Goal: Information Seeking & Learning: Learn about a topic

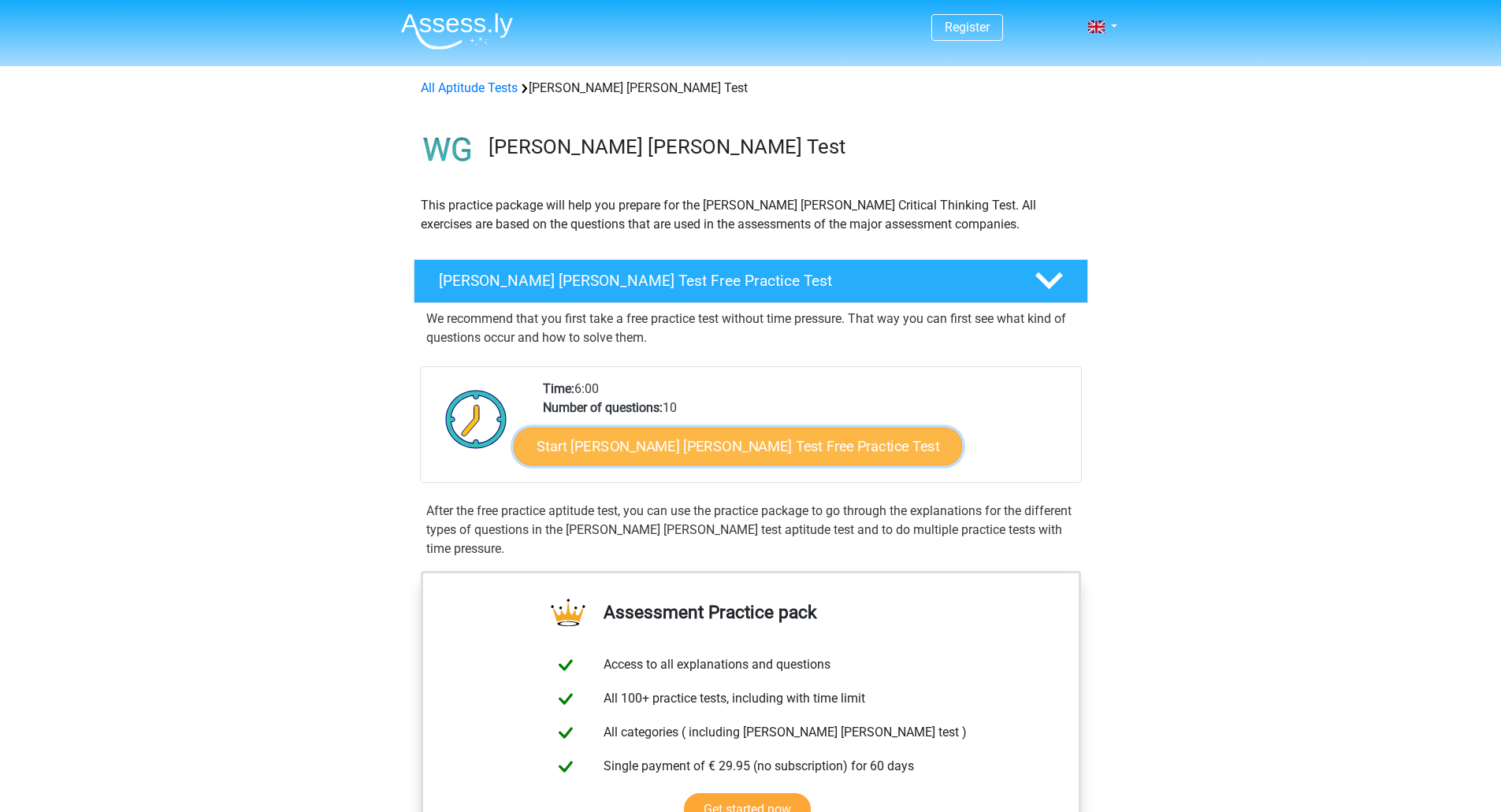
click at [703, 454] on link "Start Watson Glaser Test Free Practice Test" at bounding box center [738, 447] width 449 height 38
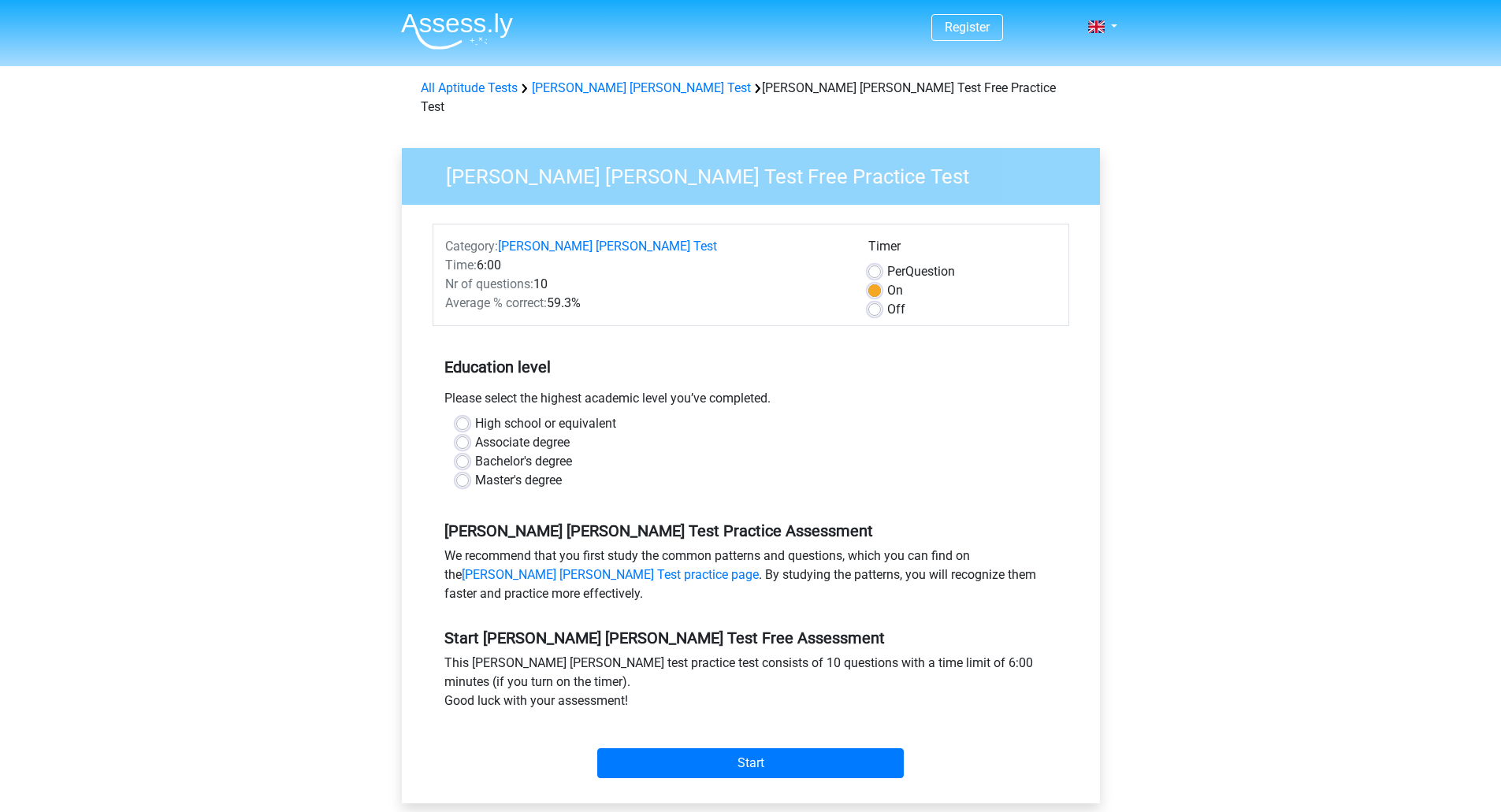
click at [476, 471] on label "Master's degree" at bounding box center [519, 480] width 87 height 19
click at [458, 471] on input "Master's degree" at bounding box center [462, 479] width 12 height 16
radio input "true"
click at [704, 748] on input "Start" at bounding box center [750, 763] width 306 height 30
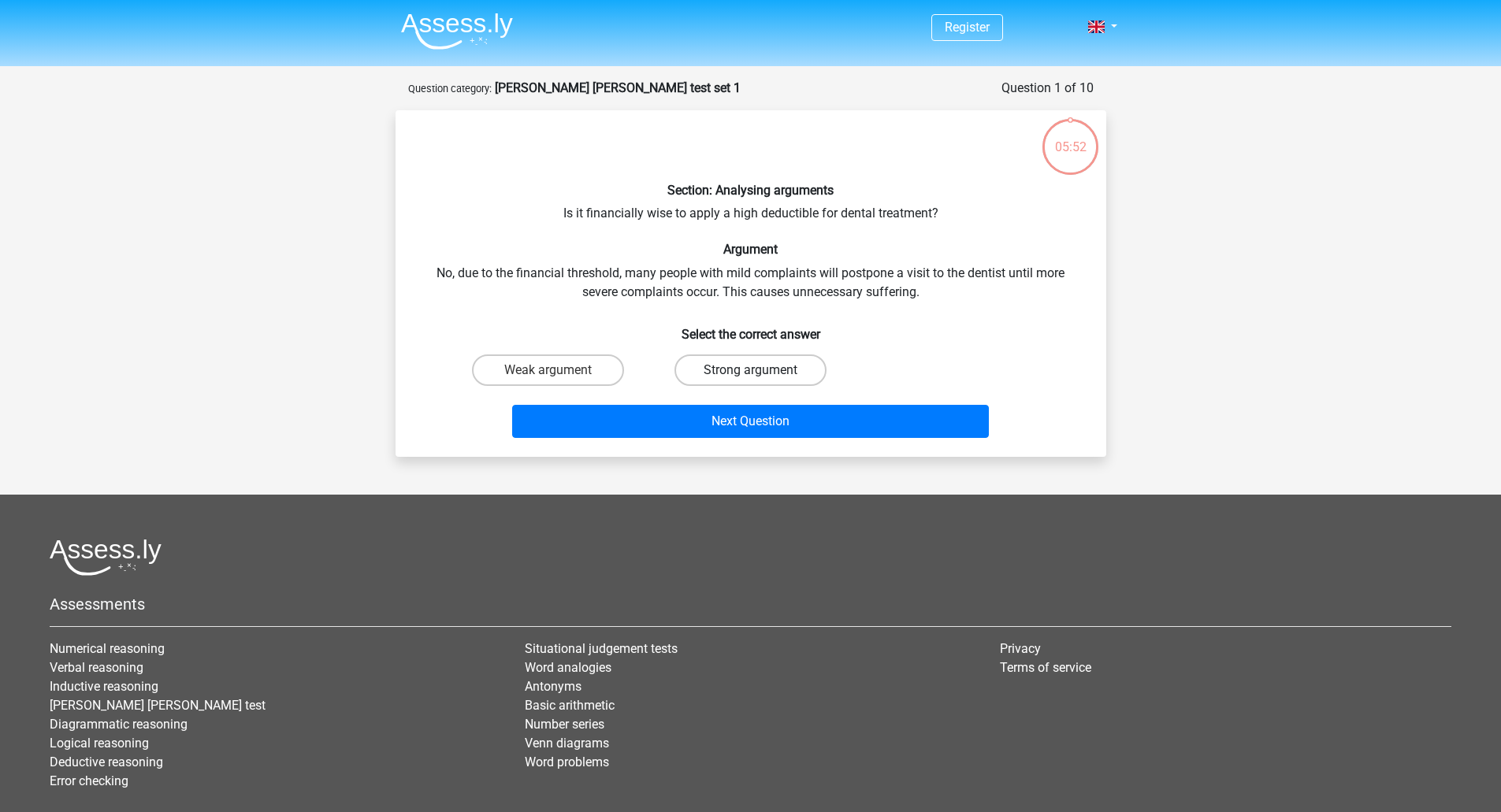
click at [721, 368] on label "Strong argument" at bounding box center [751, 370] width 152 height 32
click at [750, 370] on input "Strong argument" at bounding box center [755, 375] width 11 height 11
radio input "true"
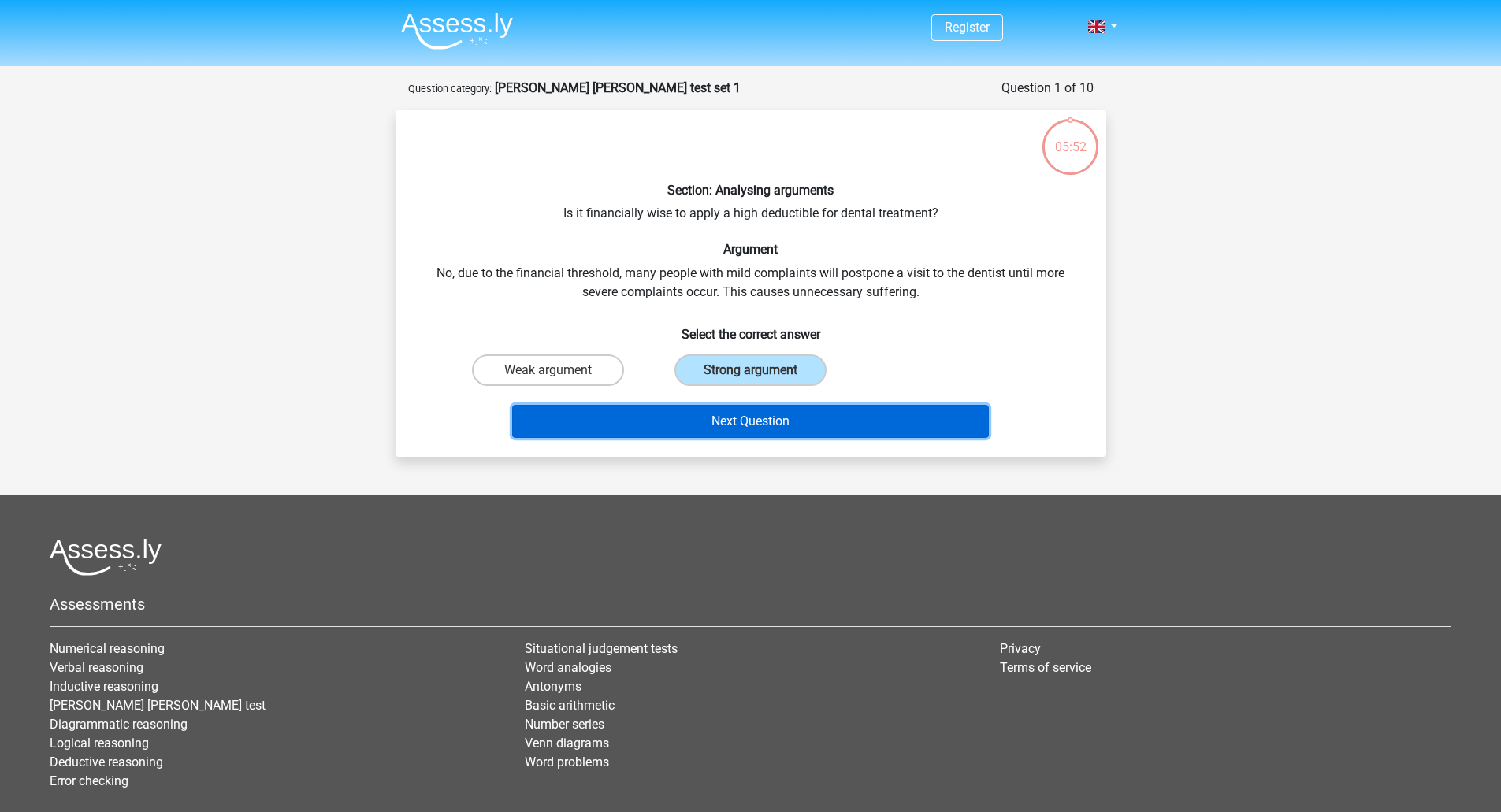
click at [758, 426] on button "Next Question" at bounding box center [751, 422] width 477 height 33
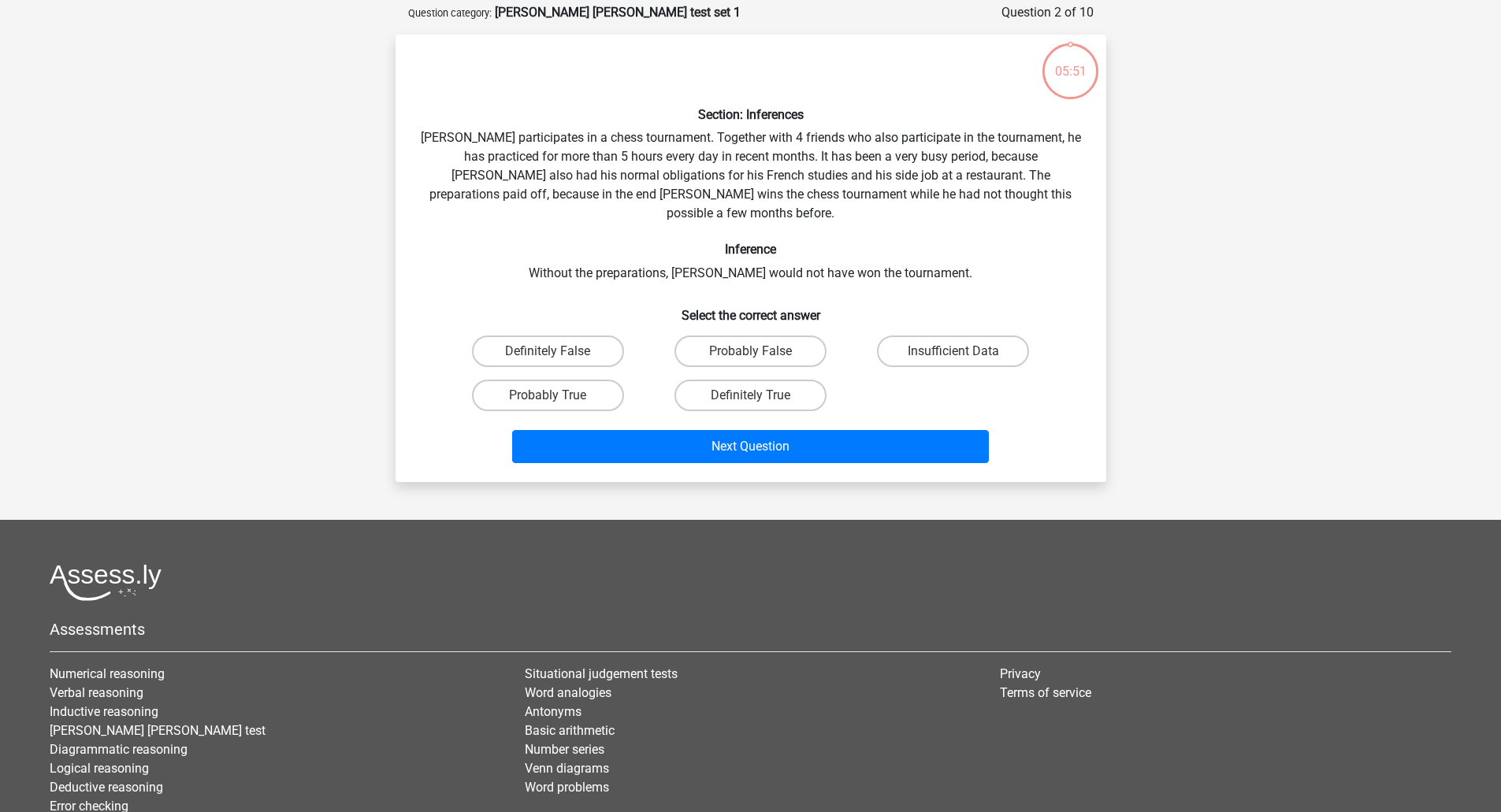
scroll to position [78, 0]
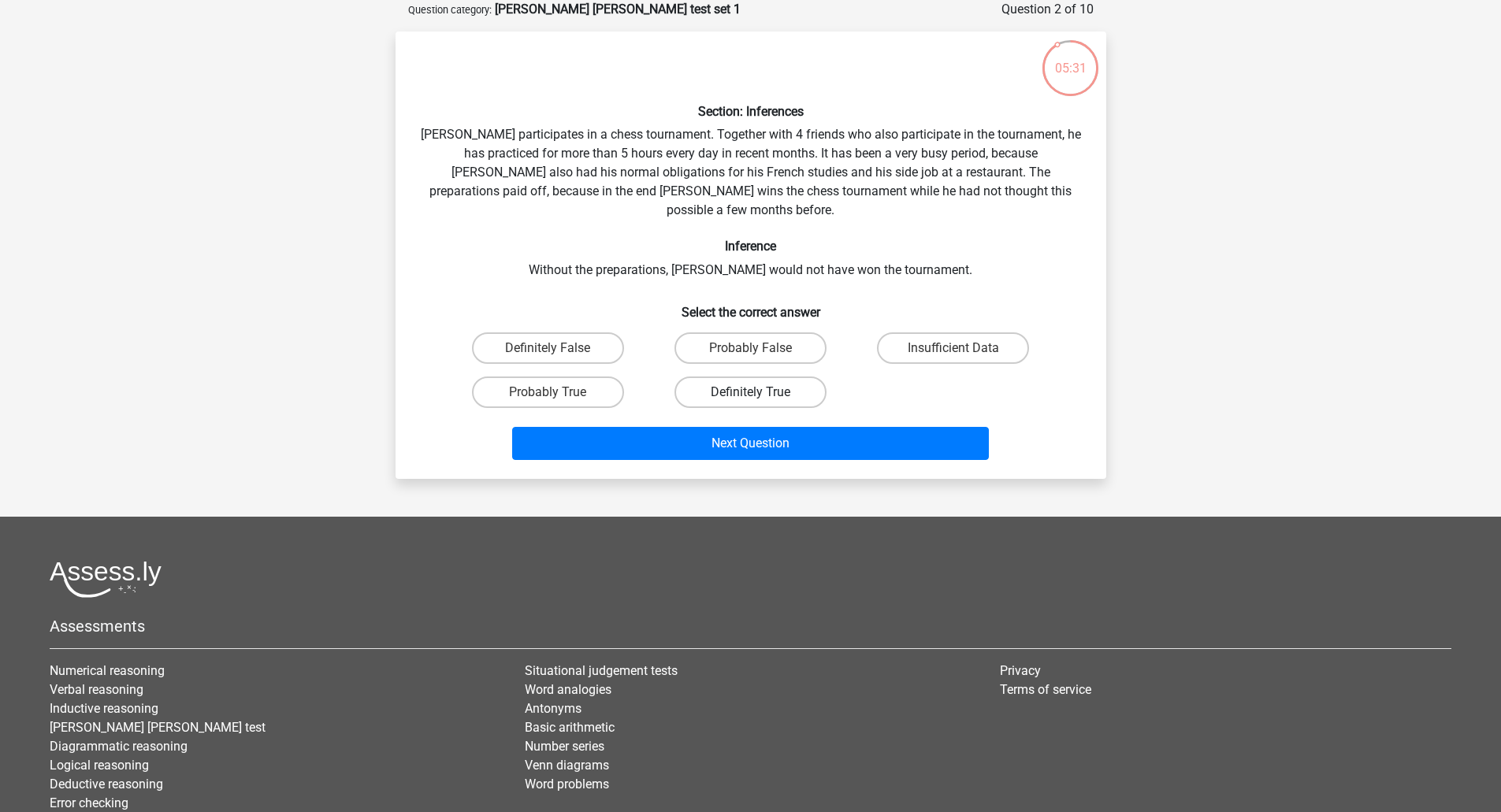
click at [735, 377] on label "Definitely True" at bounding box center [751, 392] width 152 height 32
click at [750, 392] on input "Definitely True" at bounding box center [755, 397] width 11 height 11
radio input "true"
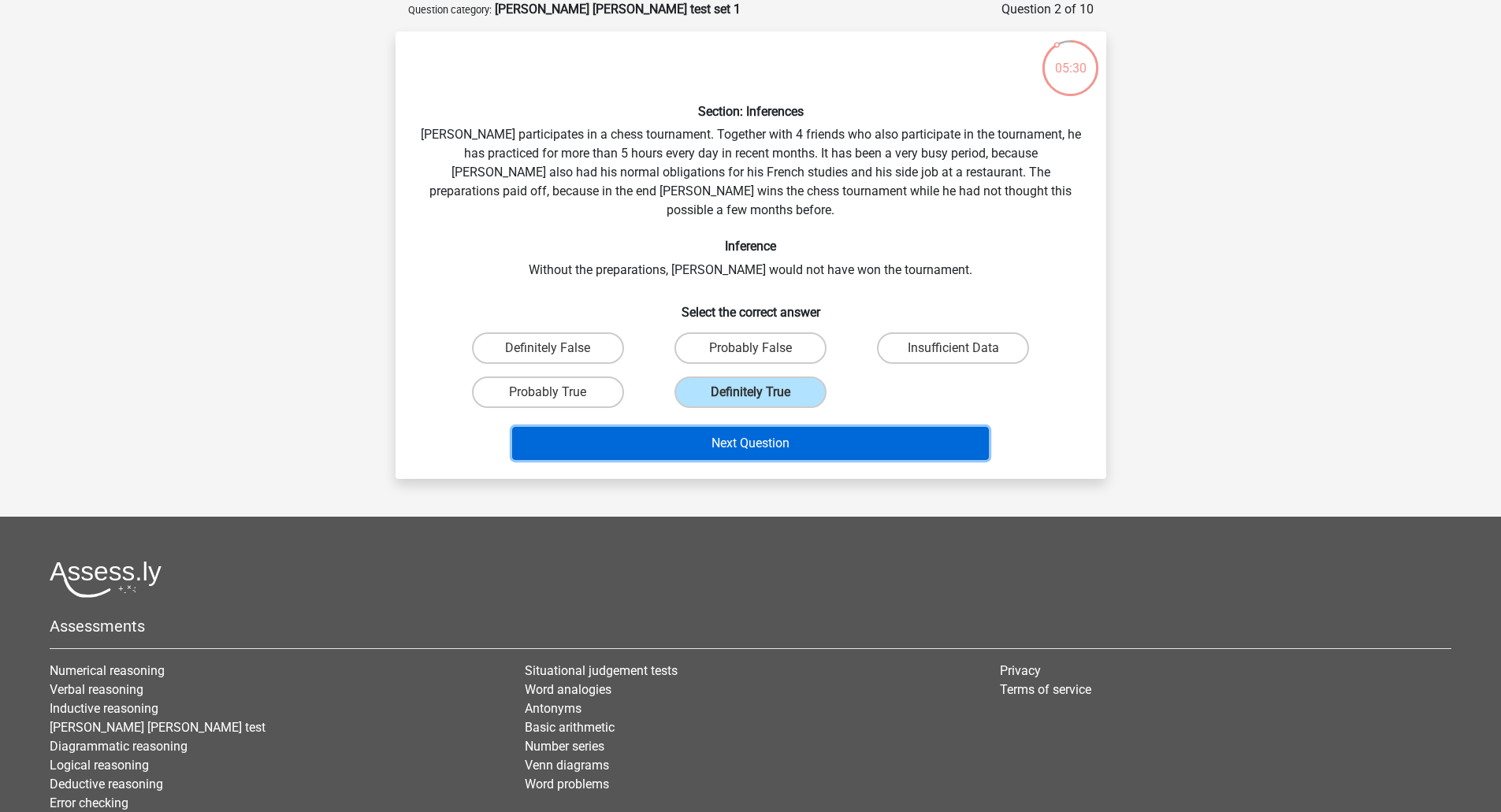
click at [751, 427] on button "Next Question" at bounding box center [751, 444] width 477 height 33
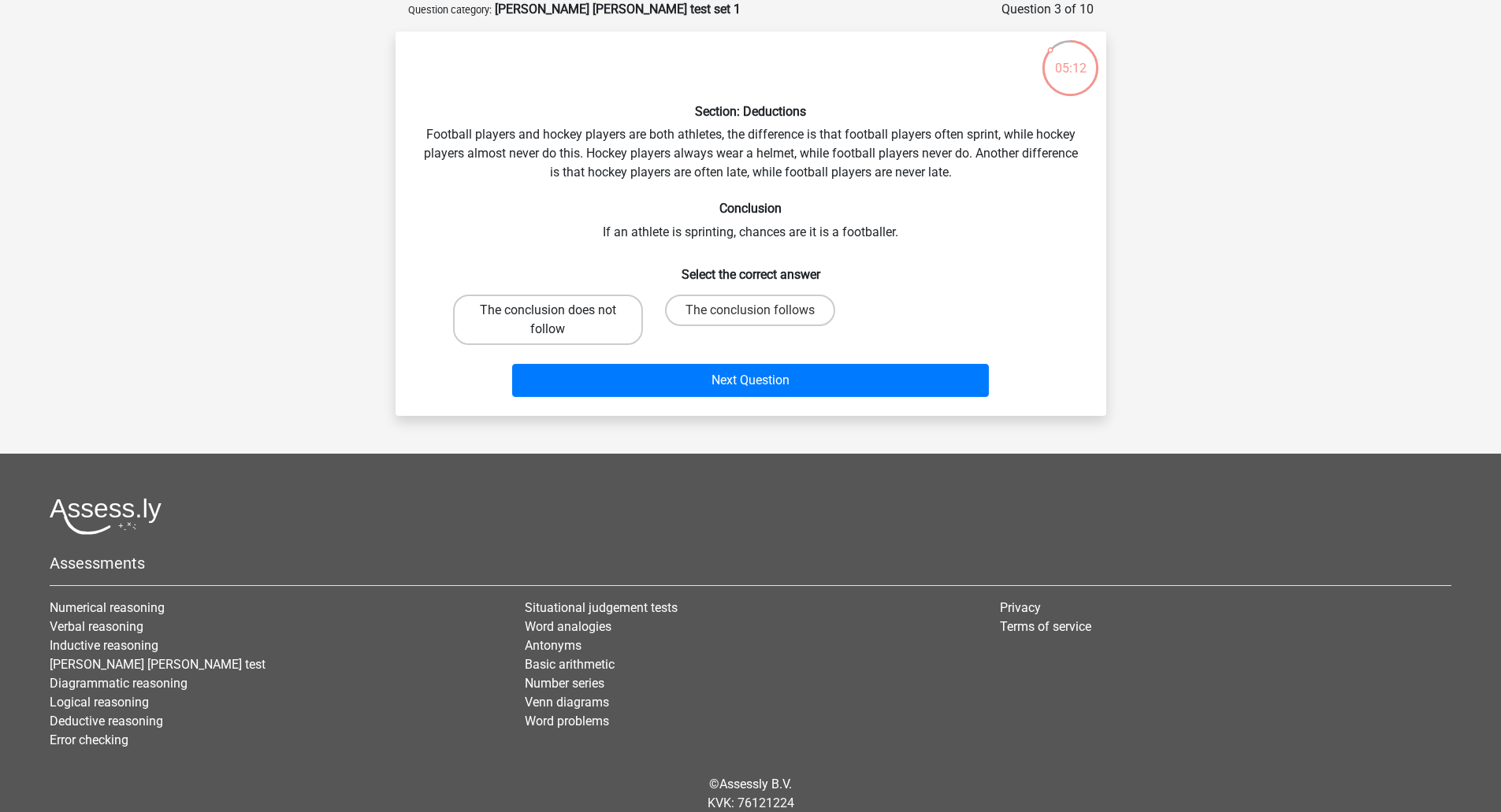
click at [587, 320] on label "The conclusion does not follow" at bounding box center [548, 320] width 190 height 51
click at [558, 320] on input "The conclusion does not follow" at bounding box center [552, 315] width 11 height 11
radio input "true"
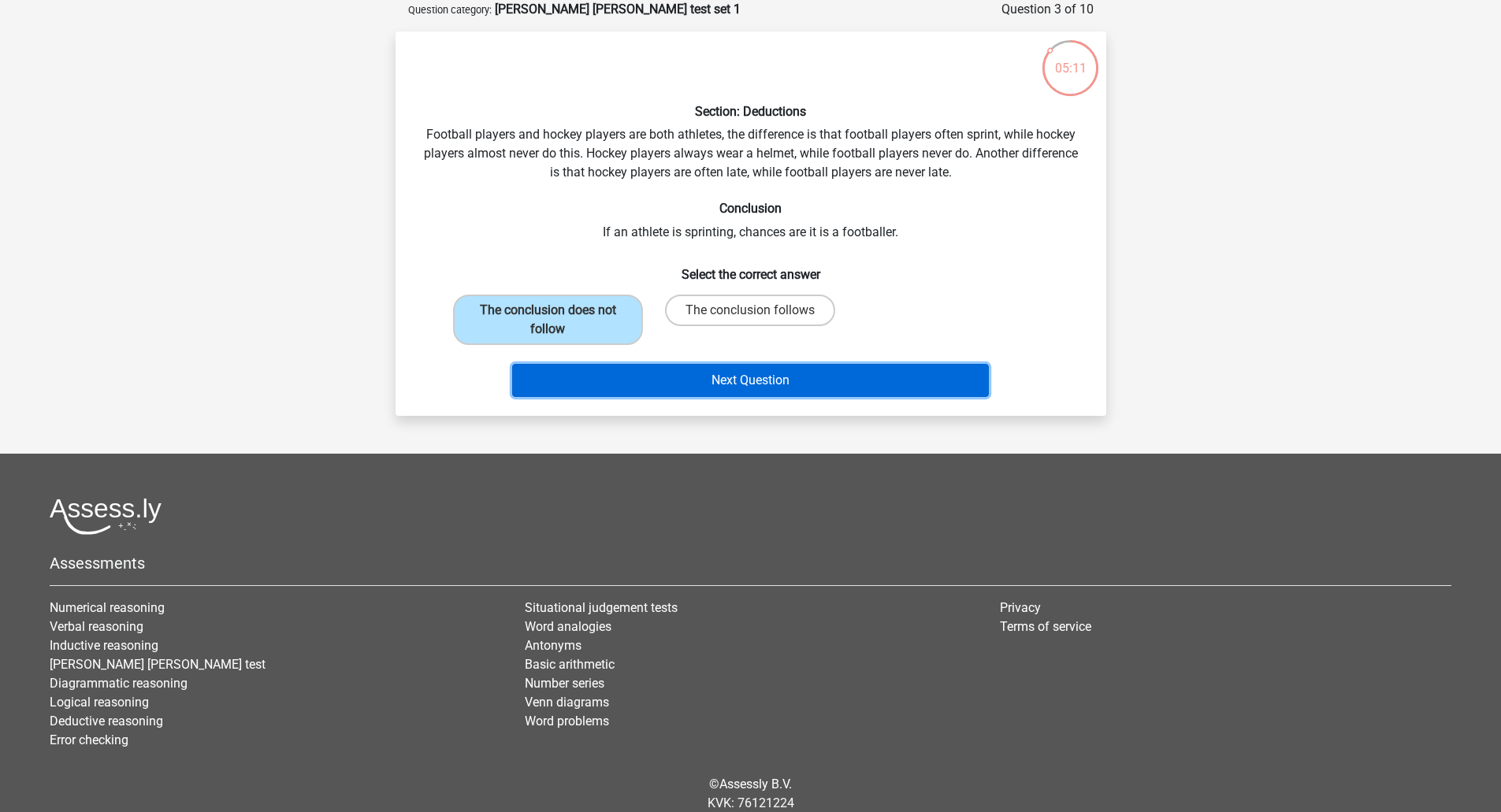
click at [737, 379] on button "Next Question" at bounding box center [751, 381] width 477 height 33
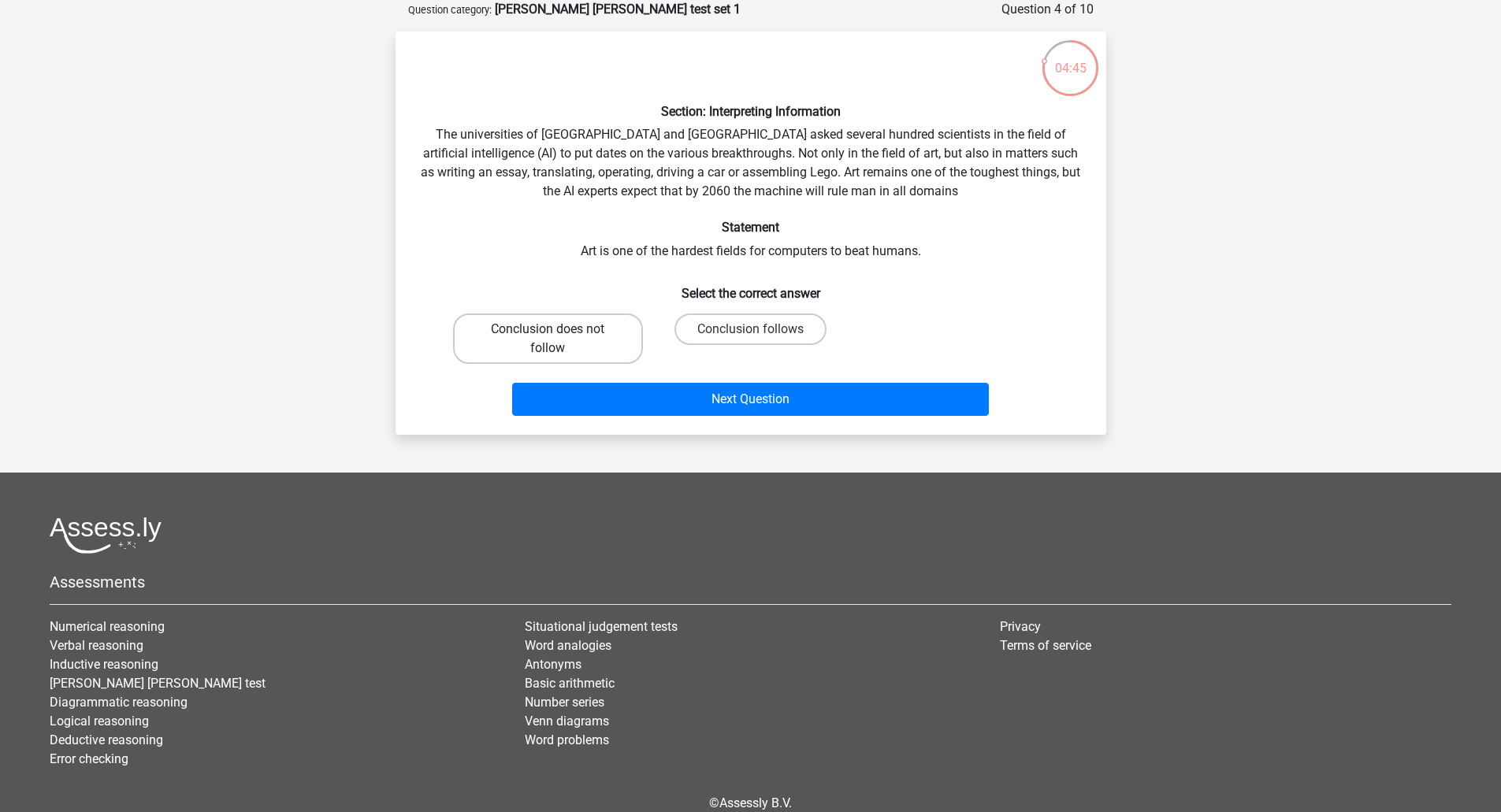
click at [590, 341] on label "Conclusion does not follow" at bounding box center [548, 339] width 190 height 51
click at [558, 340] on input "Conclusion does not follow" at bounding box center [552, 334] width 11 height 11
radio input "true"
click at [739, 328] on label "Conclusion follows" at bounding box center [751, 329] width 152 height 32
click at [750, 329] on input "Conclusion follows" at bounding box center [755, 334] width 11 height 11
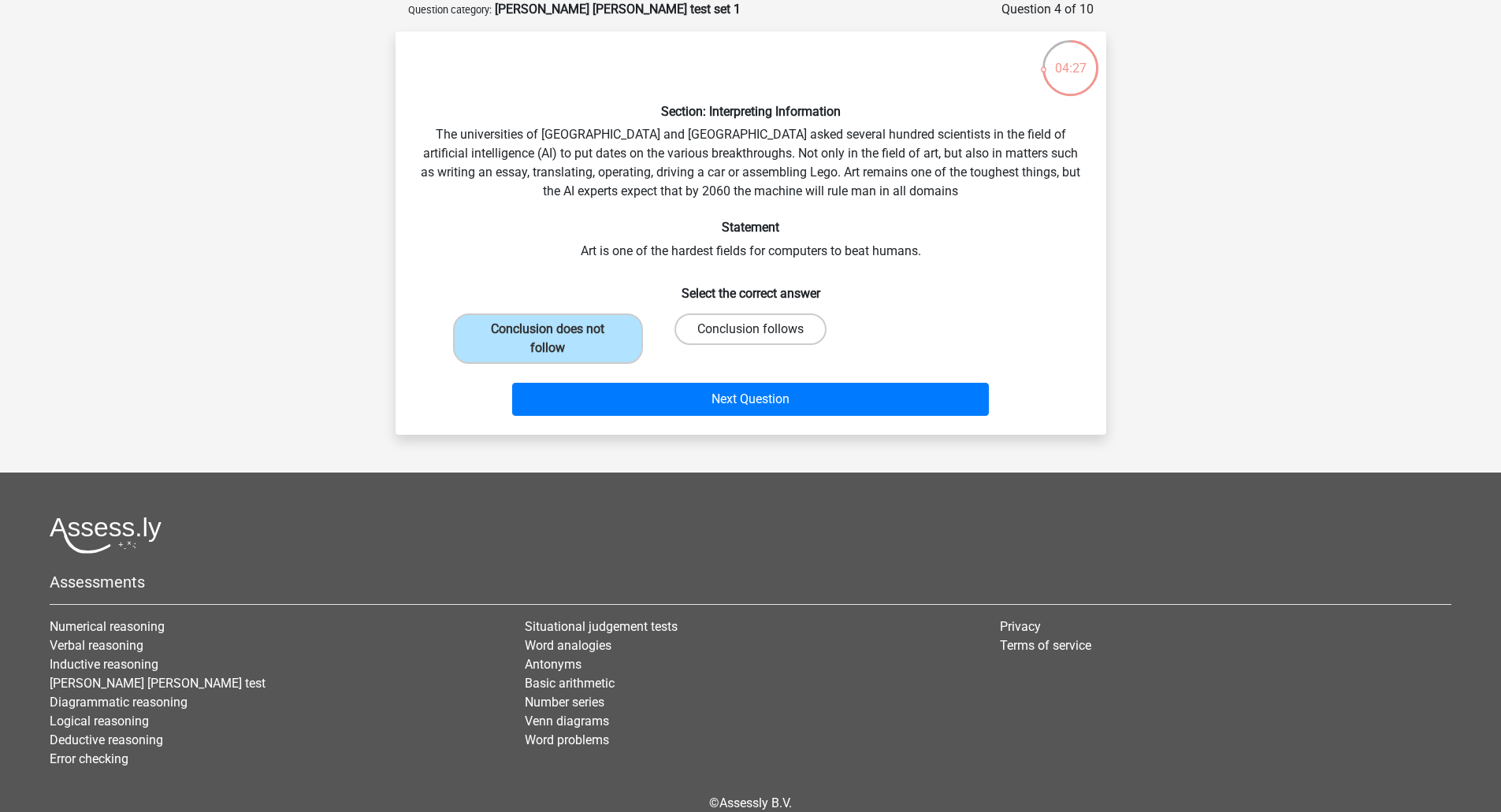
radio input "true"
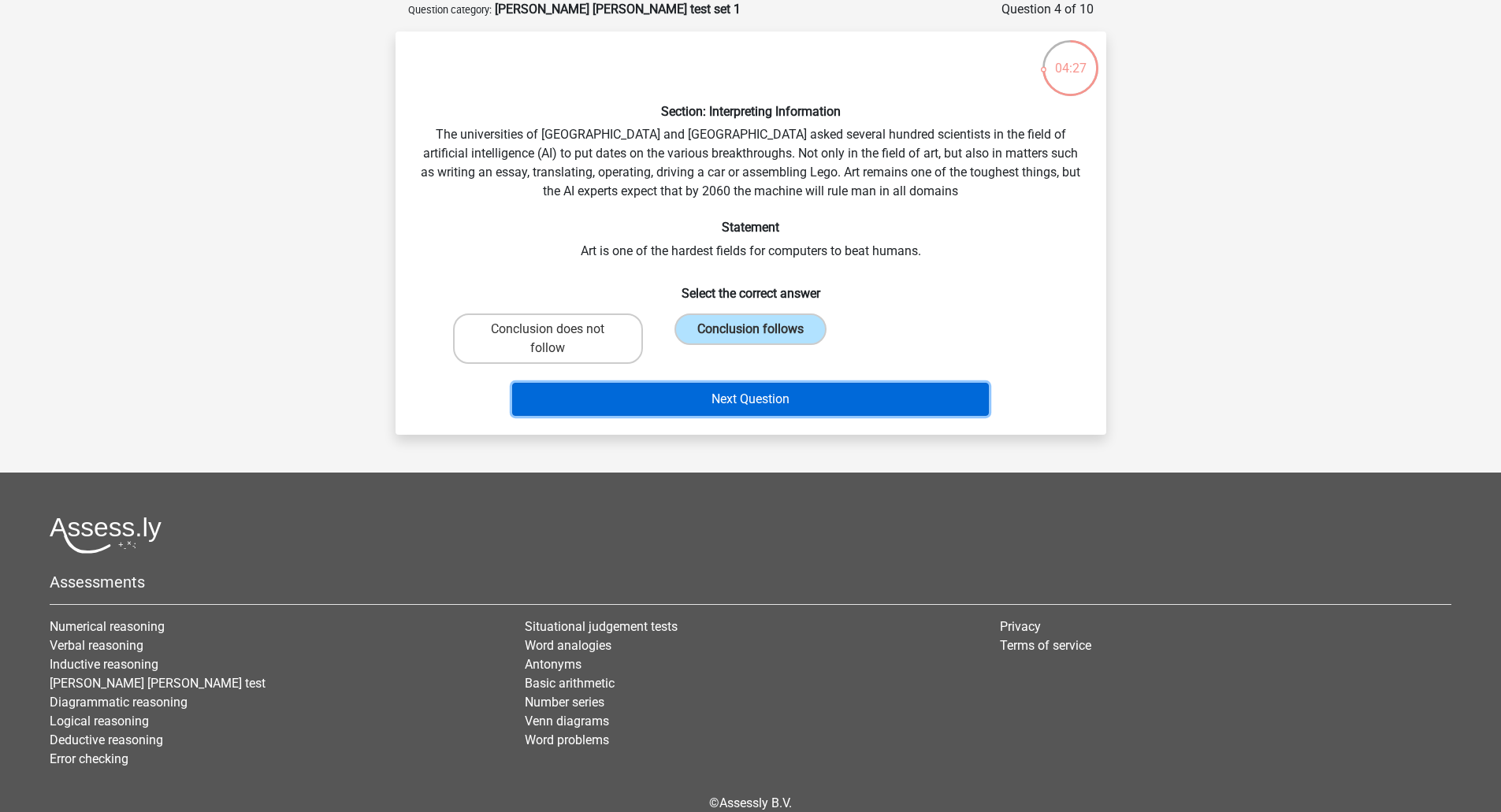
click at [753, 388] on button "Next Question" at bounding box center [751, 399] width 477 height 33
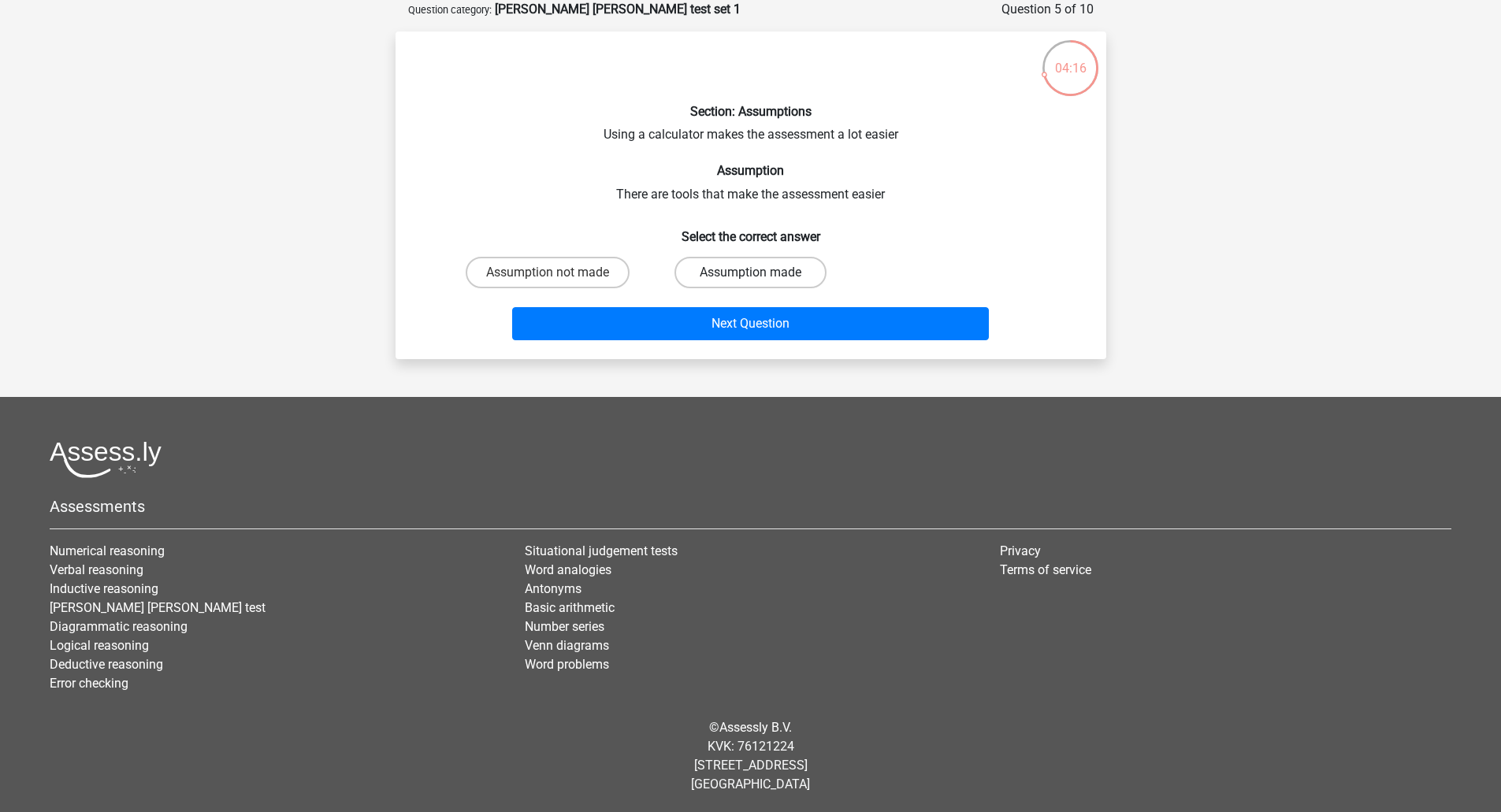
click at [756, 267] on label "Assumption made" at bounding box center [751, 272] width 152 height 32
click at [756, 273] on input "Assumption made" at bounding box center [755, 278] width 11 height 11
radio input "true"
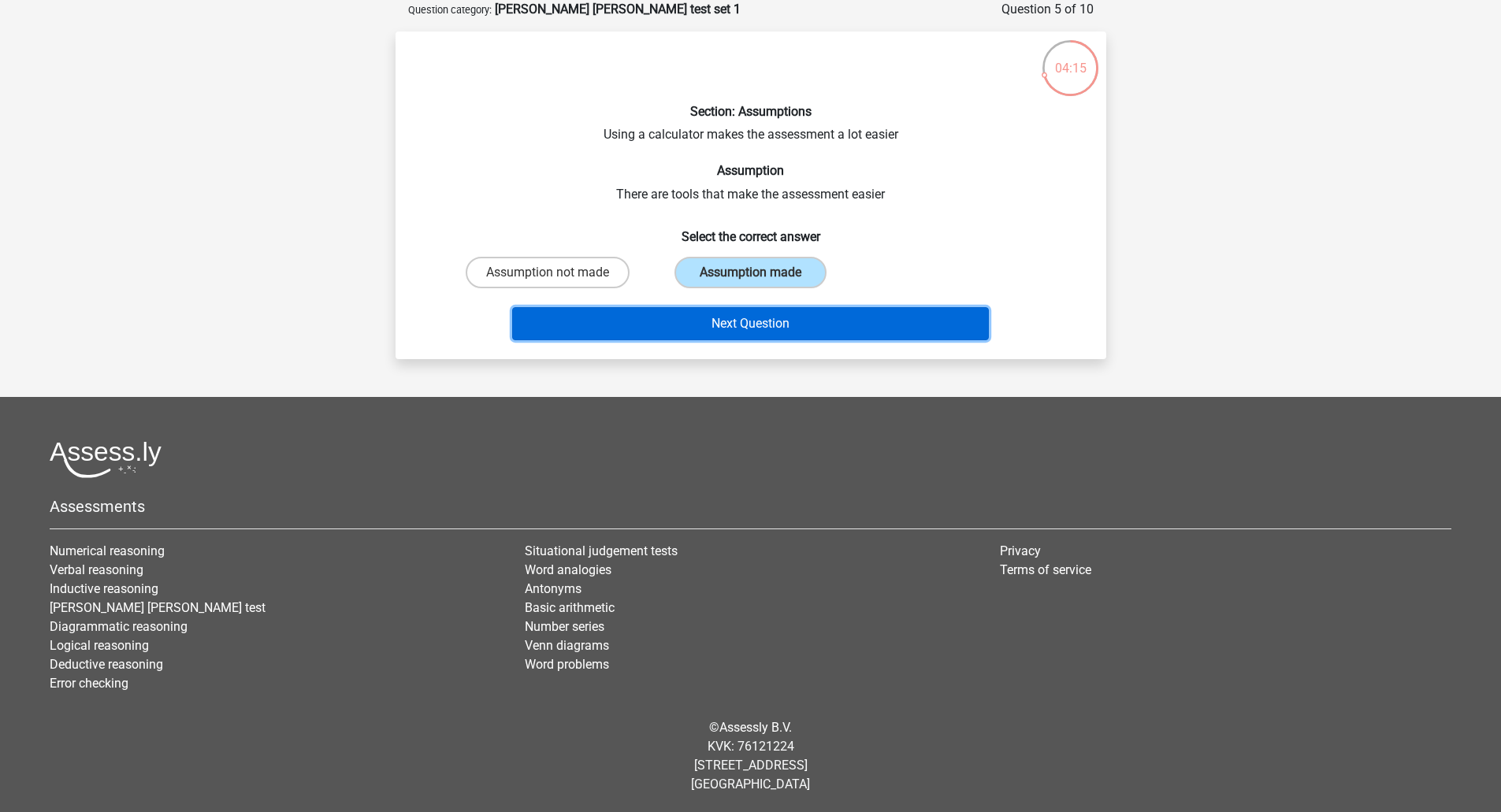
click at [763, 324] on button "Next Question" at bounding box center [751, 323] width 477 height 33
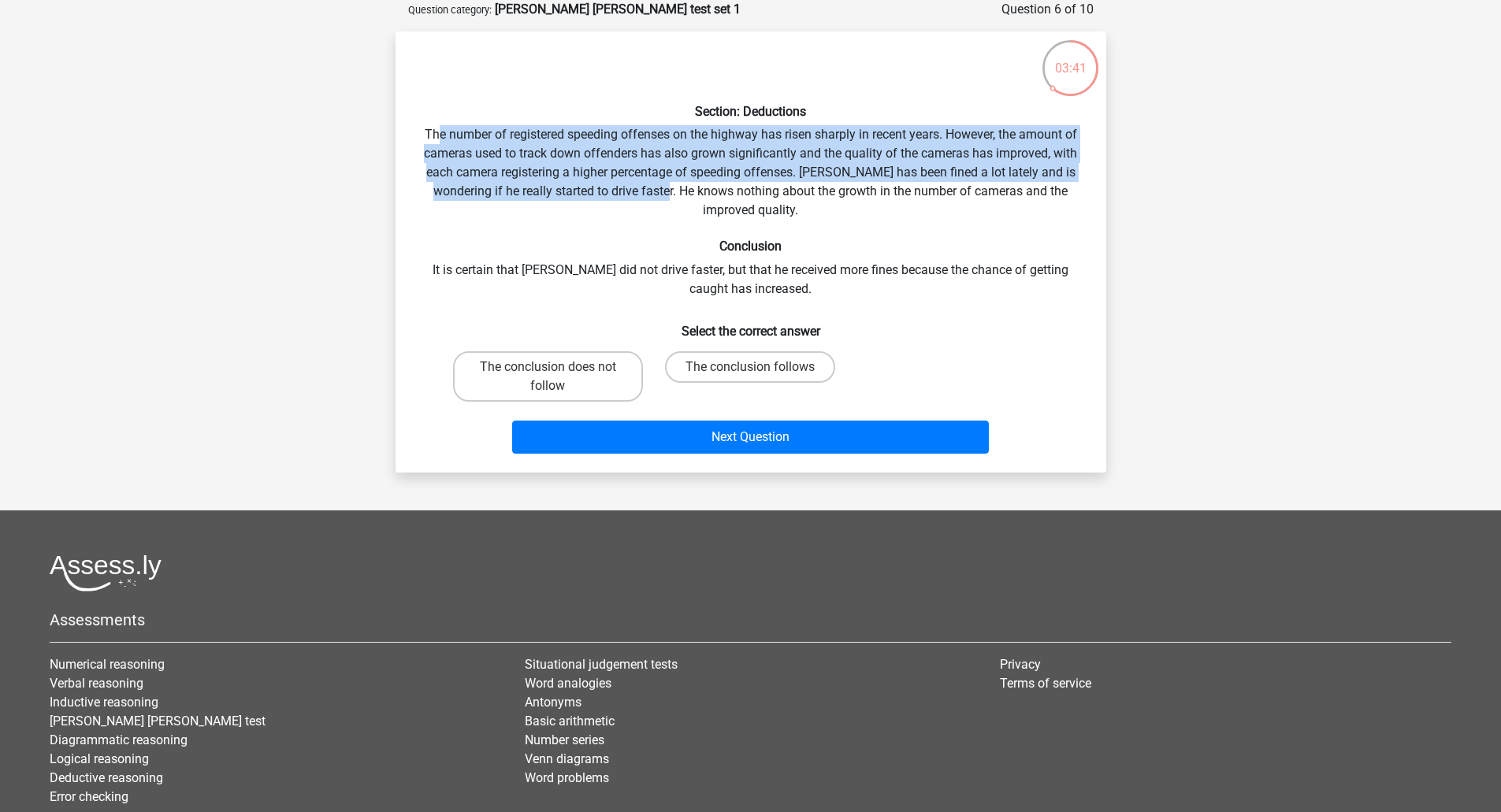
drag, startPoint x: 442, startPoint y: 135, endPoint x: 654, endPoint y: 188, distance: 218.5
click at [654, 188] on div "Section: Deductions The number of registered speeding offenses on the highway h…" at bounding box center [751, 252] width 699 height 416
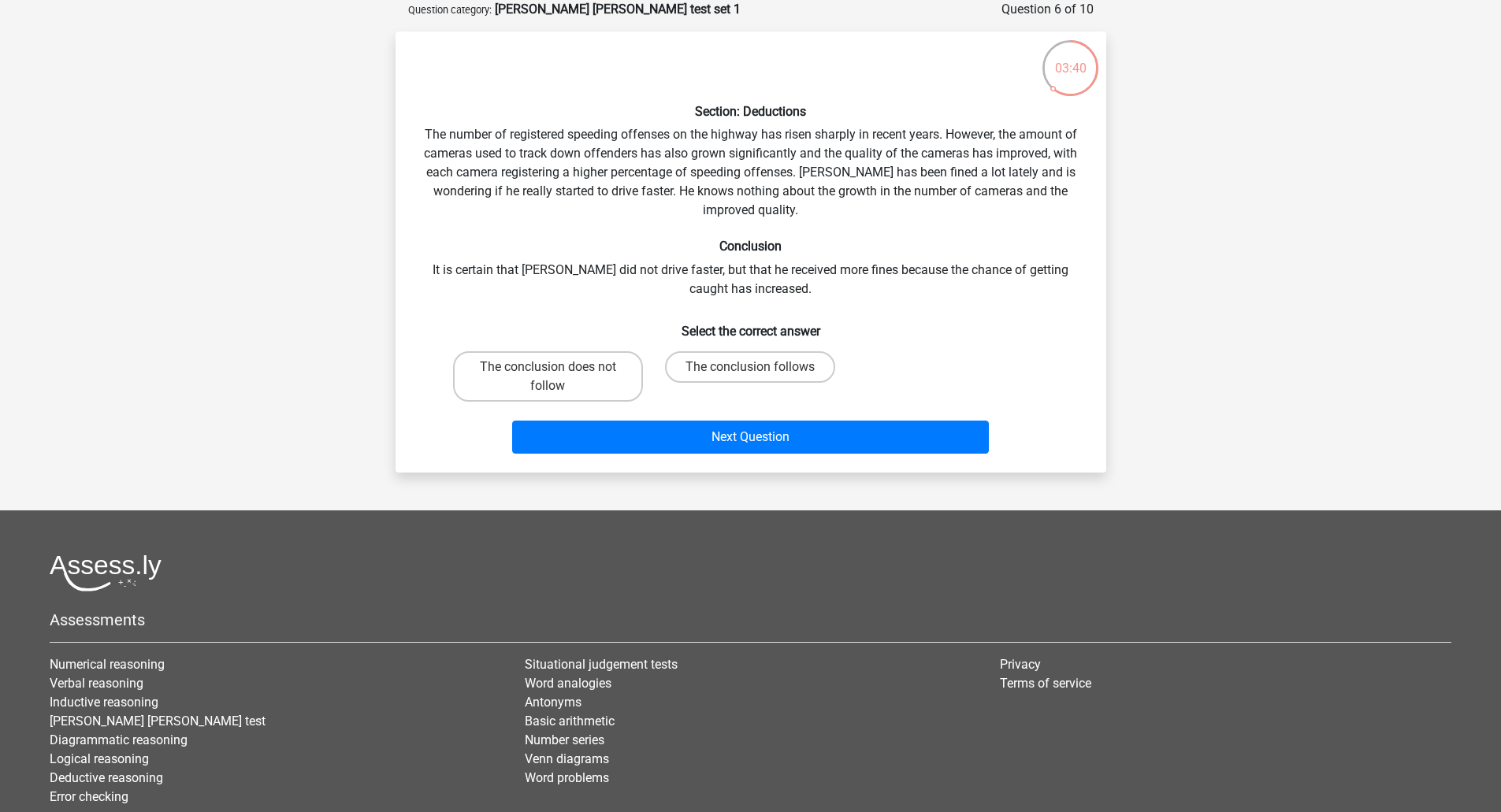
click at [543, 267] on div "Section: Deductions The number of registered speeding offenses on the highway h…" at bounding box center [751, 252] width 699 height 416
drag, startPoint x: 467, startPoint y: 278, endPoint x: 780, endPoint y: 262, distance: 313.4
click at [780, 262] on div "Section: Deductions The number of registered speeding offenses on the highway h…" at bounding box center [751, 252] width 699 height 416
click at [773, 272] on div "Section: Deductions The number of registered speeding offenses on the highway h…" at bounding box center [751, 252] width 699 height 416
click at [532, 372] on label "The conclusion does not follow" at bounding box center [548, 377] width 190 height 51
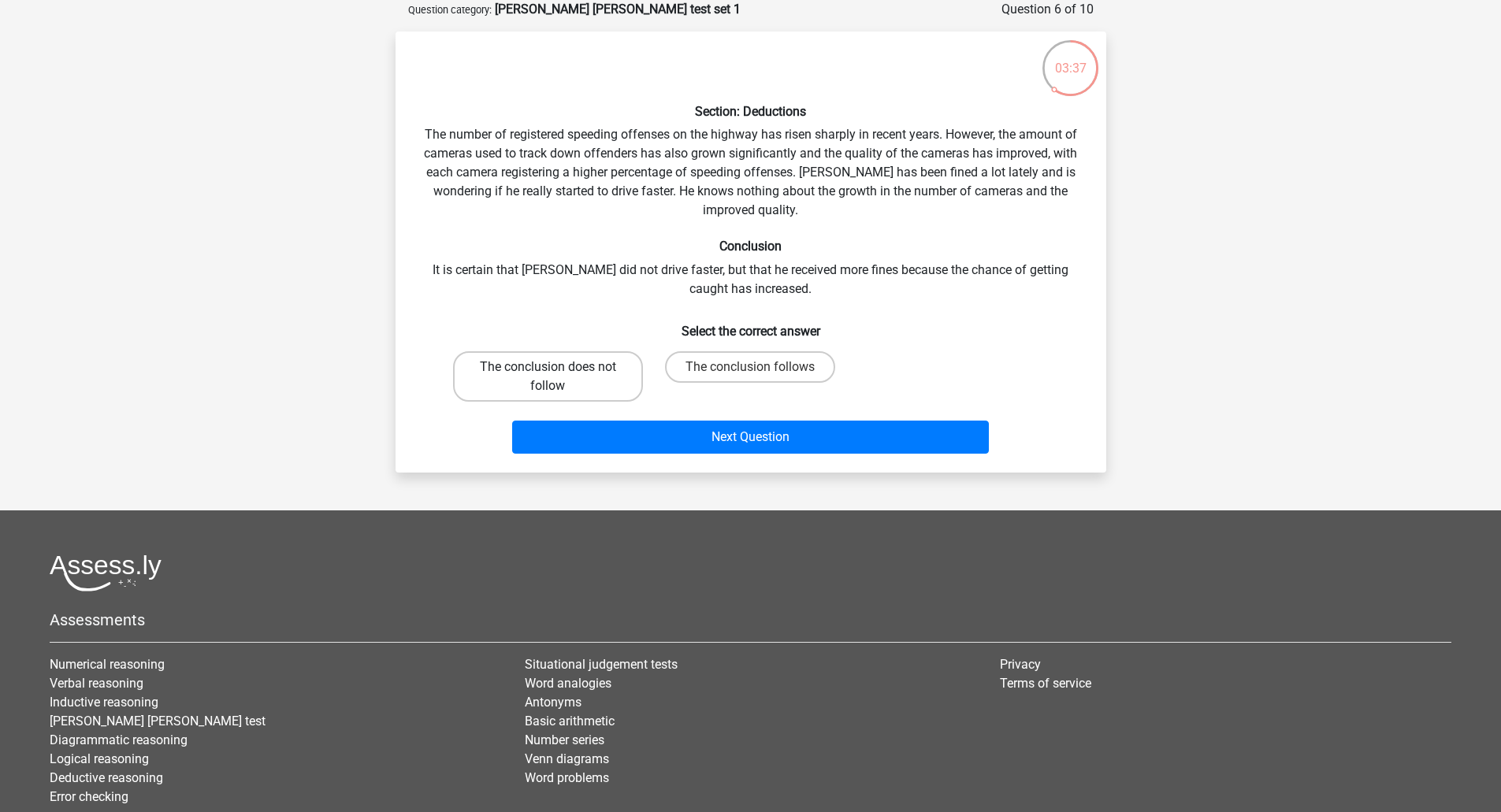
click at [547, 372] on input "The conclusion does not follow" at bounding box center [552, 372] width 11 height 11
radio input "true"
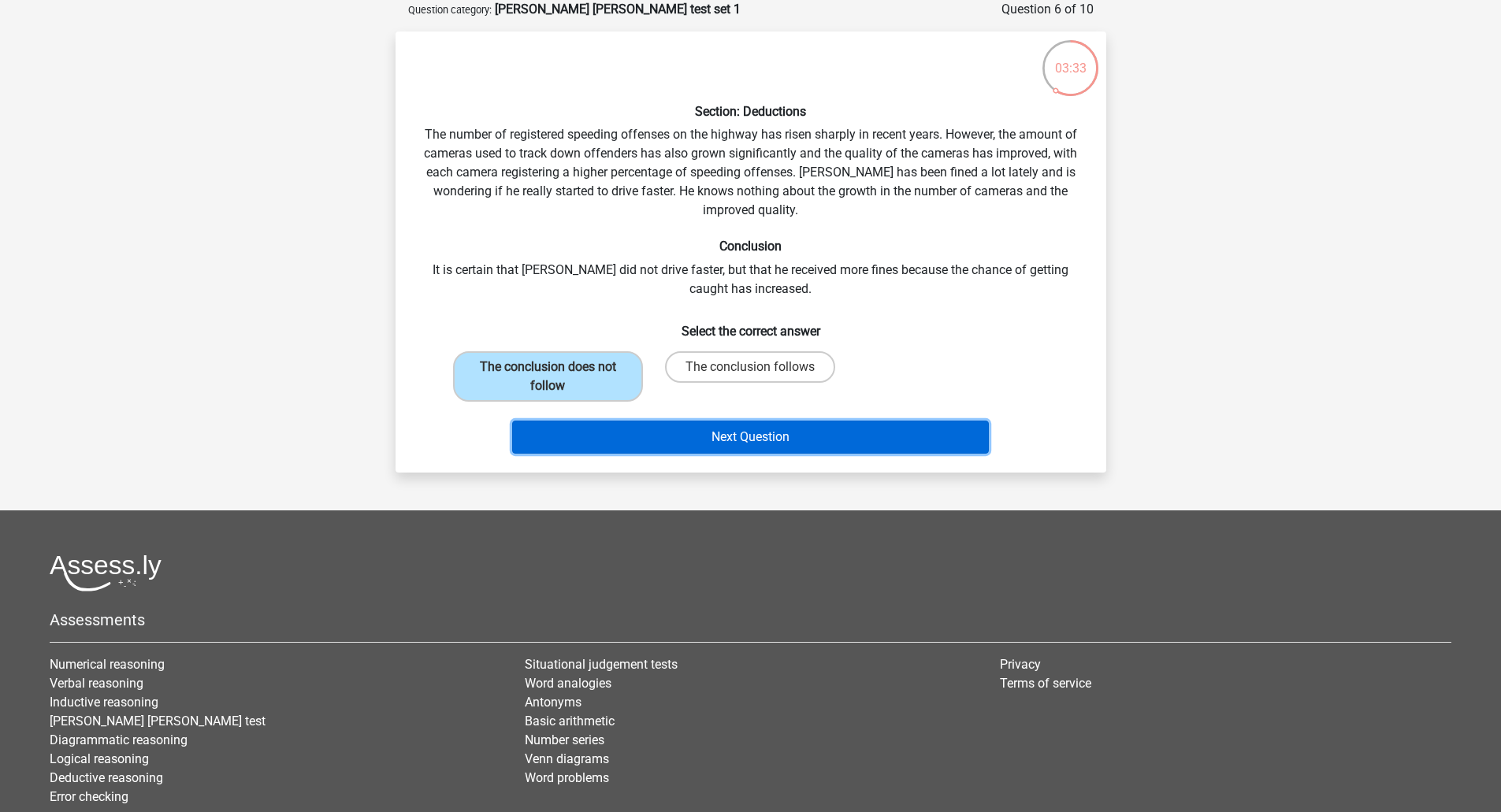
click at [702, 439] on button "Next Question" at bounding box center [751, 437] width 477 height 33
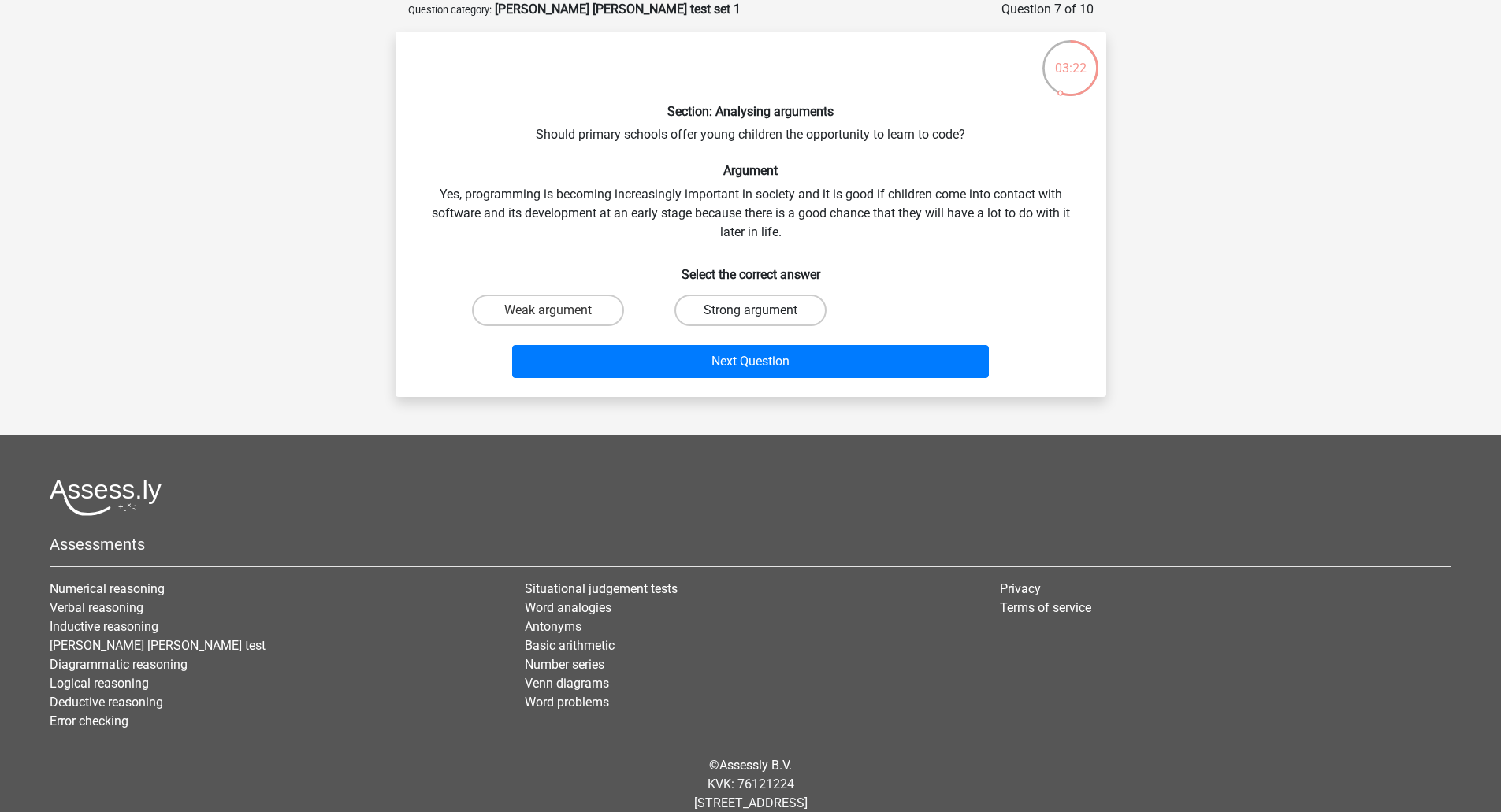
click at [746, 315] on label "Strong argument" at bounding box center [751, 310] width 152 height 32
click at [750, 315] on input "Strong argument" at bounding box center [755, 315] width 11 height 11
radio input "true"
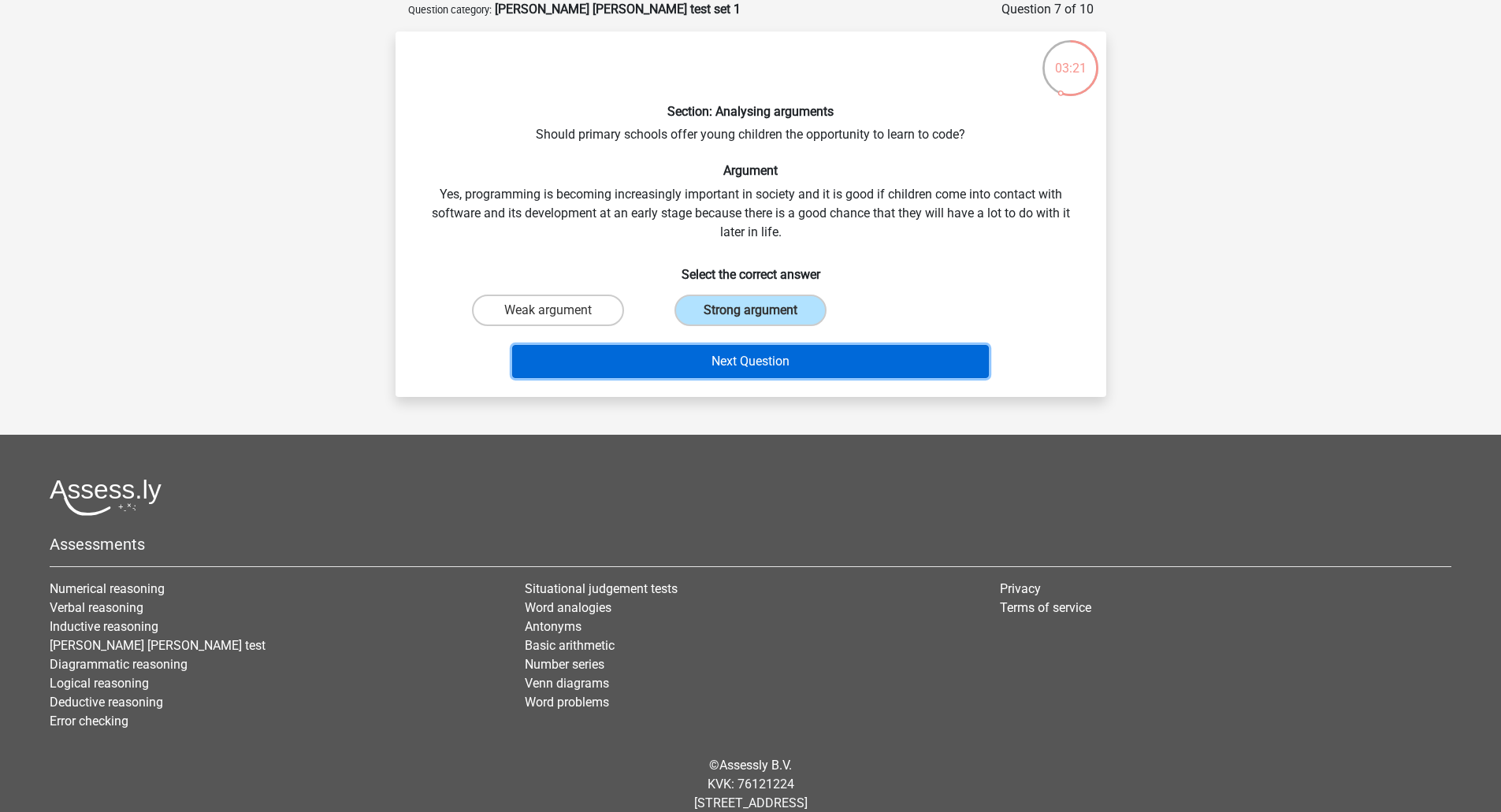
drag, startPoint x: 743, startPoint y: 357, endPoint x: 751, endPoint y: 358, distance: 8.1
click at [744, 358] on button "Next Question" at bounding box center [751, 361] width 477 height 33
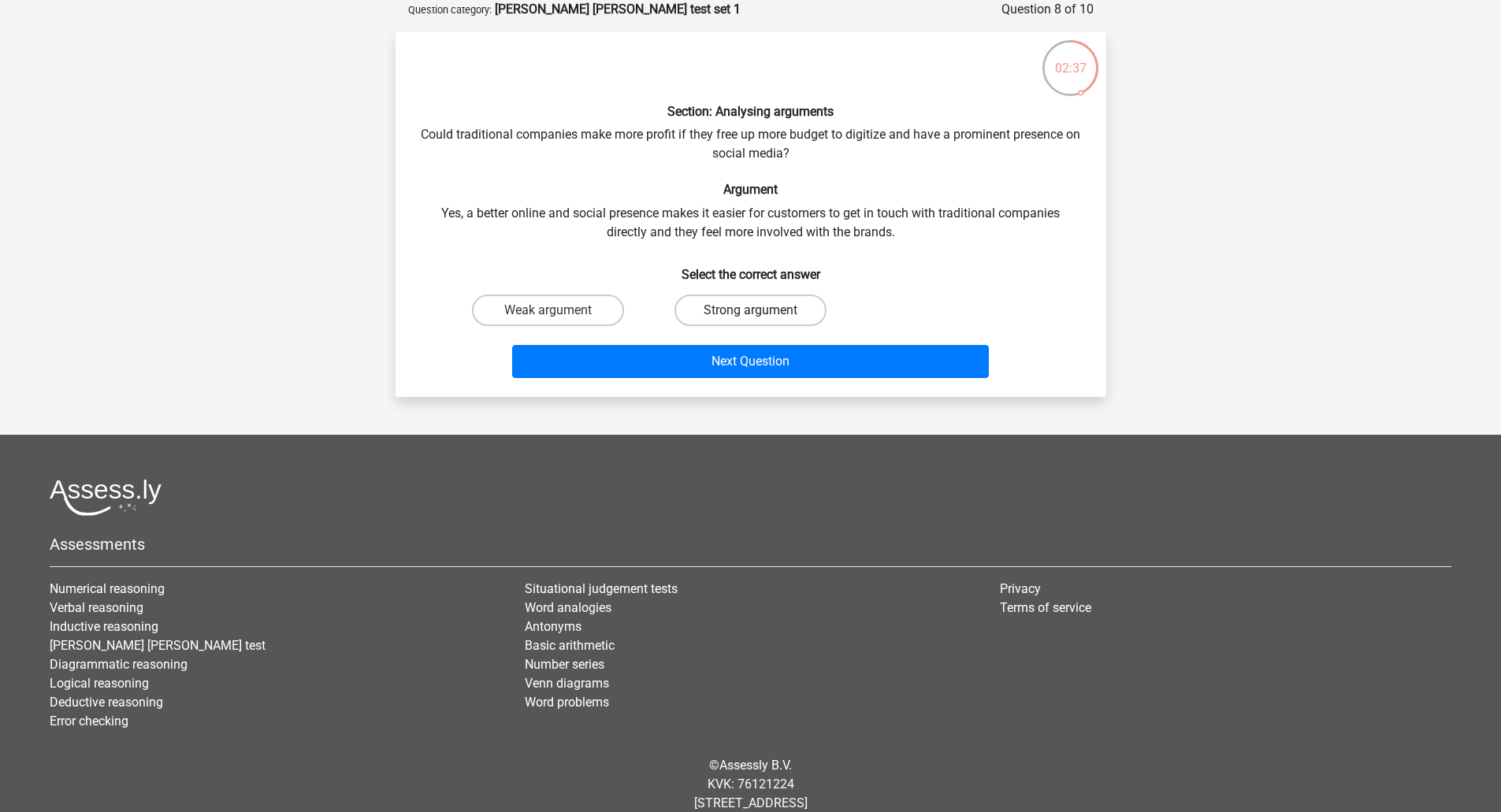
click at [729, 315] on label "Strong argument" at bounding box center [751, 310] width 152 height 32
click at [750, 315] on input "Strong argument" at bounding box center [755, 315] width 11 height 11
radio input "true"
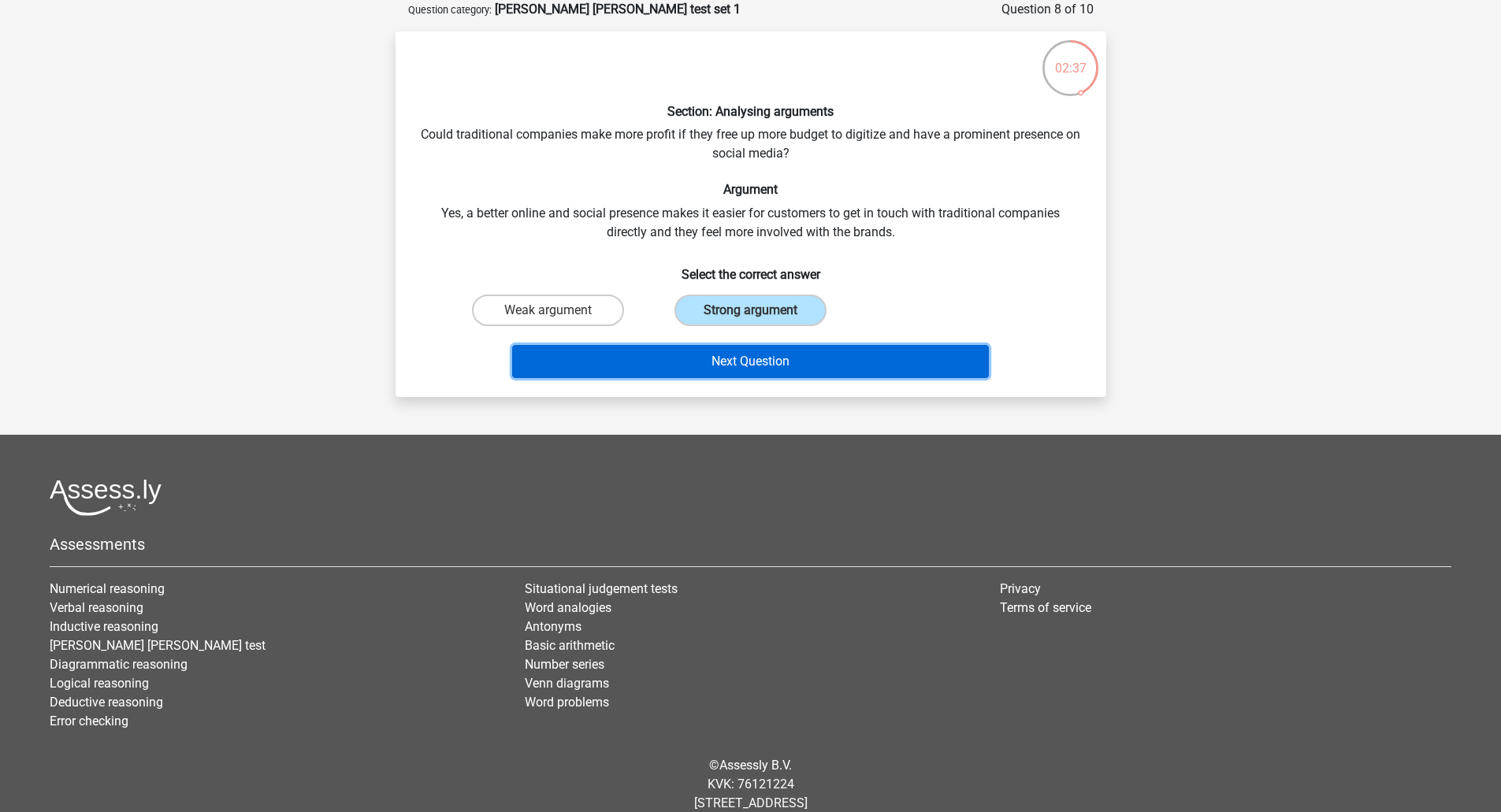
click at [743, 362] on button "Next Question" at bounding box center [751, 361] width 477 height 33
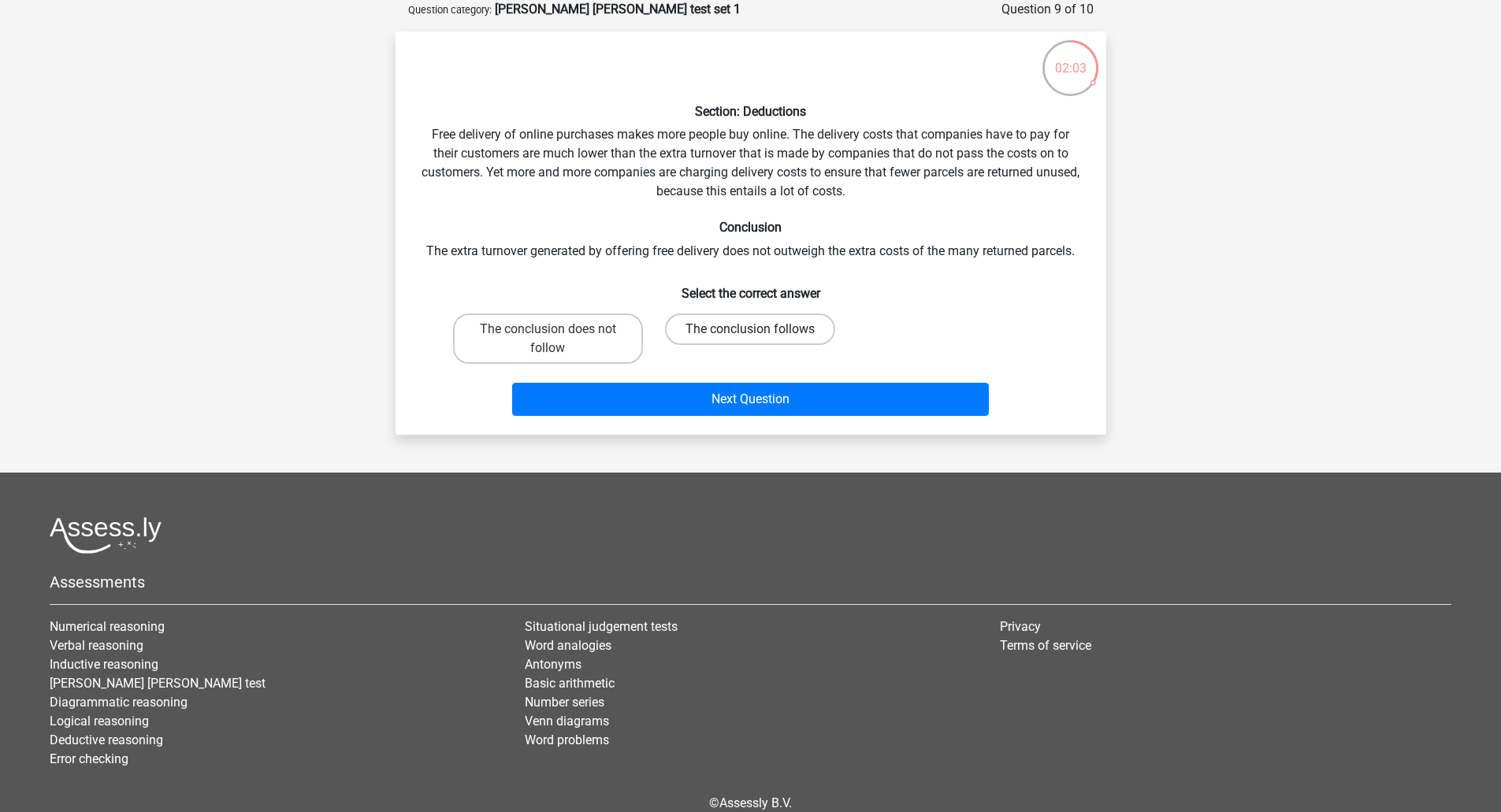
click at [732, 332] on label "The conclusion follows" at bounding box center [750, 329] width 170 height 32
click at [750, 332] on input "The conclusion follows" at bounding box center [755, 334] width 11 height 11
radio input "true"
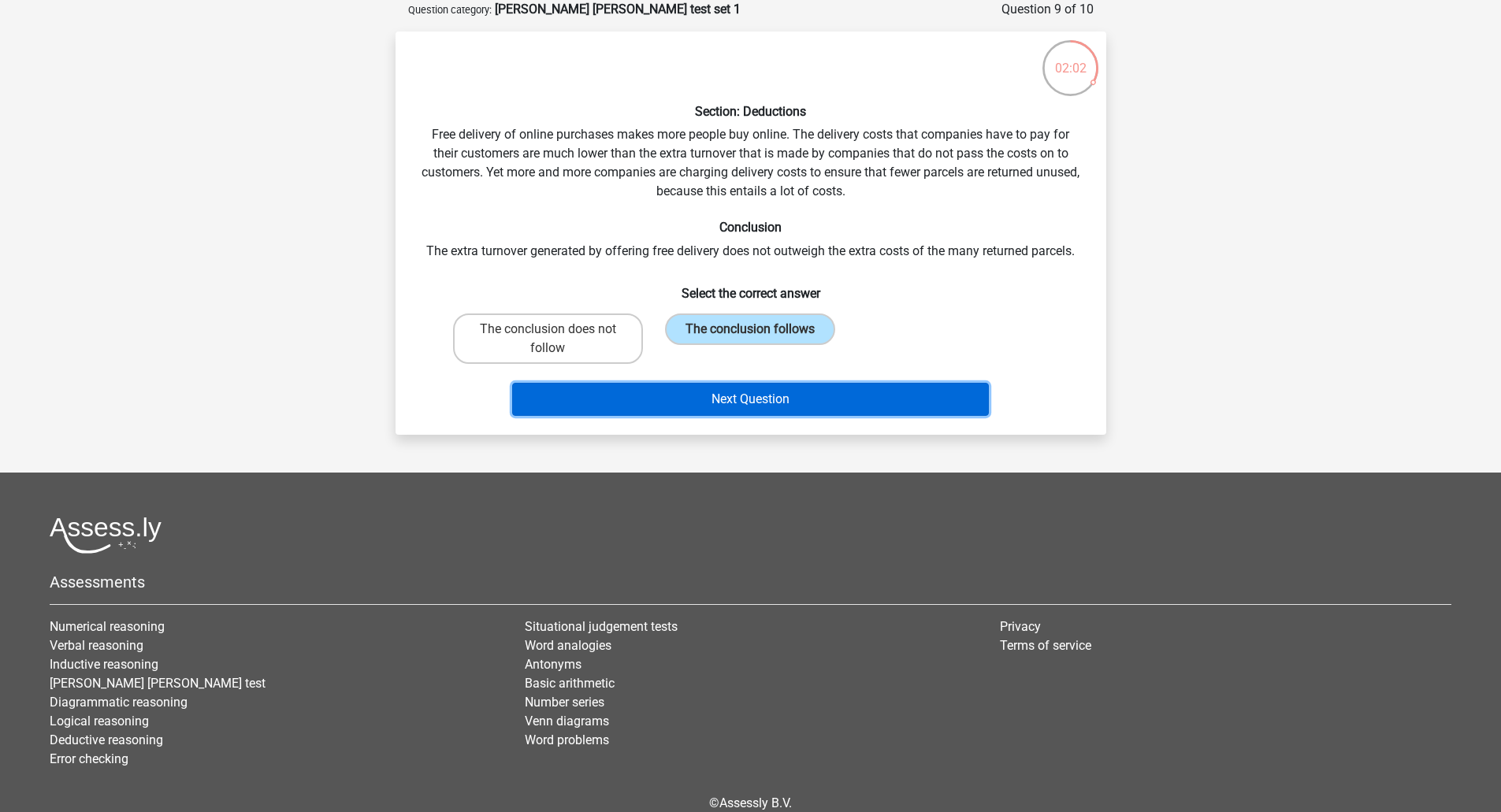
click at [746, 395] on button "Next Question" at bounding box center [751, 399] width 477 height 33
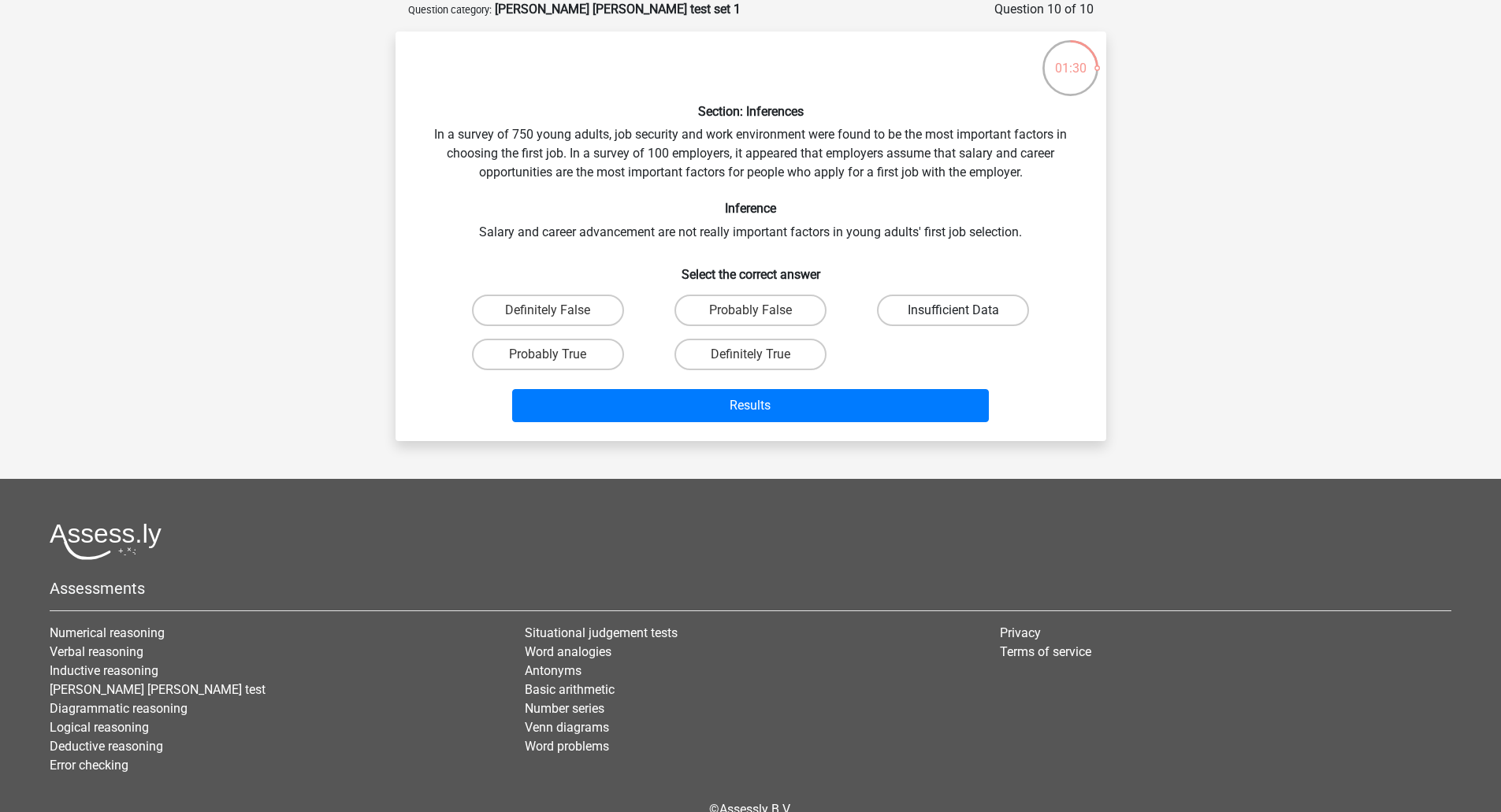
click at [920, 310] on label "Insufficient Data" at bounding box center [953, 310] width 152 height 32
click at [954, 310] on input "Insufficient Data" at bounding box center [958, 315] width 11 height 11
radio input "true"
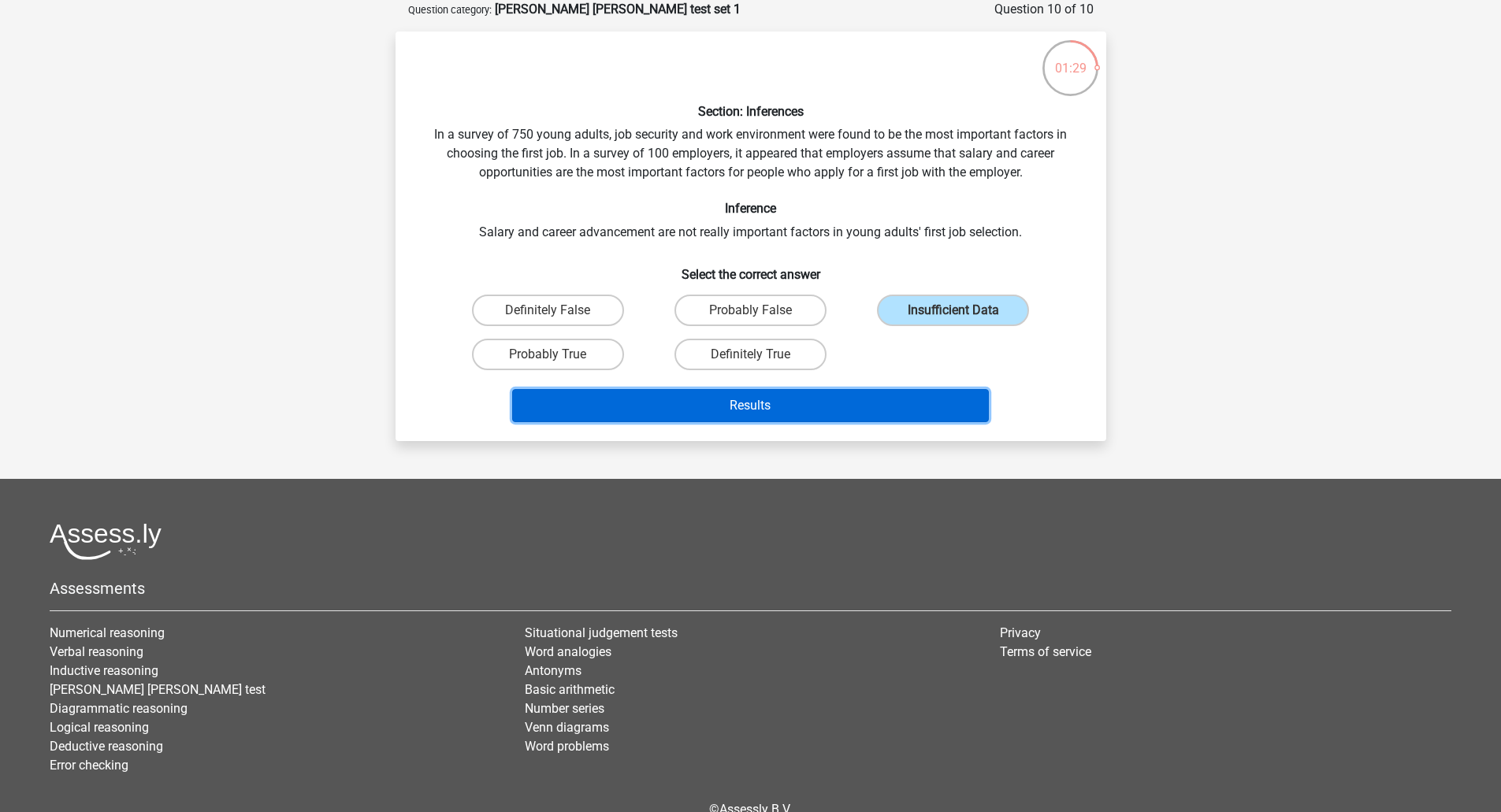
click at [882, 405] on button "Results" at bounding box center [751, 405] width 477 height 33
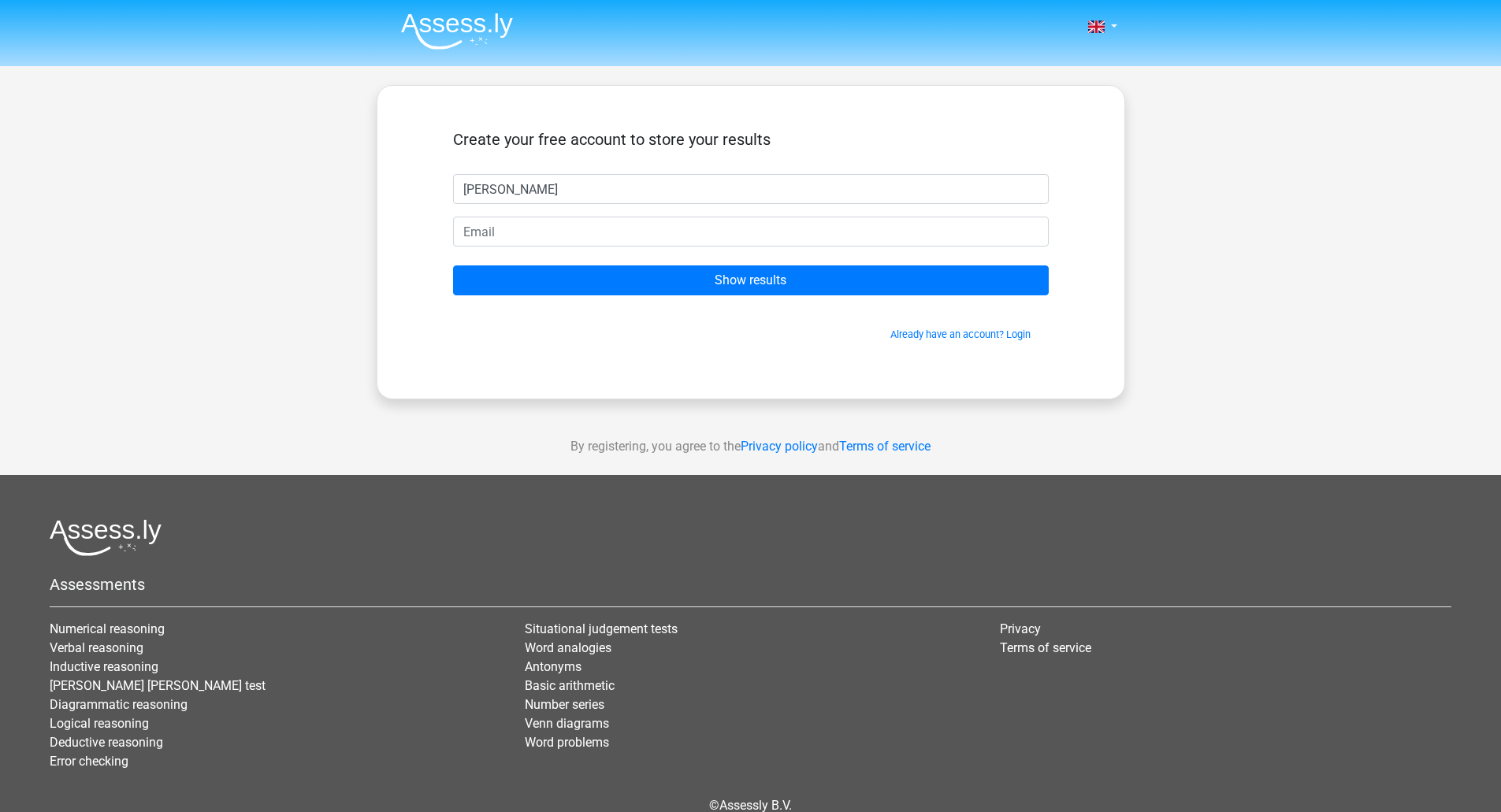
type input "[PERSON_NAME]"
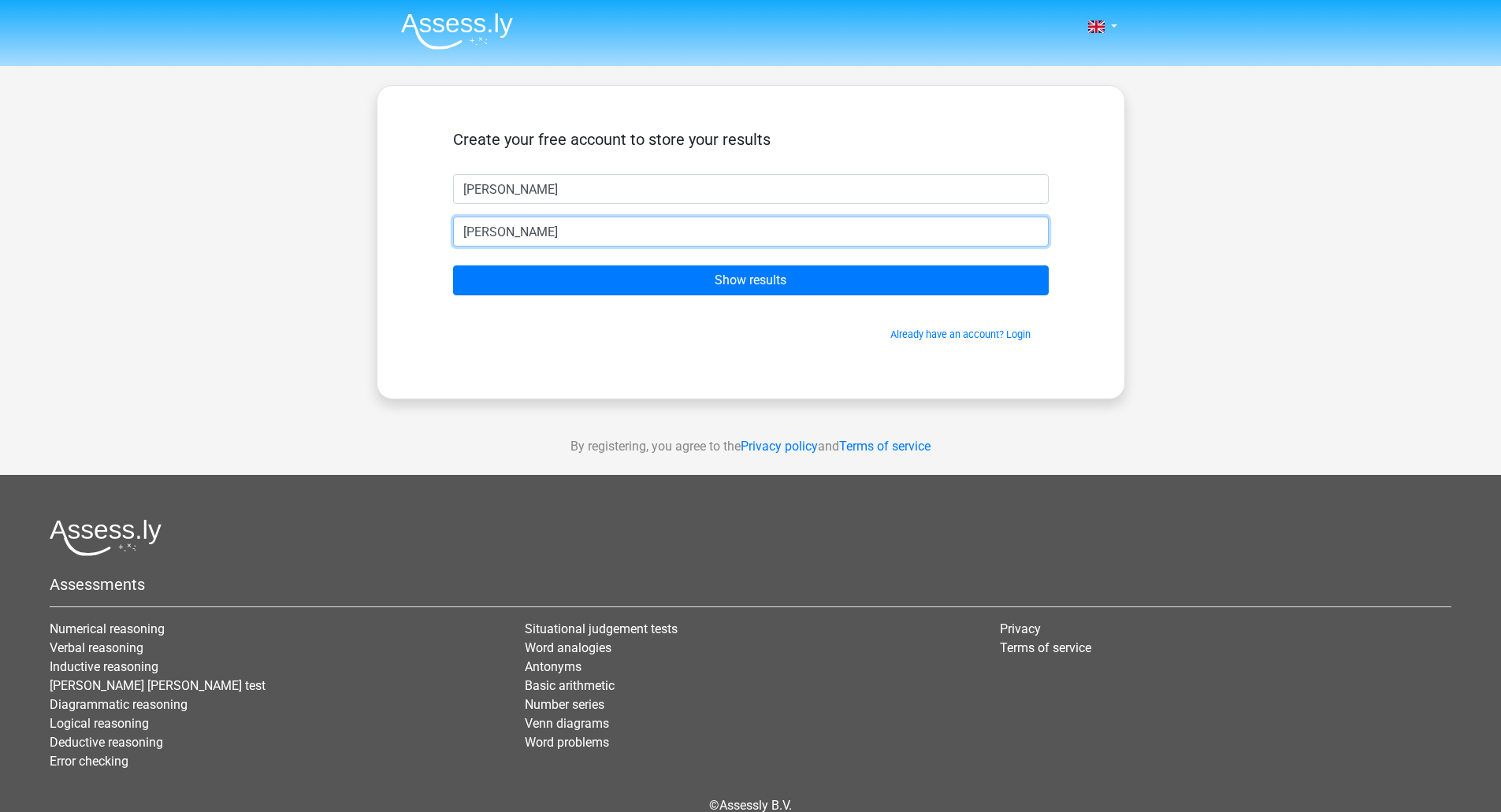
click at [520, 240] on input "[PERSON_NAME]" at bounding box center [751, 231] width 596 height 30
click at [510, 234] on input "[PERSON_NAME]" at bounding box center [751, 231] width 596 height 30
click at [521, 234] on input "[PERSON_NAME]" at bounding box center [751, 231] width 596 height 30
click at [518, 234] on input "[PERSON_NAME]" at bounding box center [751, 231] width 596 height 30
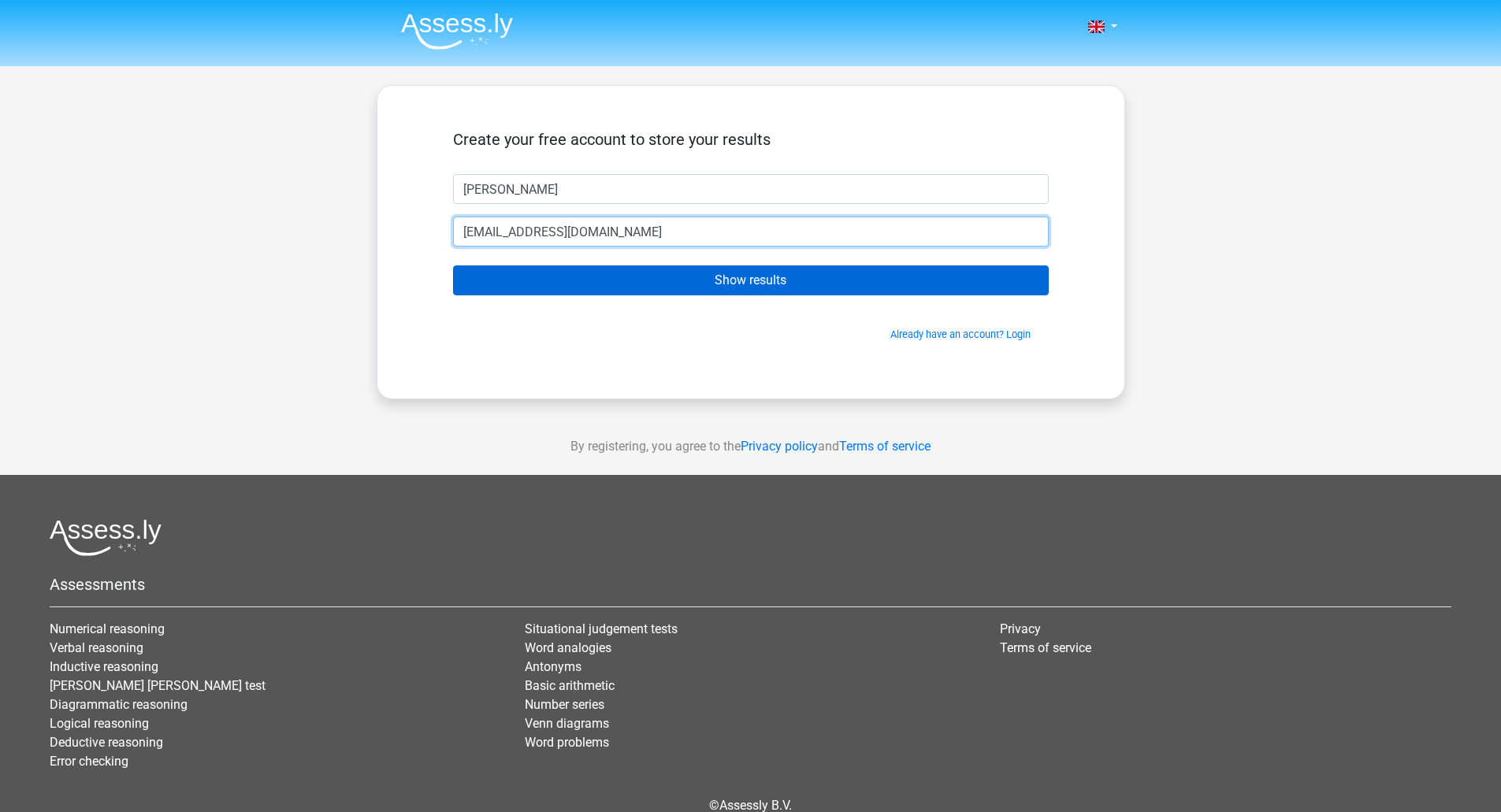
type input "[EMAIL_ADDRESS][DOMAIN_NAME]"
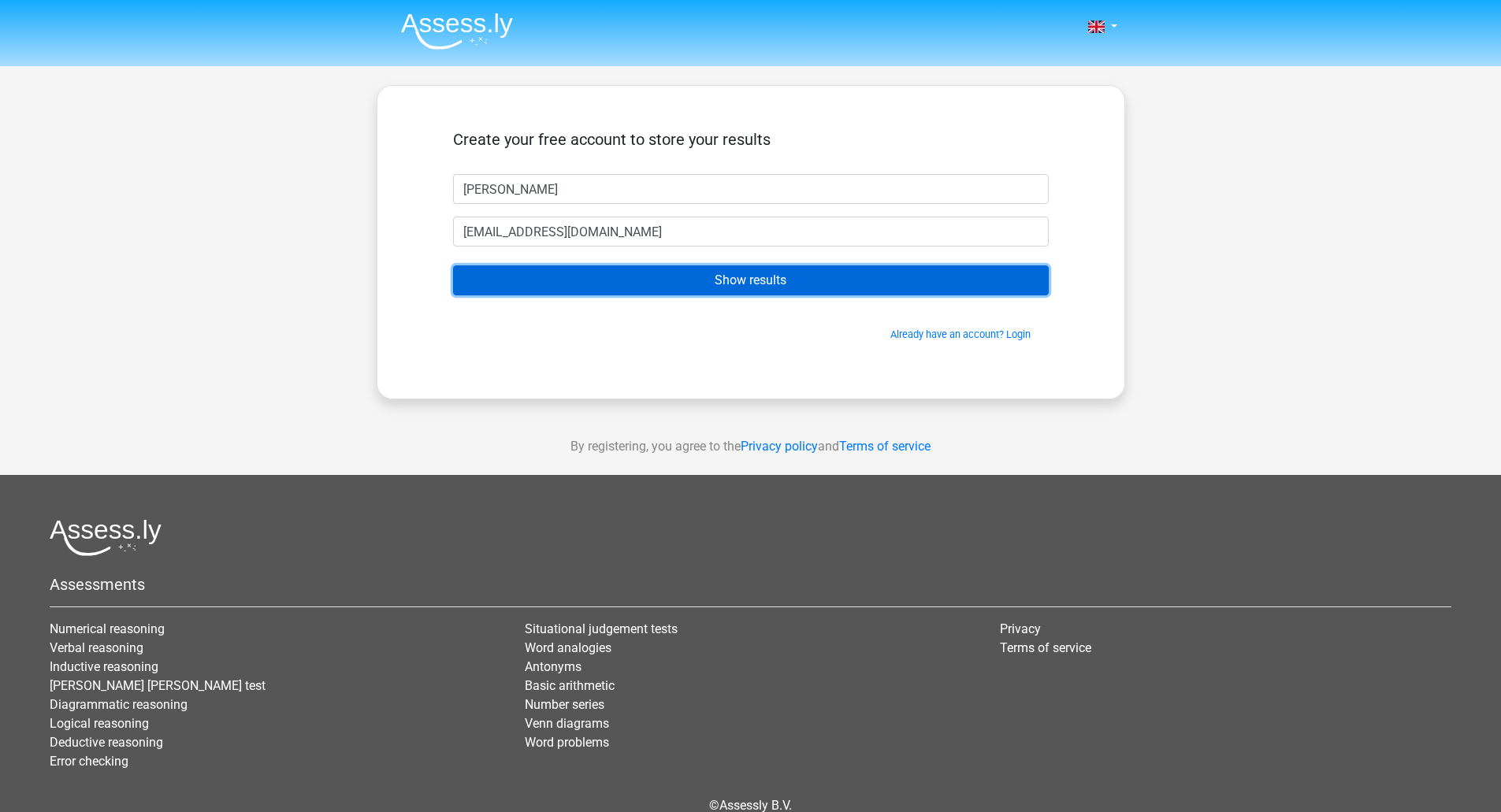
click at [654, 274] on input "Show results" at bounding box center [751, 280] width 596 height 30
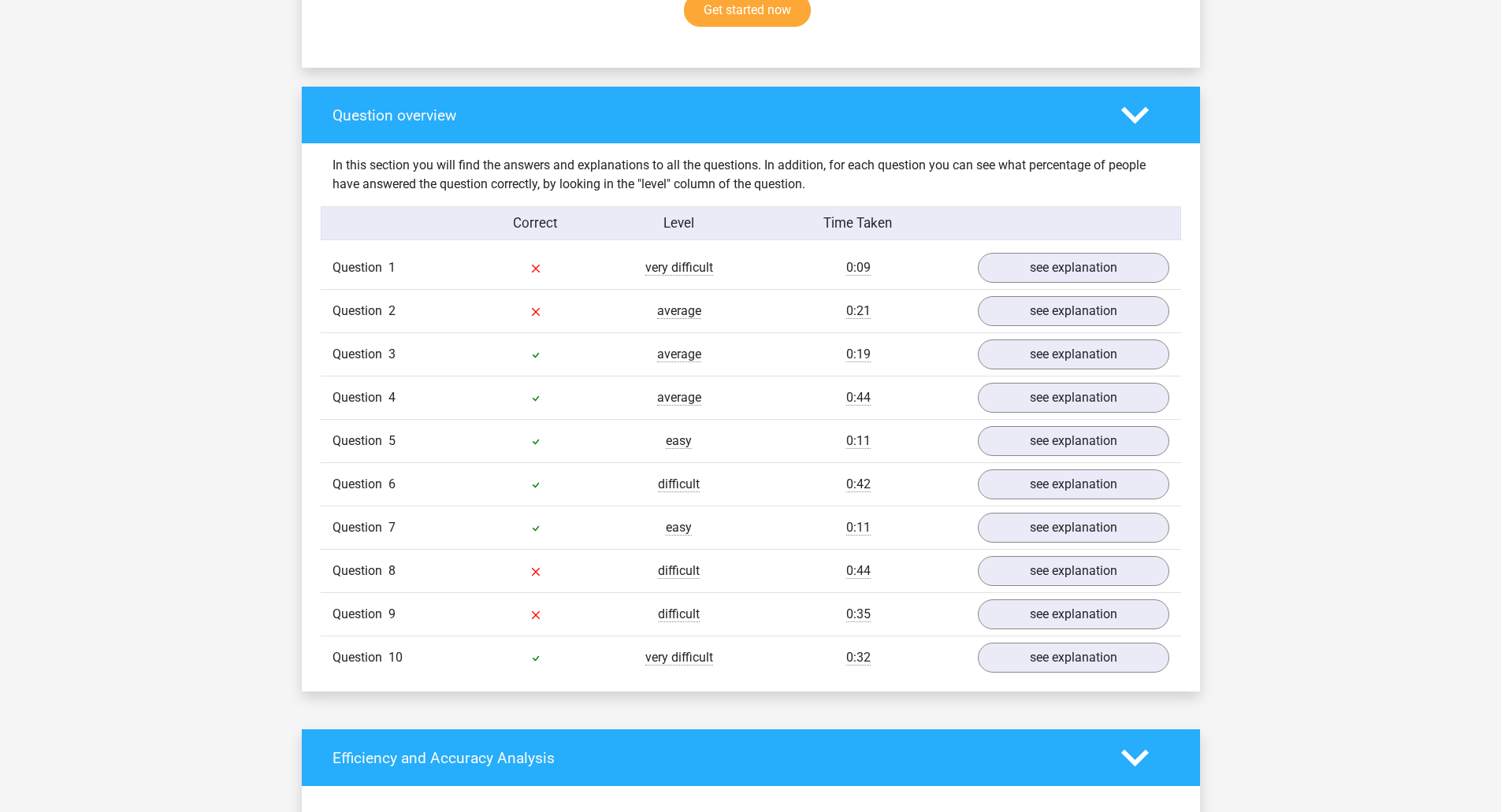
scroll to position [1103, 0]
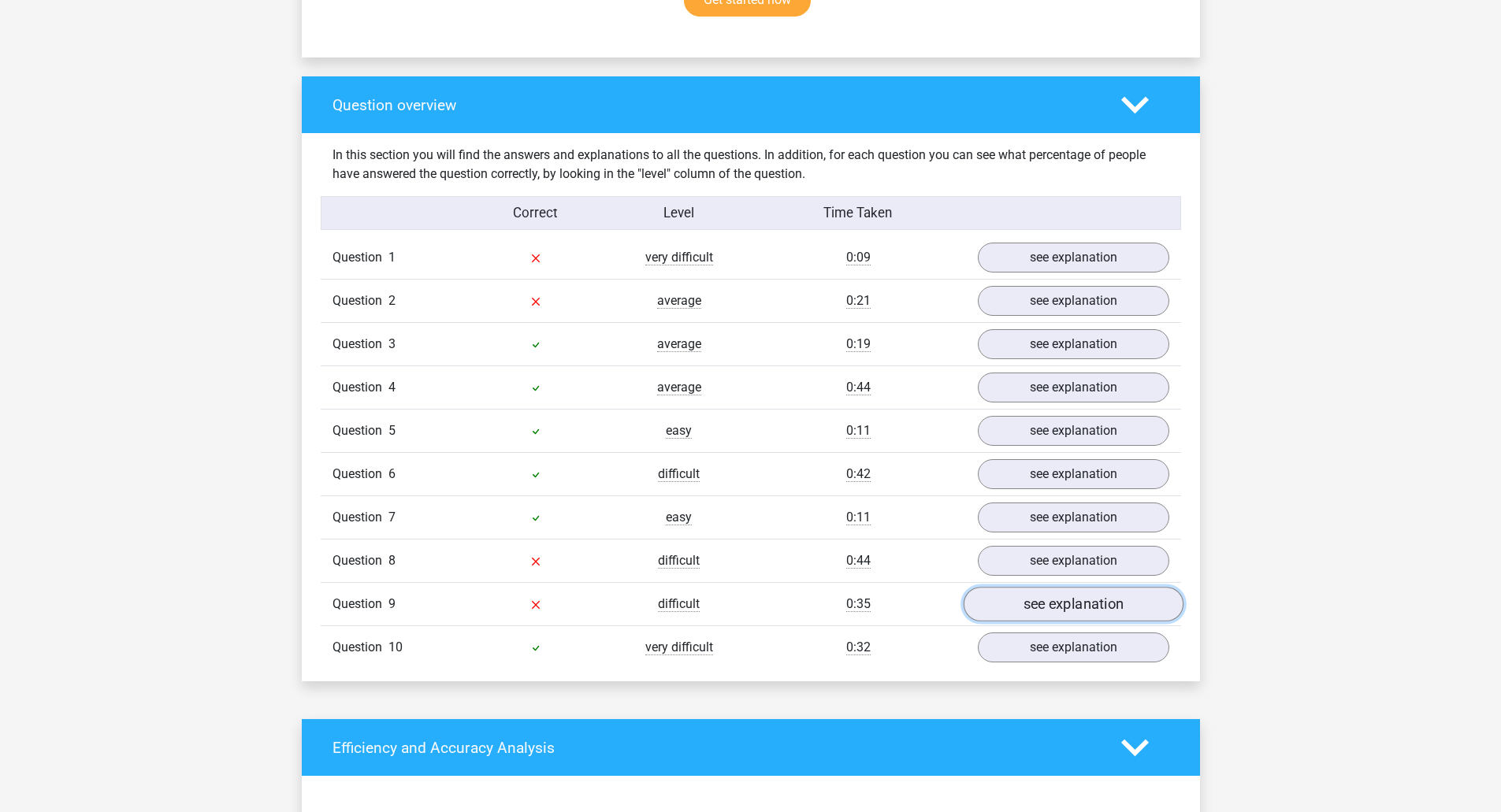
click at [1061, 592] on link "see explanation" at bounding box center [1073, 605] width 220 height 34
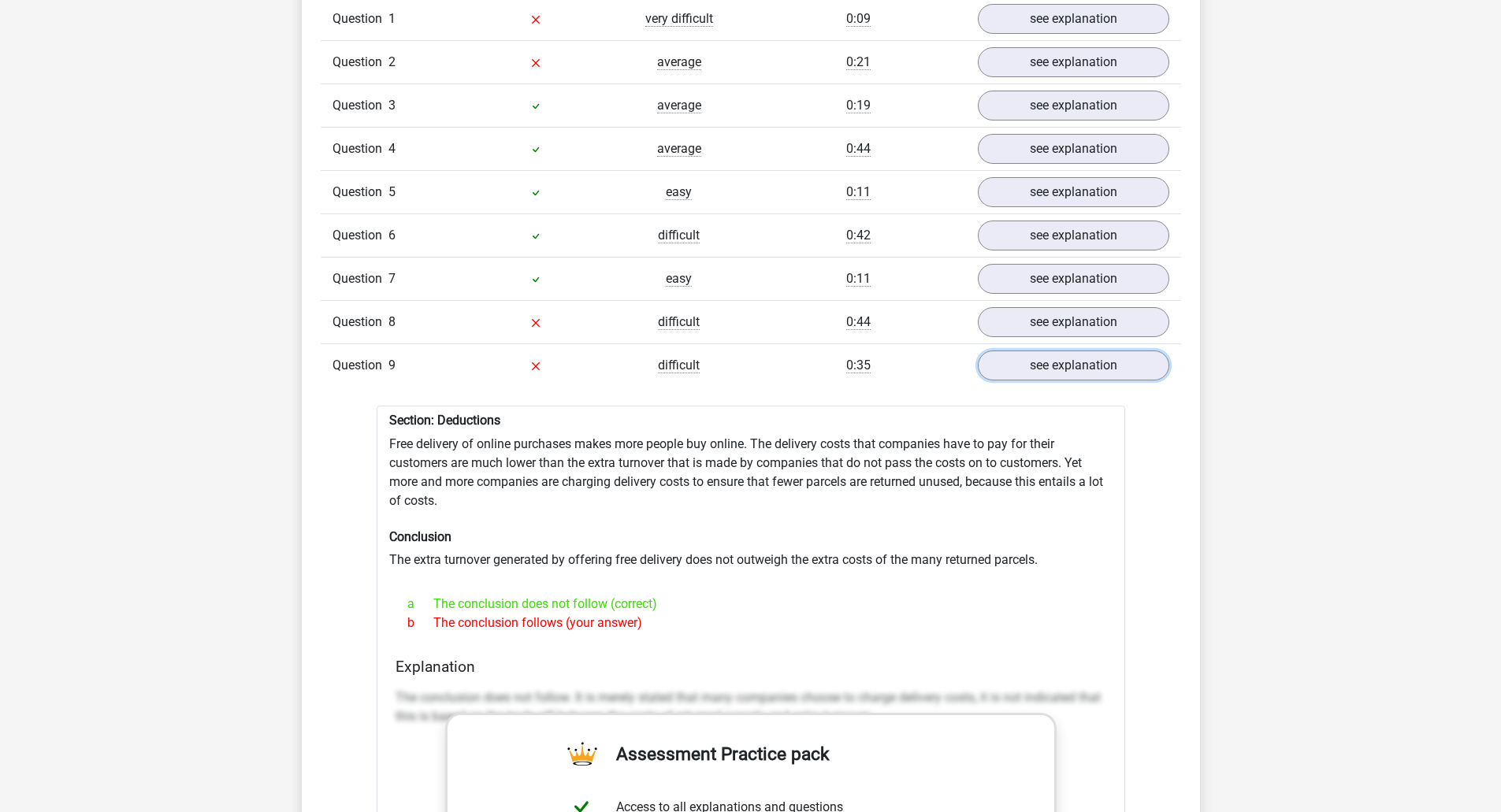
scroll to position [1182, 0]
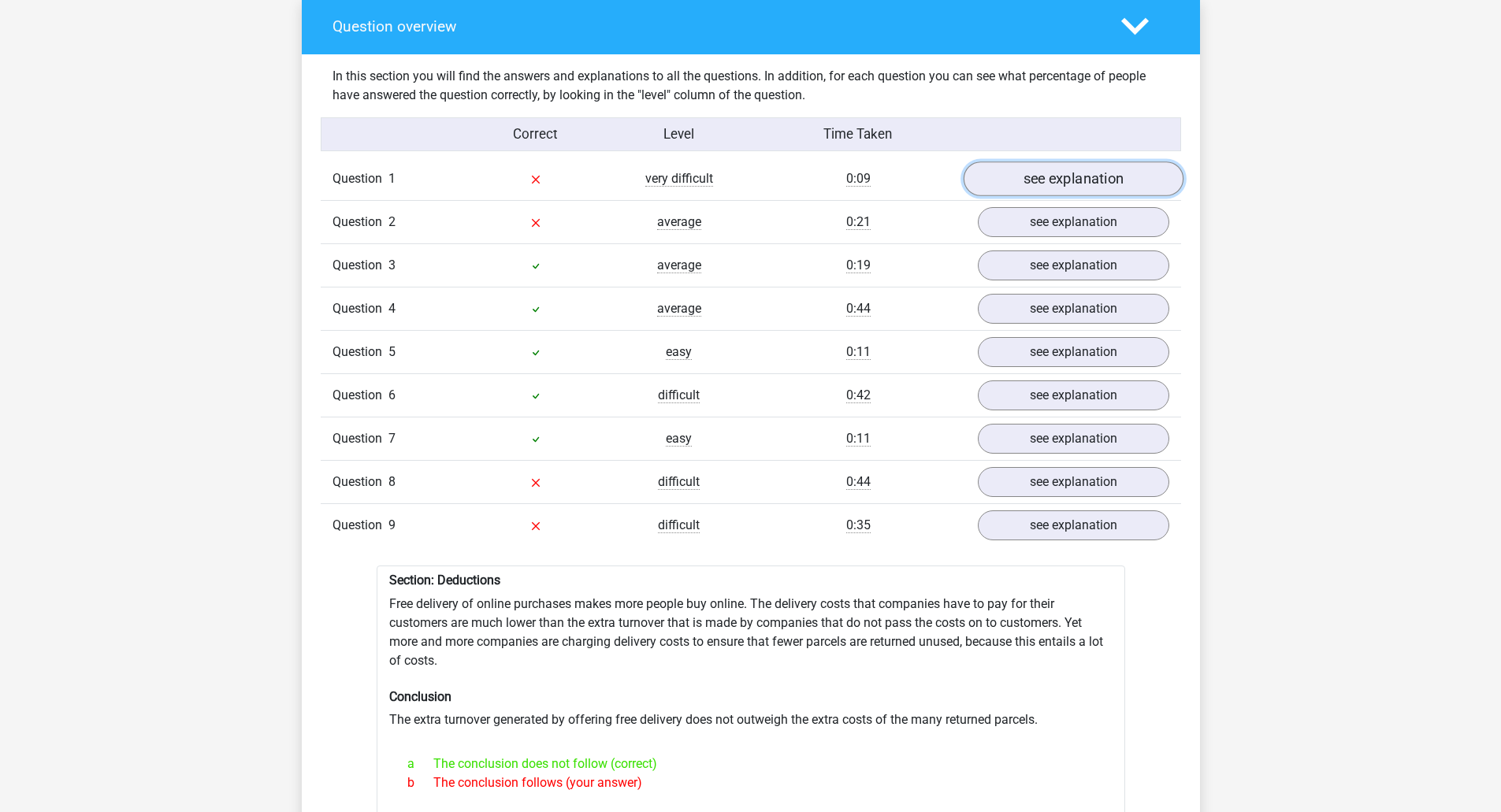
click at [1068, 172] on link "see explanation" at bounding box center [1073, 180] width 220 height 34
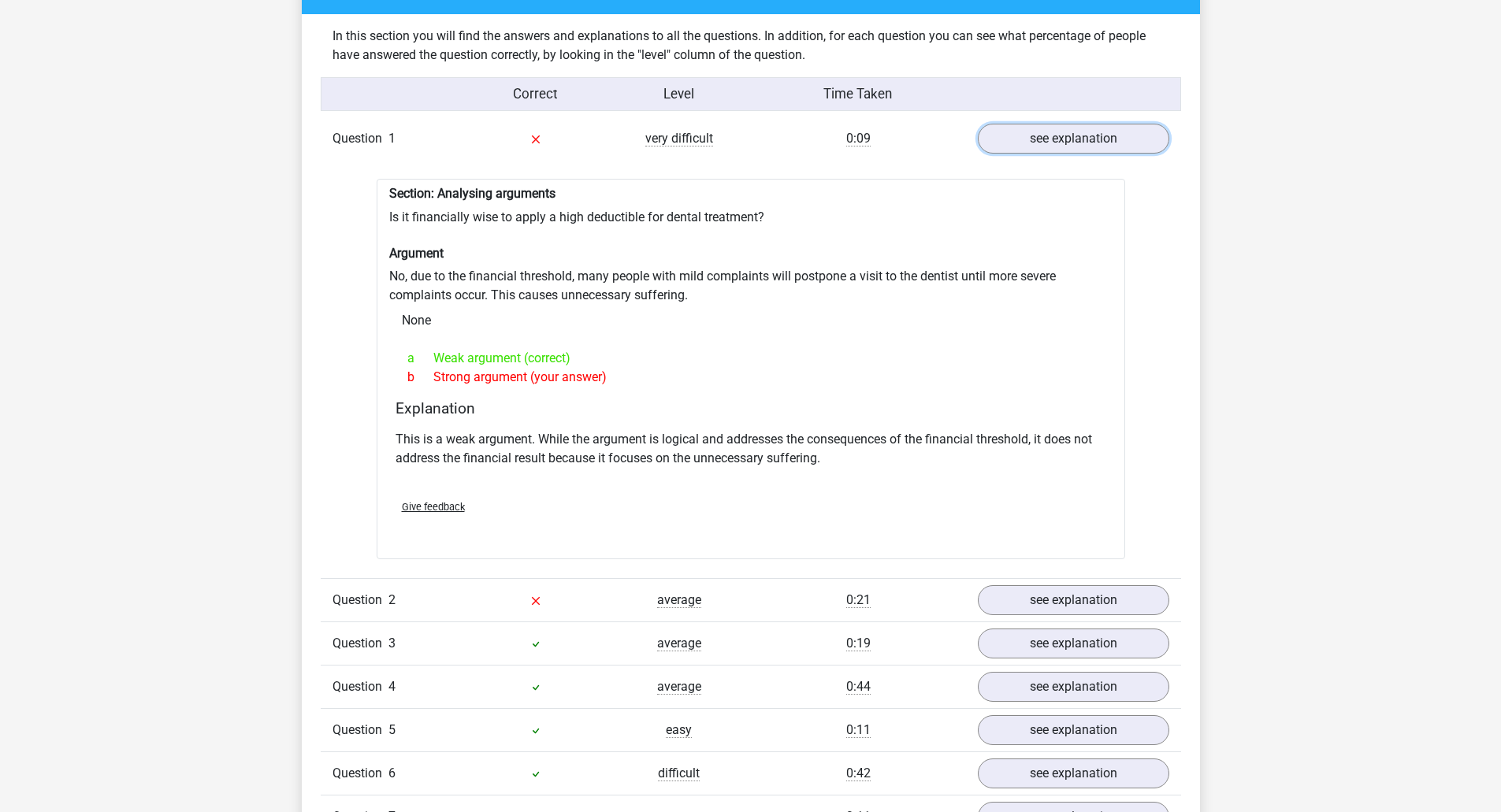
scroll to position [1260, 0]
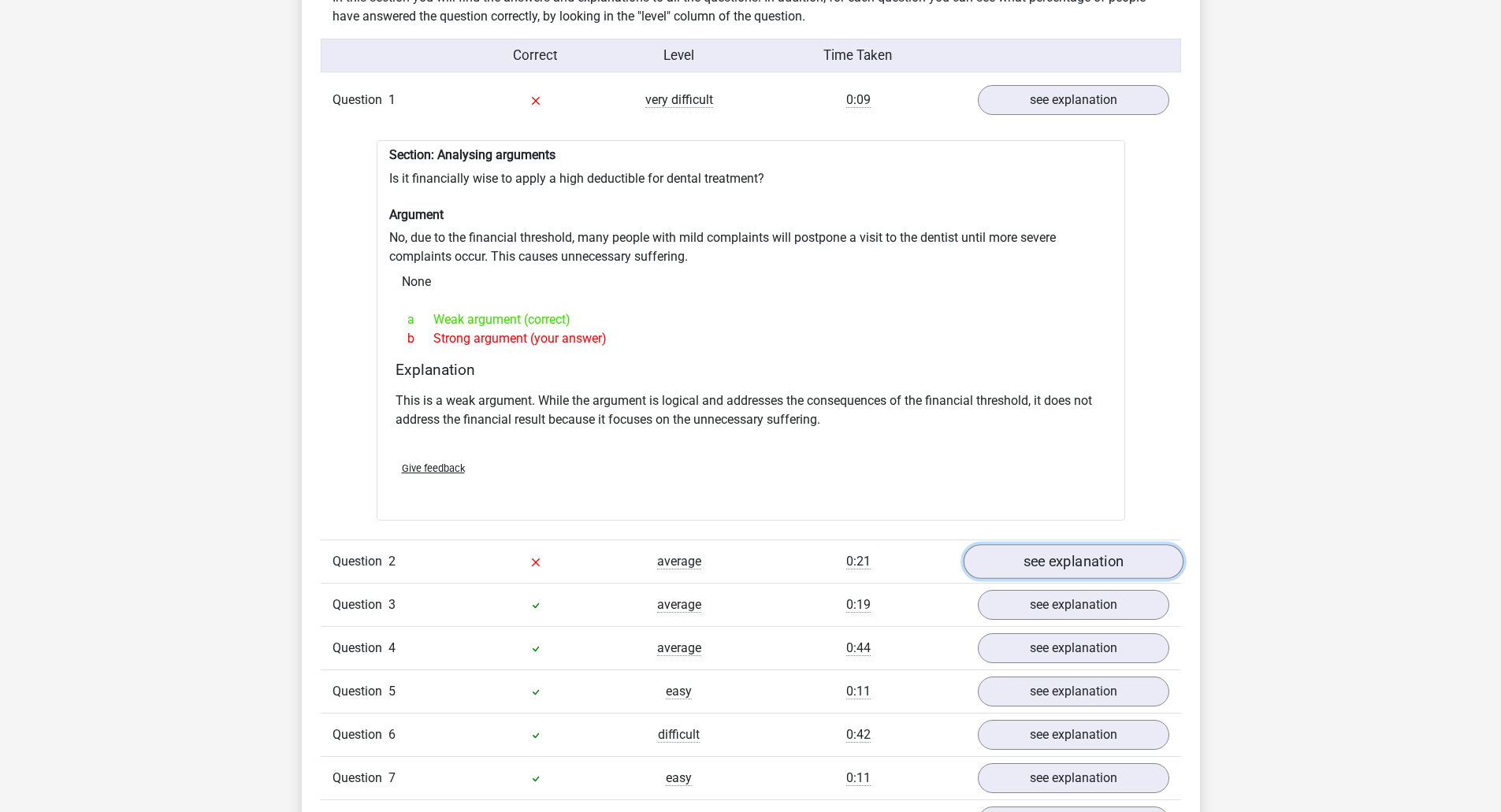
click at [1074, 552] on link "see explanation" at bounding box center [1073, 561] width 220 height 34
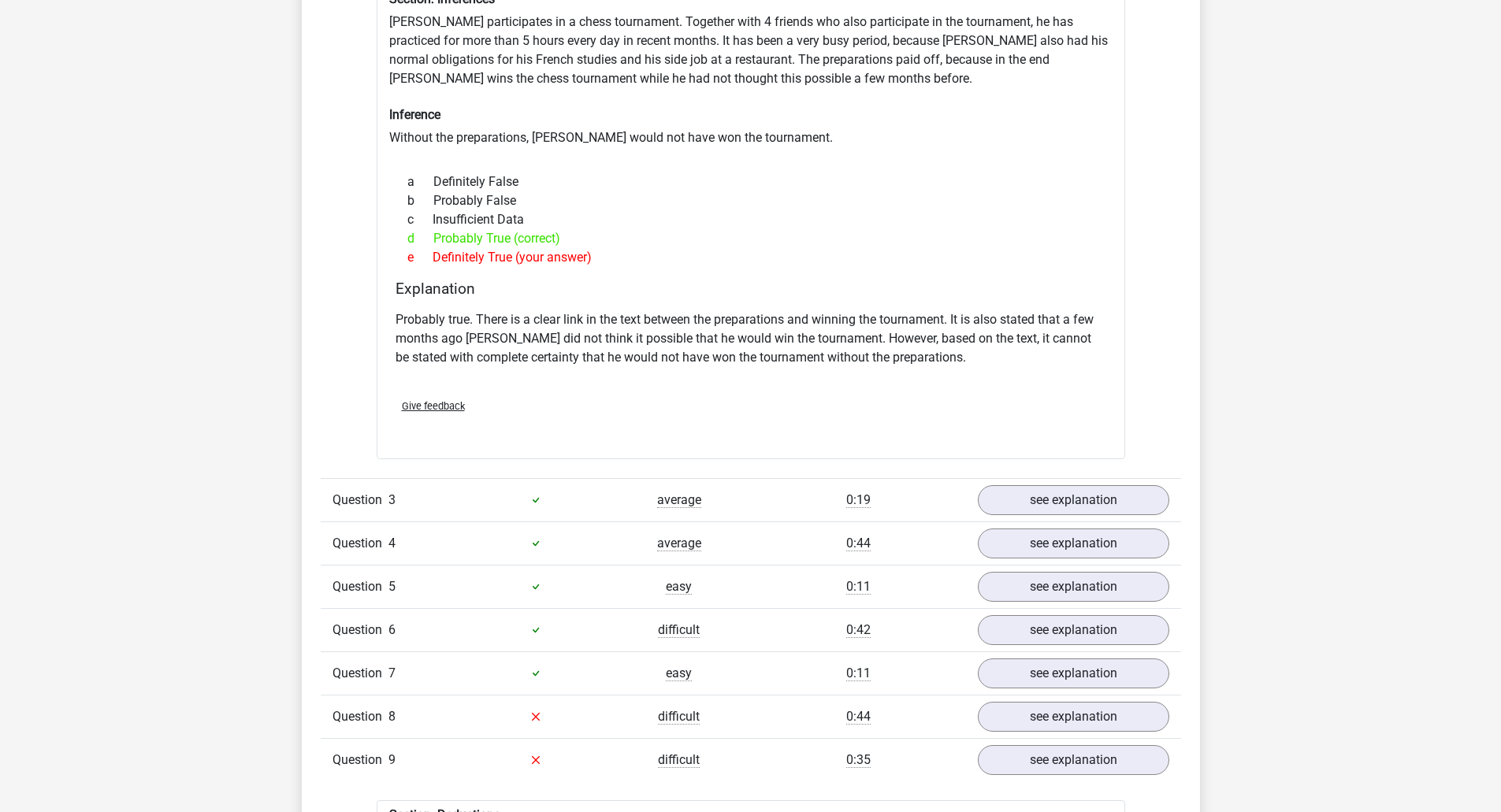
scroll to position [1970, 0]
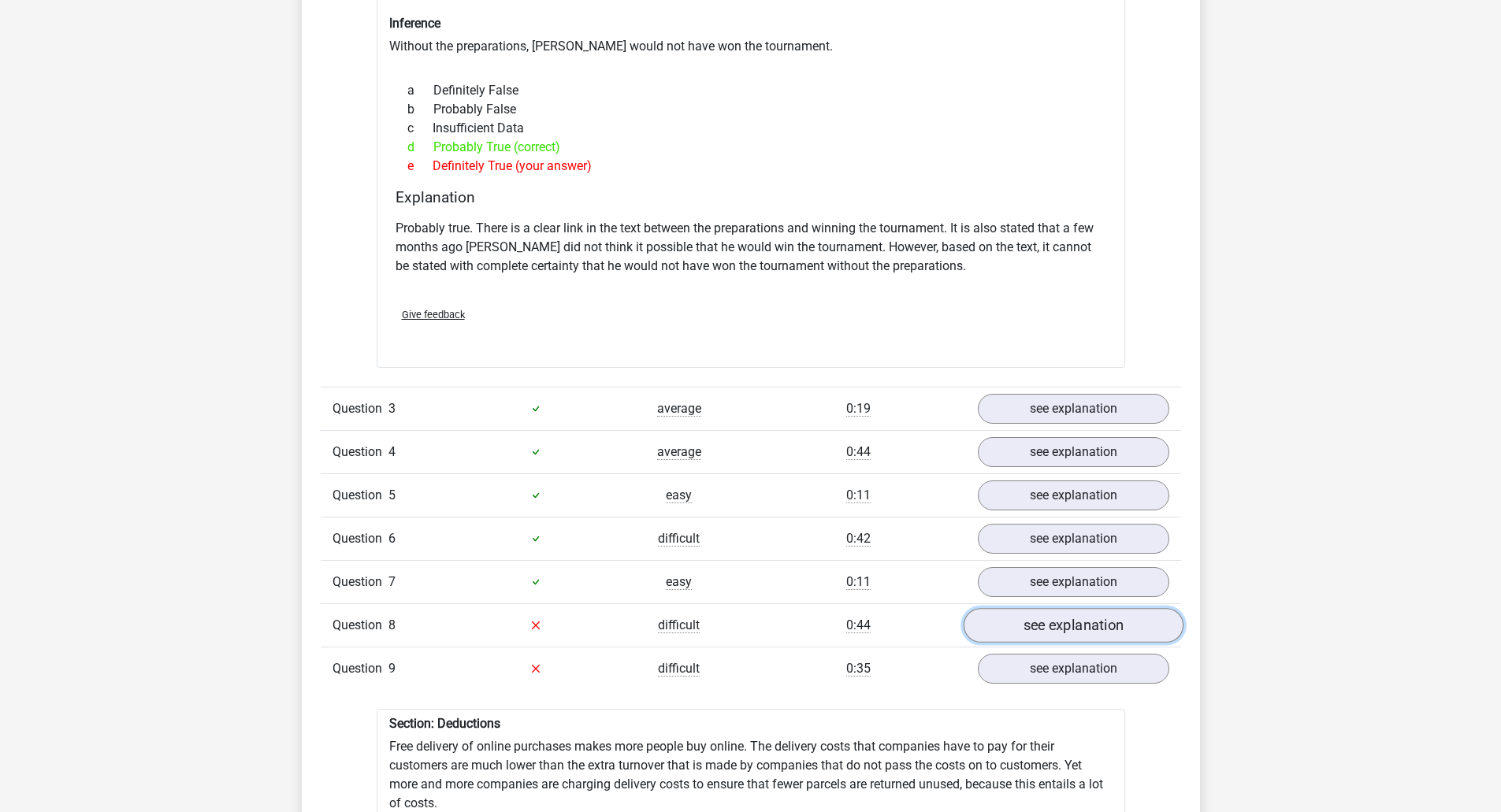
click at [1037, 613] on link "see explanation" at bounding box center [1073, 626] width 220 height 34
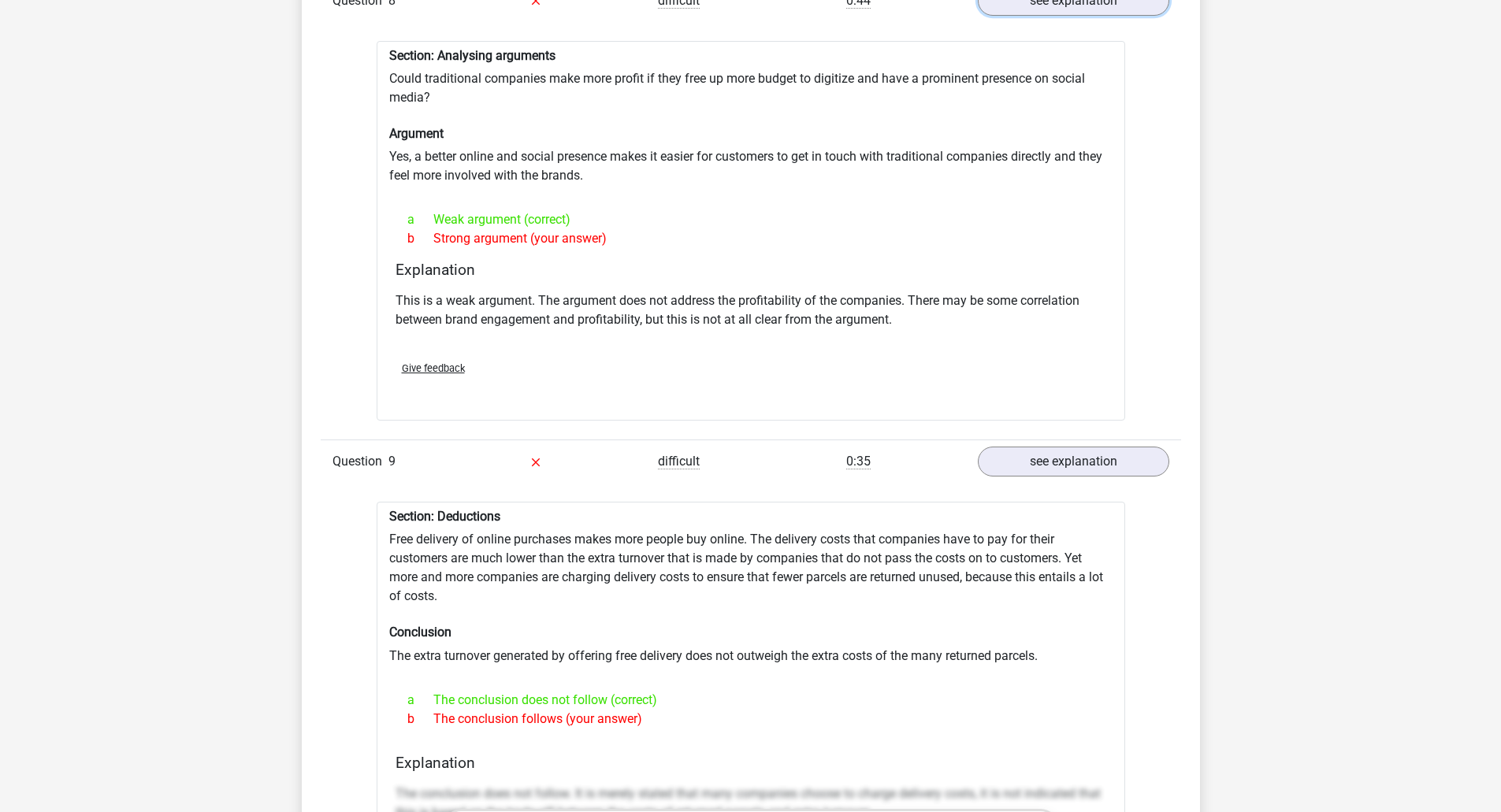
scroll to position [2600, 0]
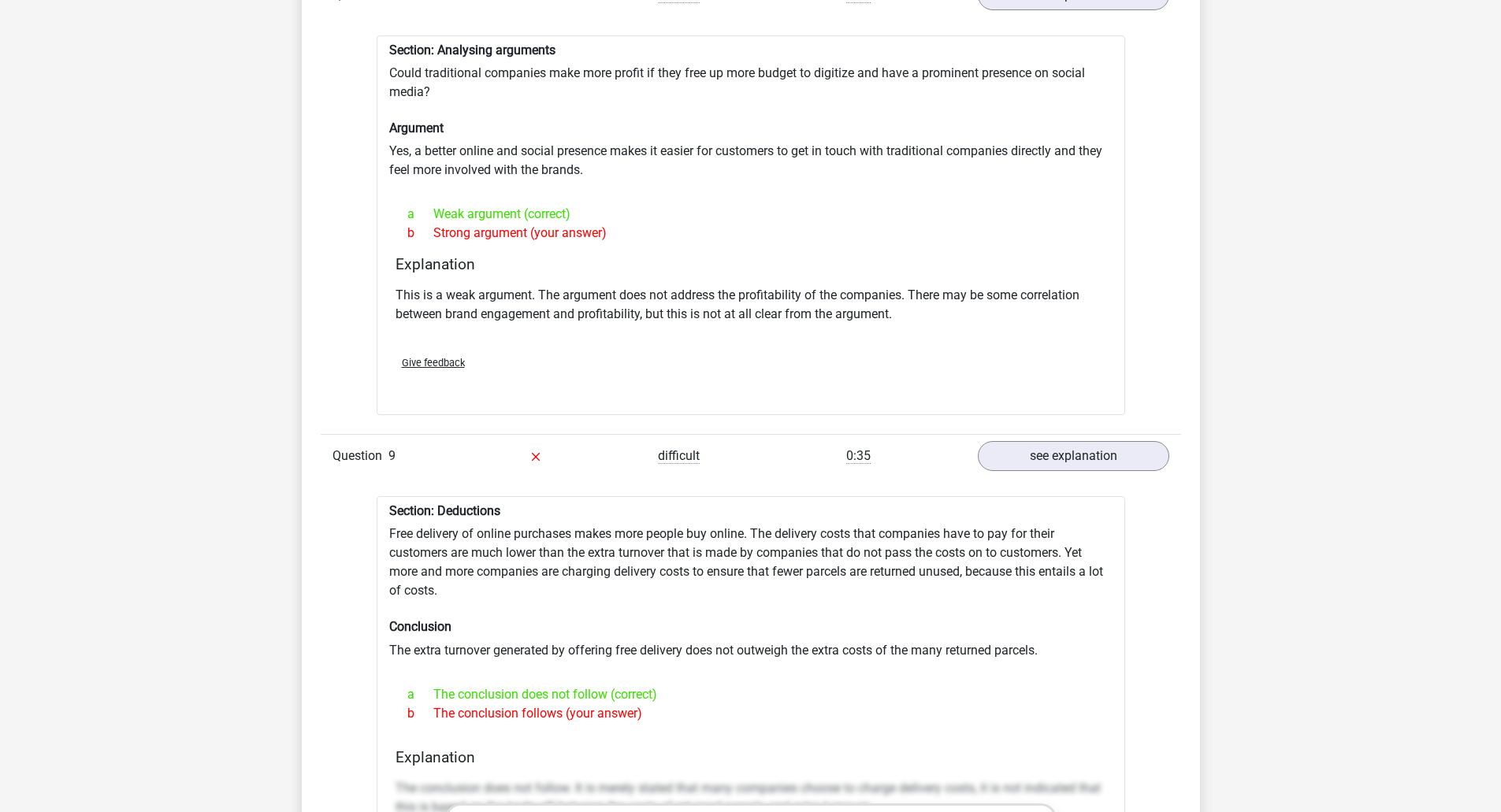
click at [1030, 468] on div "Question 1 very difficult 0:09 see explanation Section: Analysing arguments Is …" at bounding box center [751, 60] width 837 height 2640
click at [1035, 452] on link "see explanation" at bounding box center [1073, 456] width 220 height 34
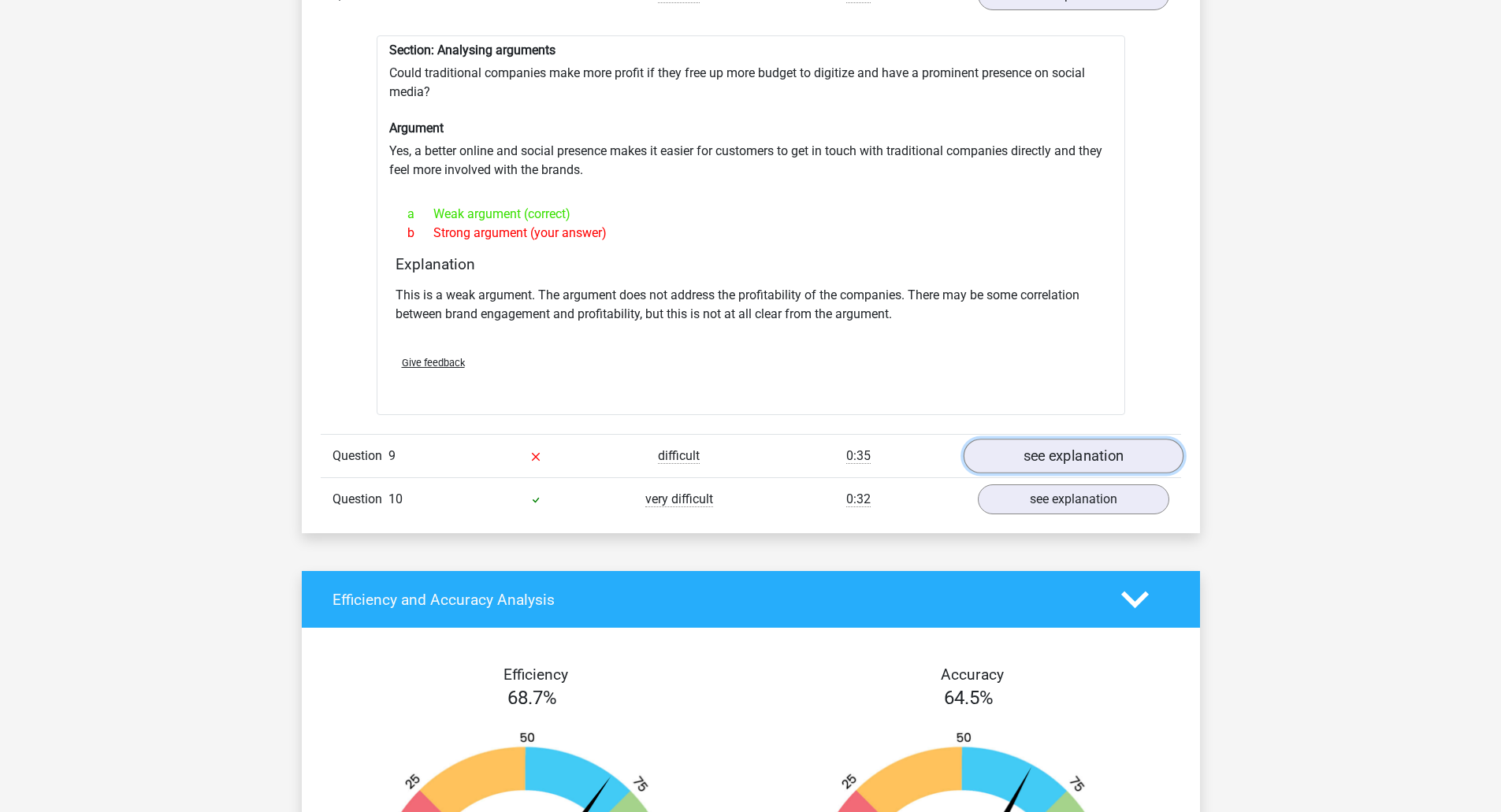
click at [1031, 453] on link "see explanation" at bounding box center [1073, 456] width 220 height 34
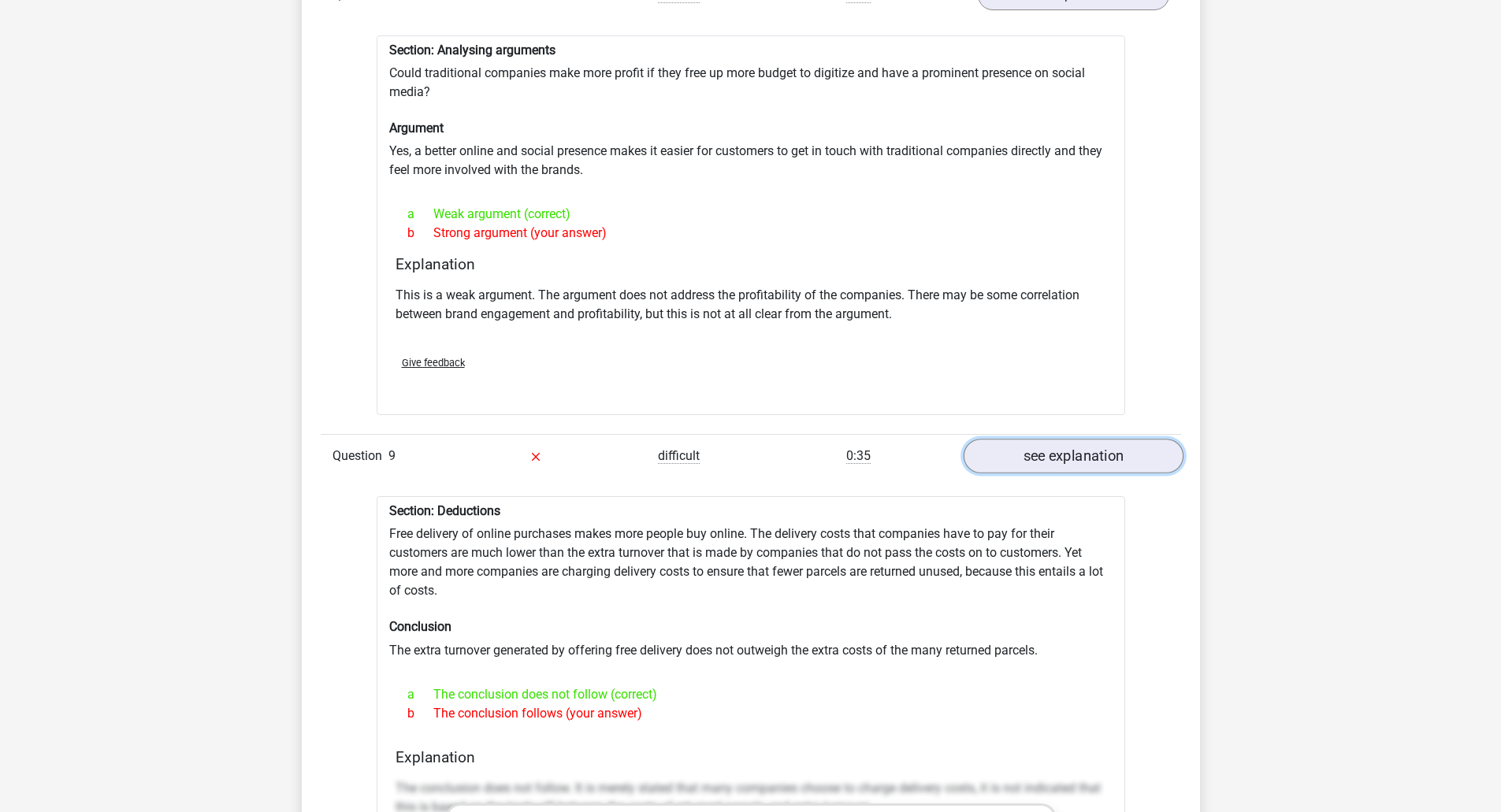
click at [1031, 453] on link "see explanation" at bounding box center [1073, 456] width 220 height 34
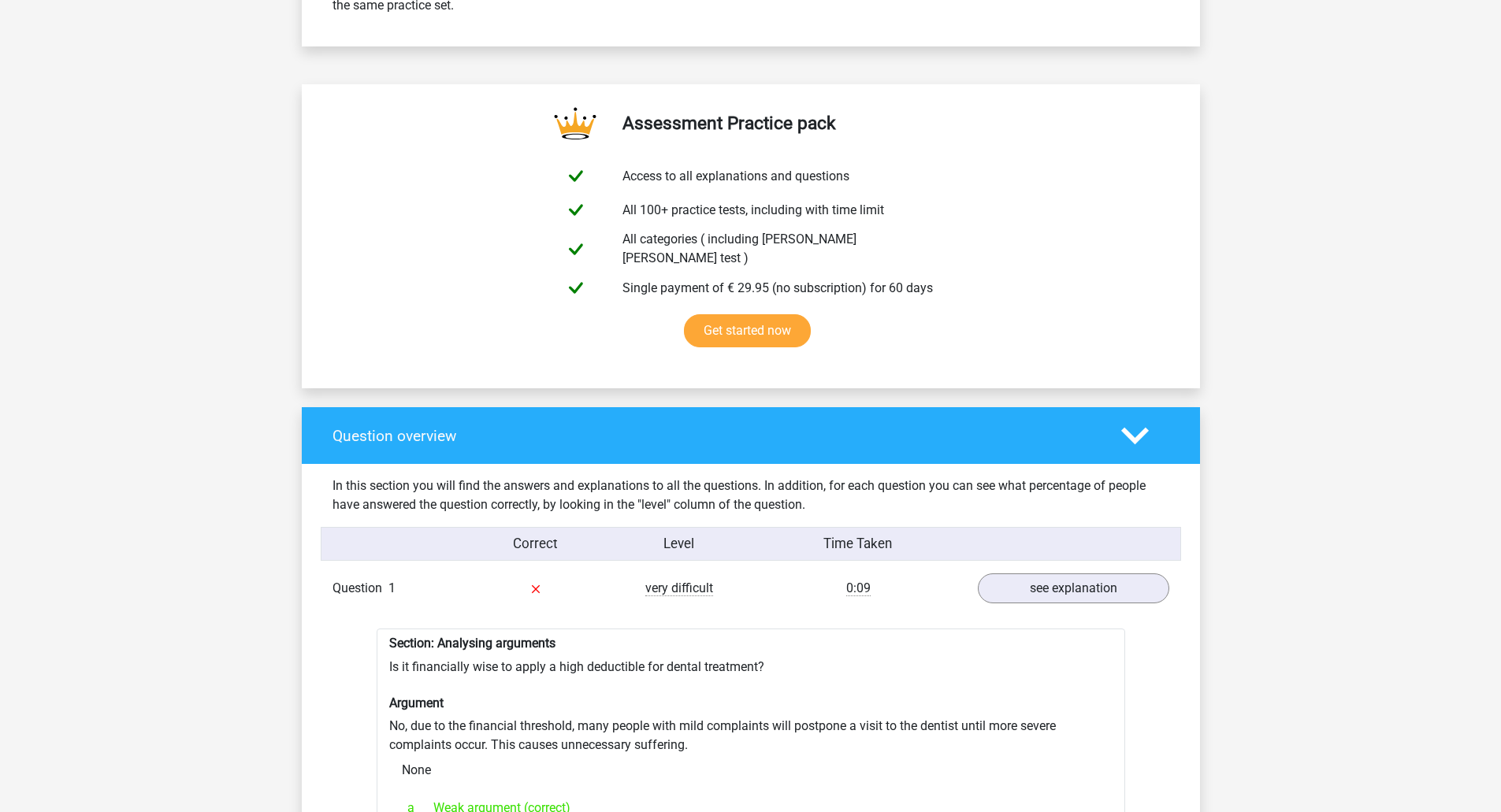
scroll to position [1024, 0]
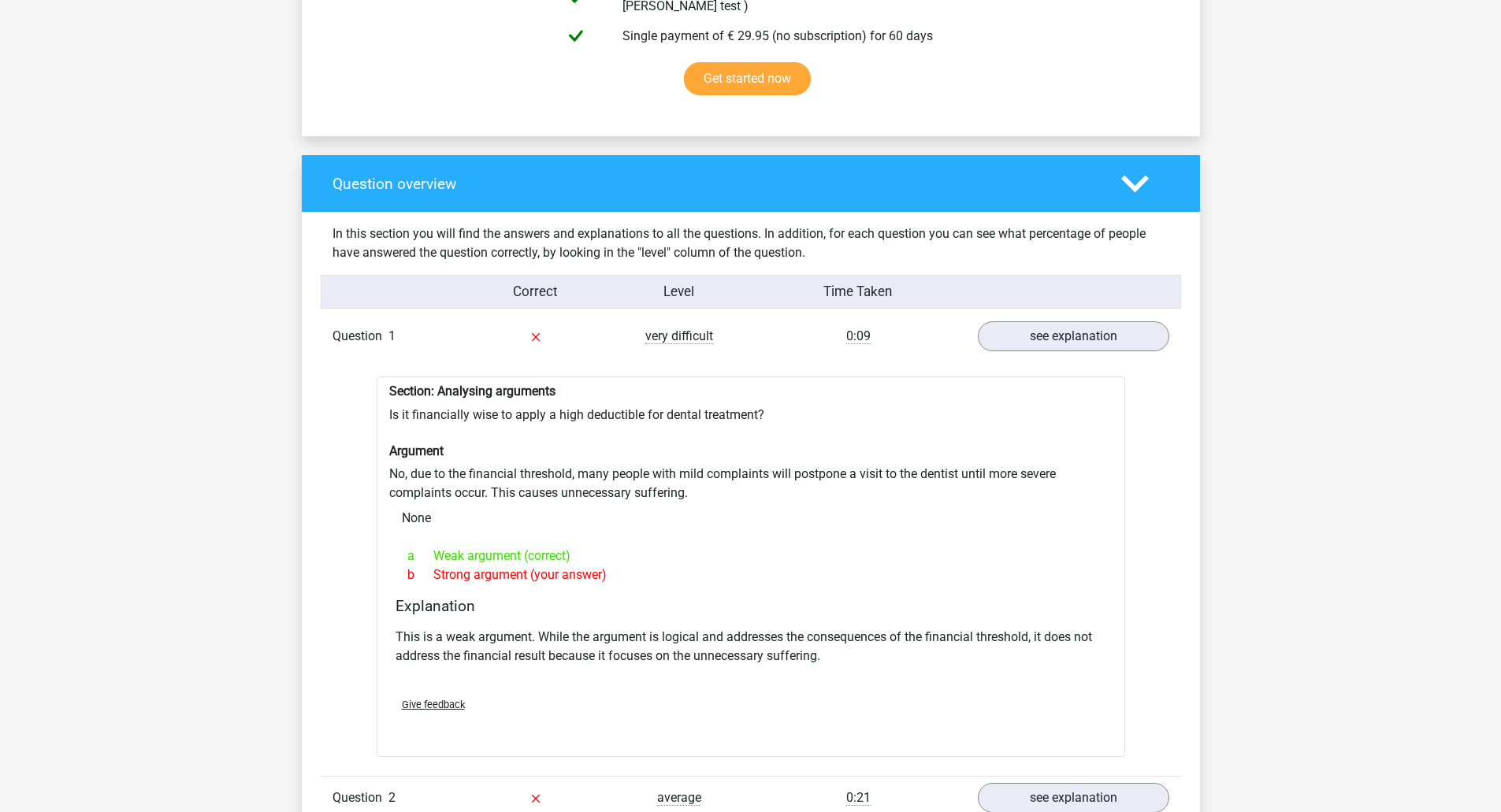
click at [382, 404] on div "Section: Analysing arguments Is it financially wise to apply a high deductible …" at bounding box center [751, 567] width 748 height 381
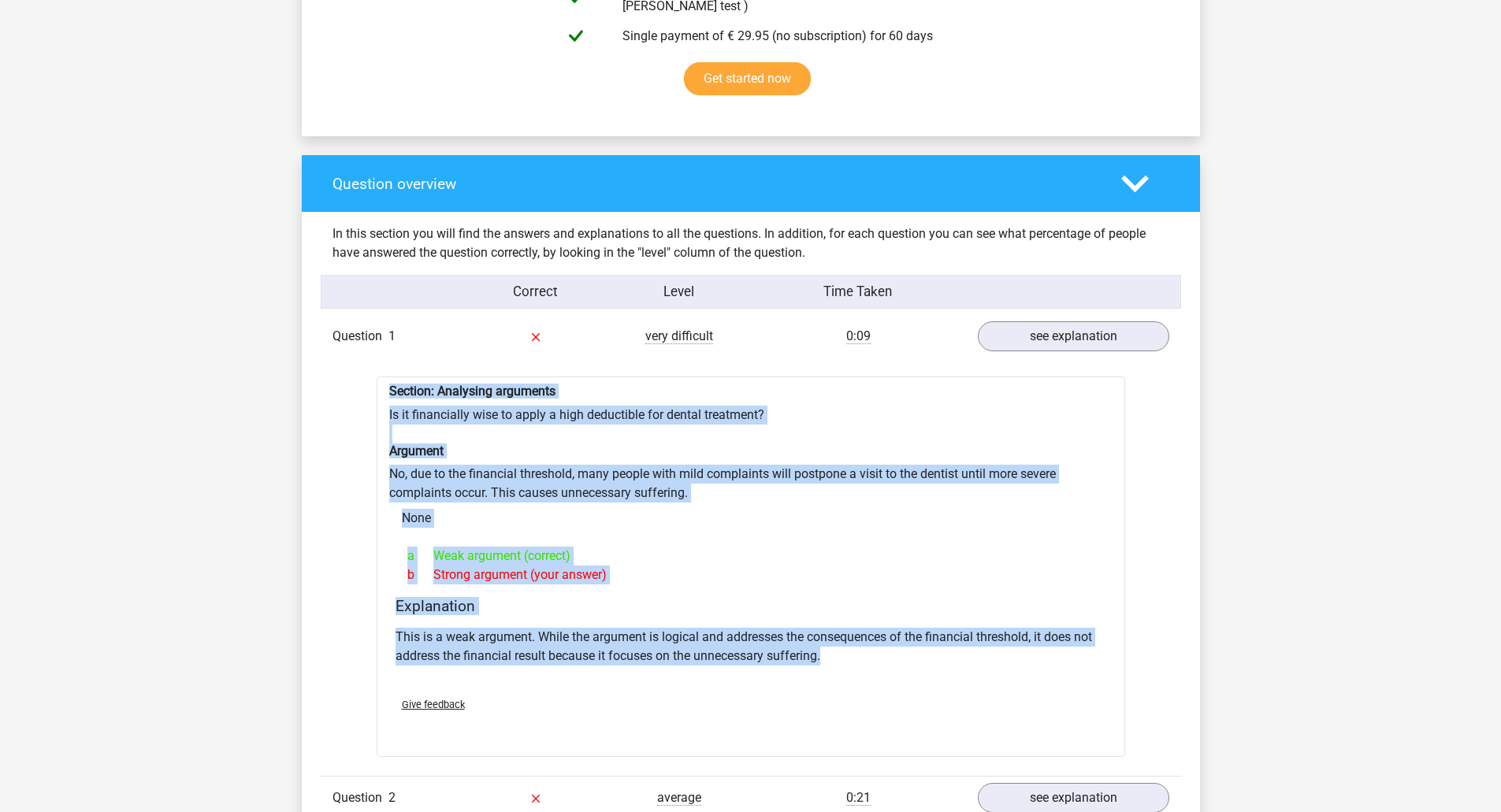
drag, startPoint x: 388, startPoint y: 379, endPoint x: 913, endPoint y: 657, distance: 594.1
click at [913, 657] on div "Section: Analysing arguments Is it financially wise to apply a high deductible …" at bounding box center [751, 567] width 748 height 381
copy div "Section: Analysing arguments Is it financially wise to apply a high deductible …"
click at [640, 597] on h4 "Explanation" at bounding box center [751, 606] width 711 height 18
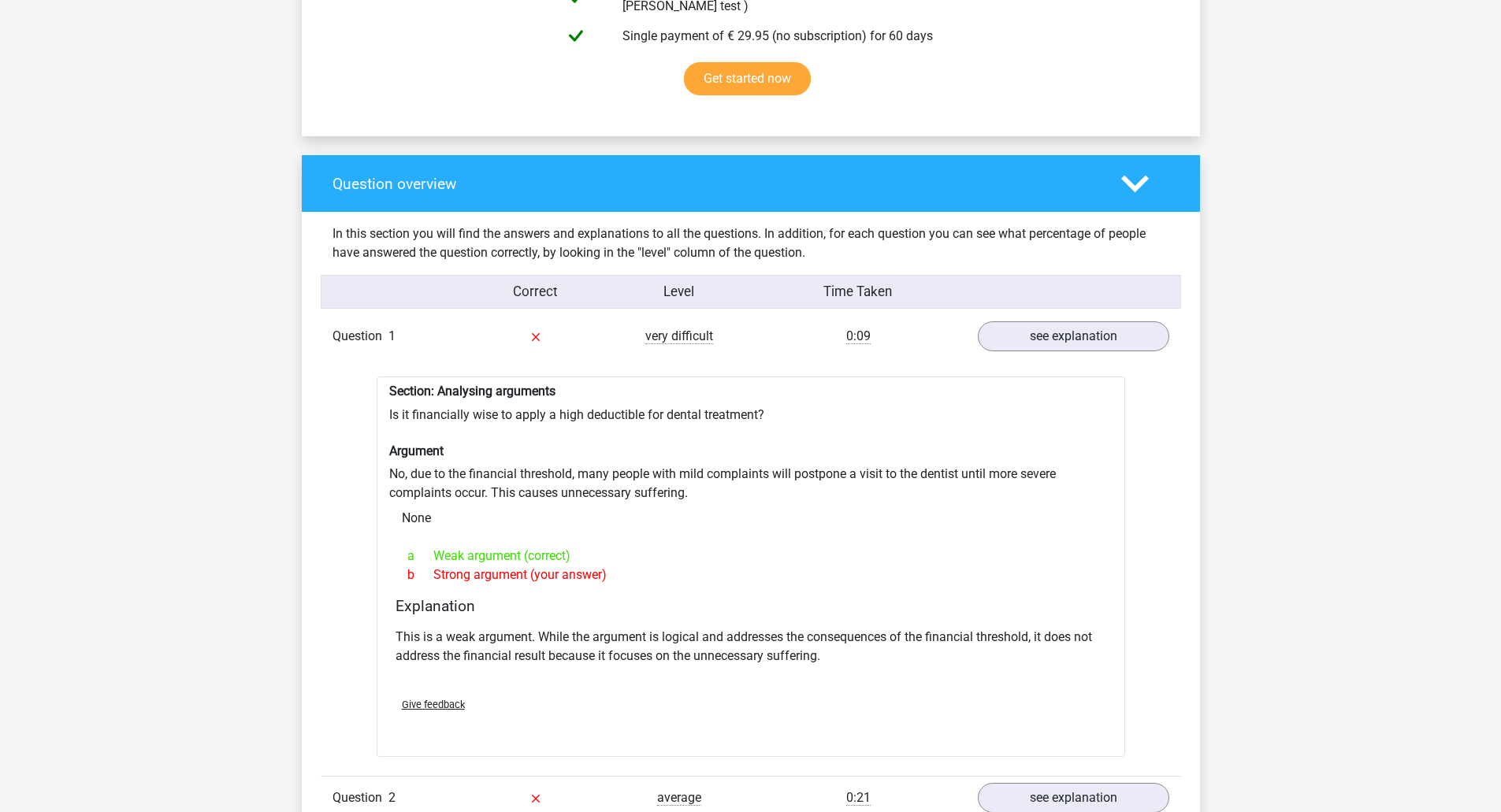
click at [644, 582] on div "Section: Analysing arguments Is it financially wise to apply a high deductible …" at bounding box center [751, 567] width 748 height 381
drag, startPoint x: 390, startPoint y: 404, endPoint x: 503, endPoint y: 407, distance: 113.0
click at [523, 412] on div "Section: Analysing arguments Is it financially wise to apply a high deductible …" at bounding box center [751, 567] width 748 height 381
click at [453, 406] on div "Section: Analysing arguments Is it financially wise to apply a high deductible …" at bounding box center [751, 567] width 748 height 381
drag, startPoint x: 386, startPoint y: 383, endPoint x: 623, endPoint y: 566, distance: 299.4
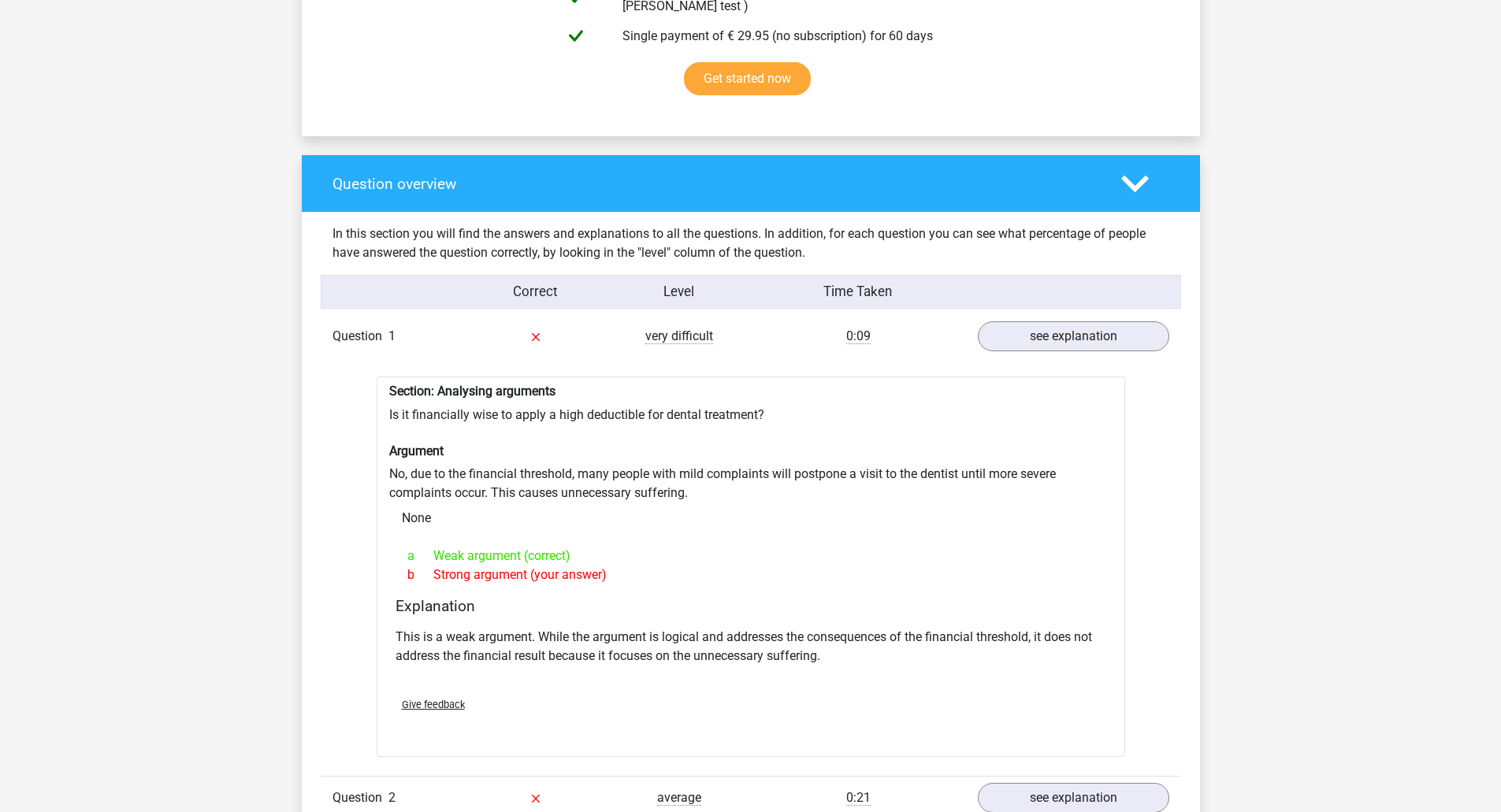
click at [623, 566] on div "Section: Analysing arguments Is it financially wise to apply a high deductible …" at bounding box center [751, 567] width 748 height 381
copy div "Section: Analysing arguments Is it financially wise to apply a high deductible …"
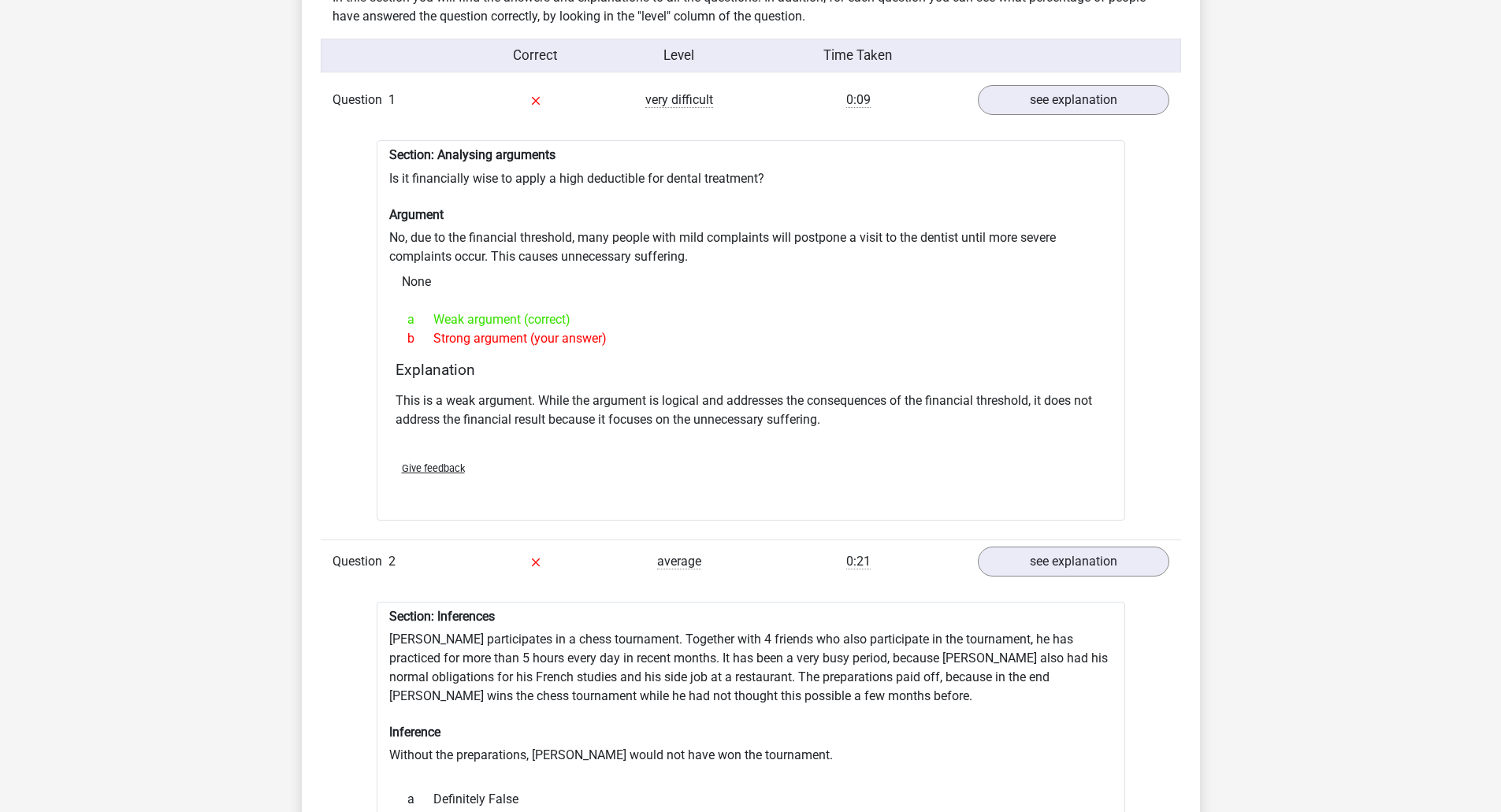
click at [638, 499] on div "Submit" at bounding box center [750, 501] width 723 height 25
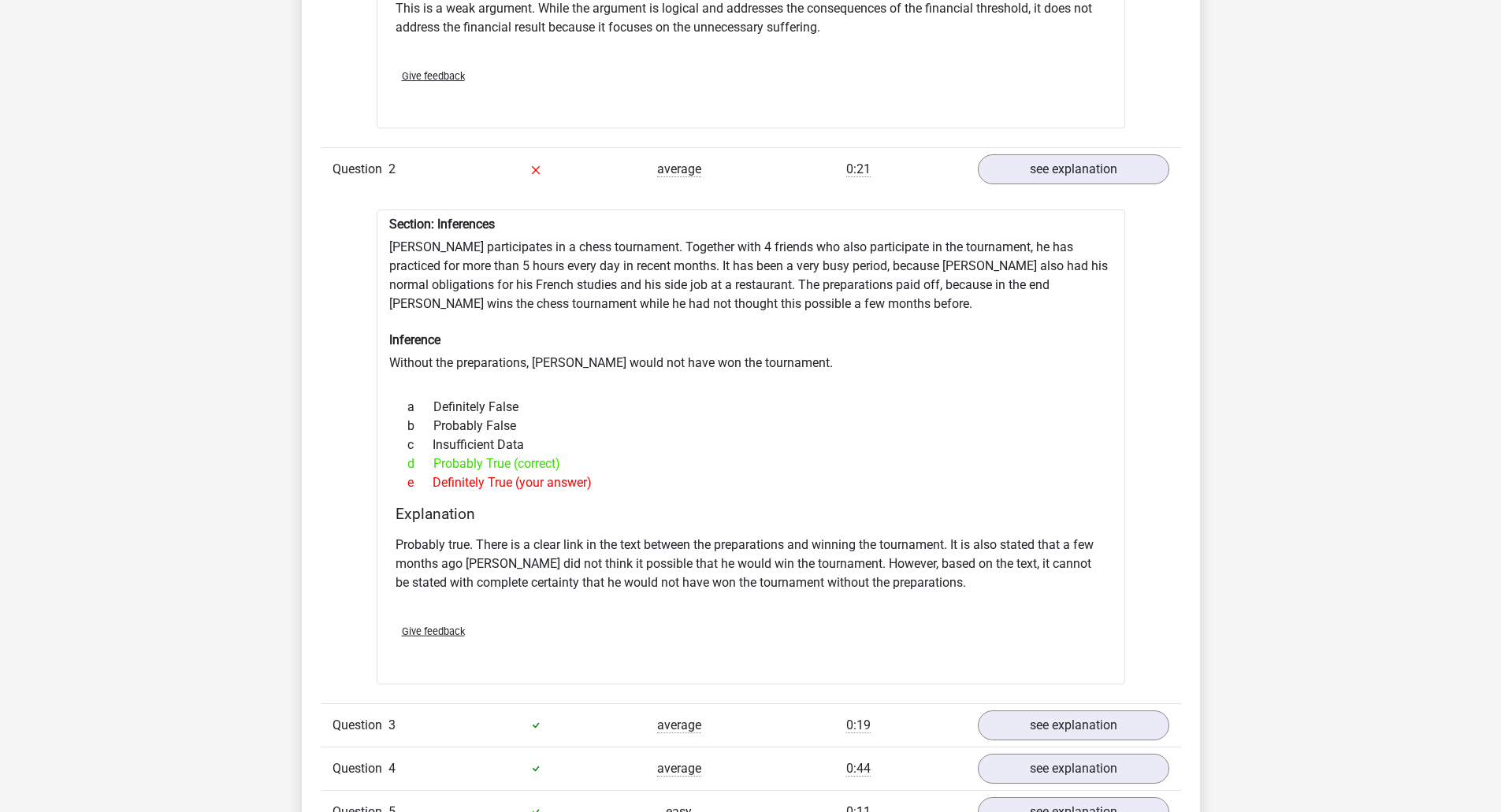
scroll to position [1654, 0]
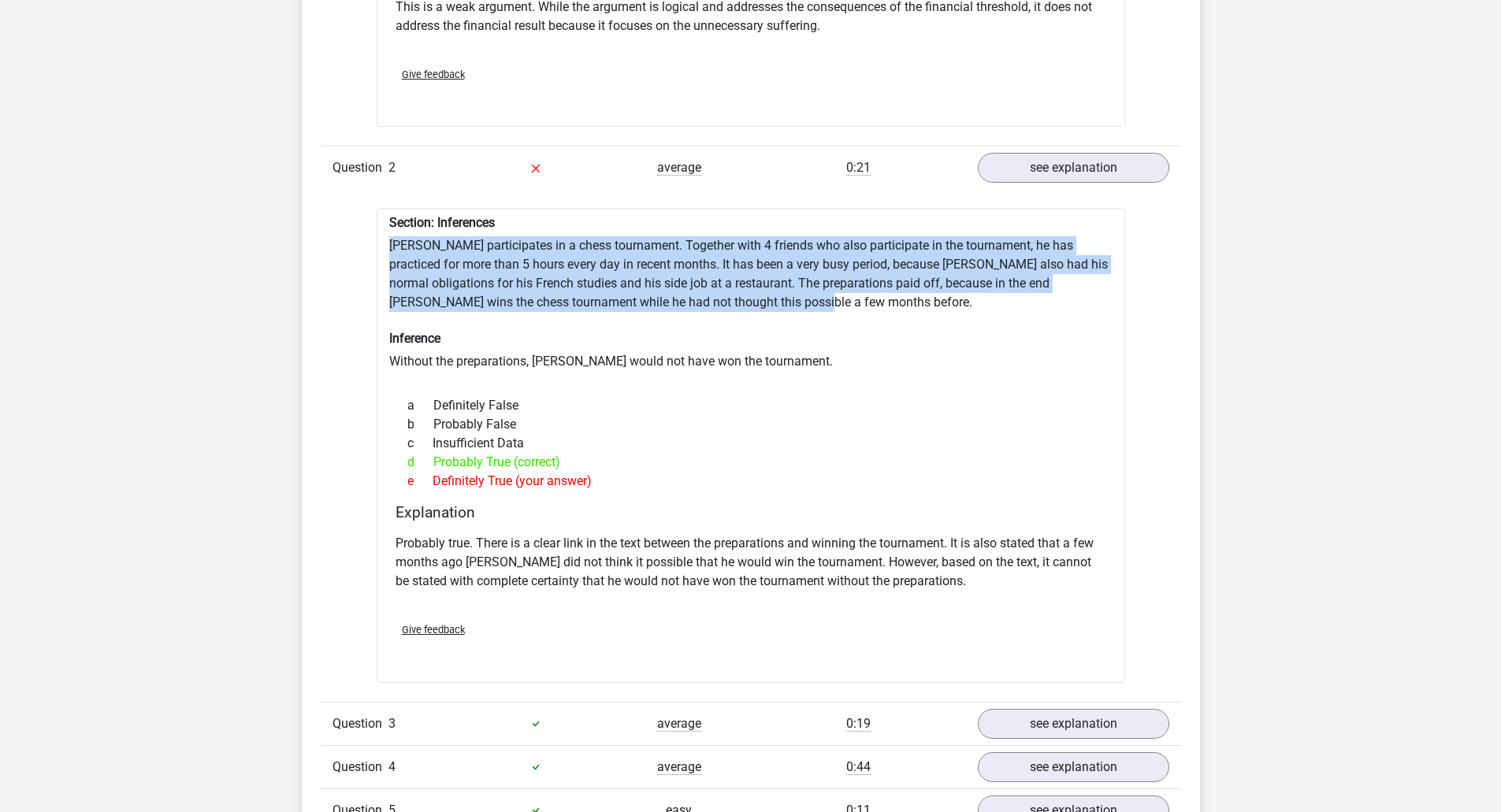
drag, startPoint x: 422, startPoint y: 238, endPoint x: 822, endPoint y: 293, distance: 403.8
click at [822, 293] on div "Section: Inferences [PERSON_NAME] participates in a chess tournament. Together …" at bounding box center [751, 446] width 748 height 475
copy div "[PERSON_NAME] participates in a chess tournament. Together with 4 friends who a…"
drag, startPoint x: 591, startPoint y: 471, endPoint x: 410, endPoint y: 396, distance: 195.9
click at [410, 396] on div "a Definitely False b Probably False c Insufficient Data d Probably True (correc…" at bounding box center [751, 443] width 711 height 107
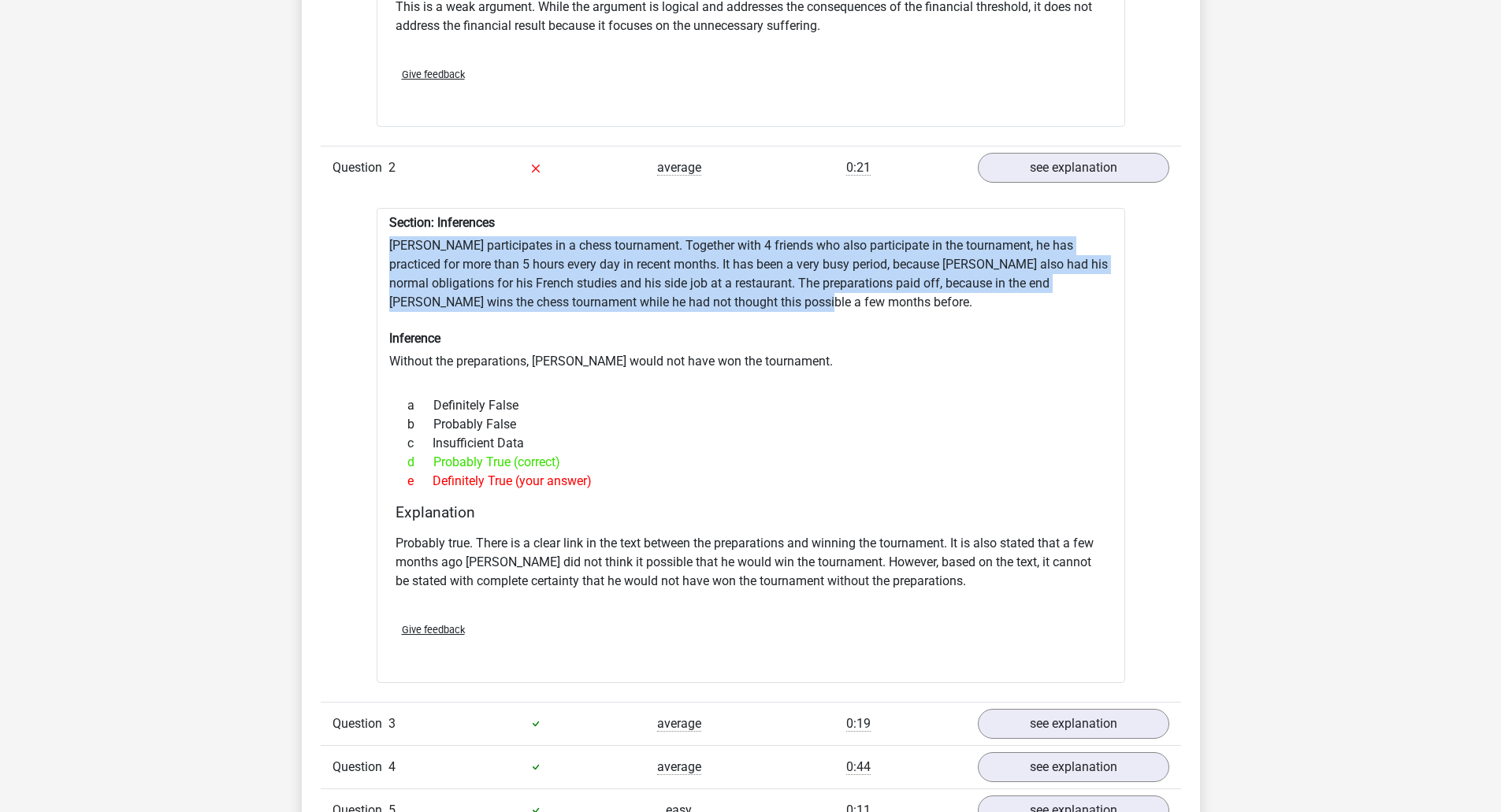
click at [412, 396] on span "a" at bounding box center [421, 405] width 26 height 19
click at [565, 437] on div "c Insufficient Data" at bounding box center [751, 443] width 711 height 19
click at [596, 472] on div "e Definitely True (your answer)" at bounding box center [751, 481] width 711 height 19
click at [521, 435] on div "c Insufficient Data" at bounding box center [751, 443] width 711 height 19
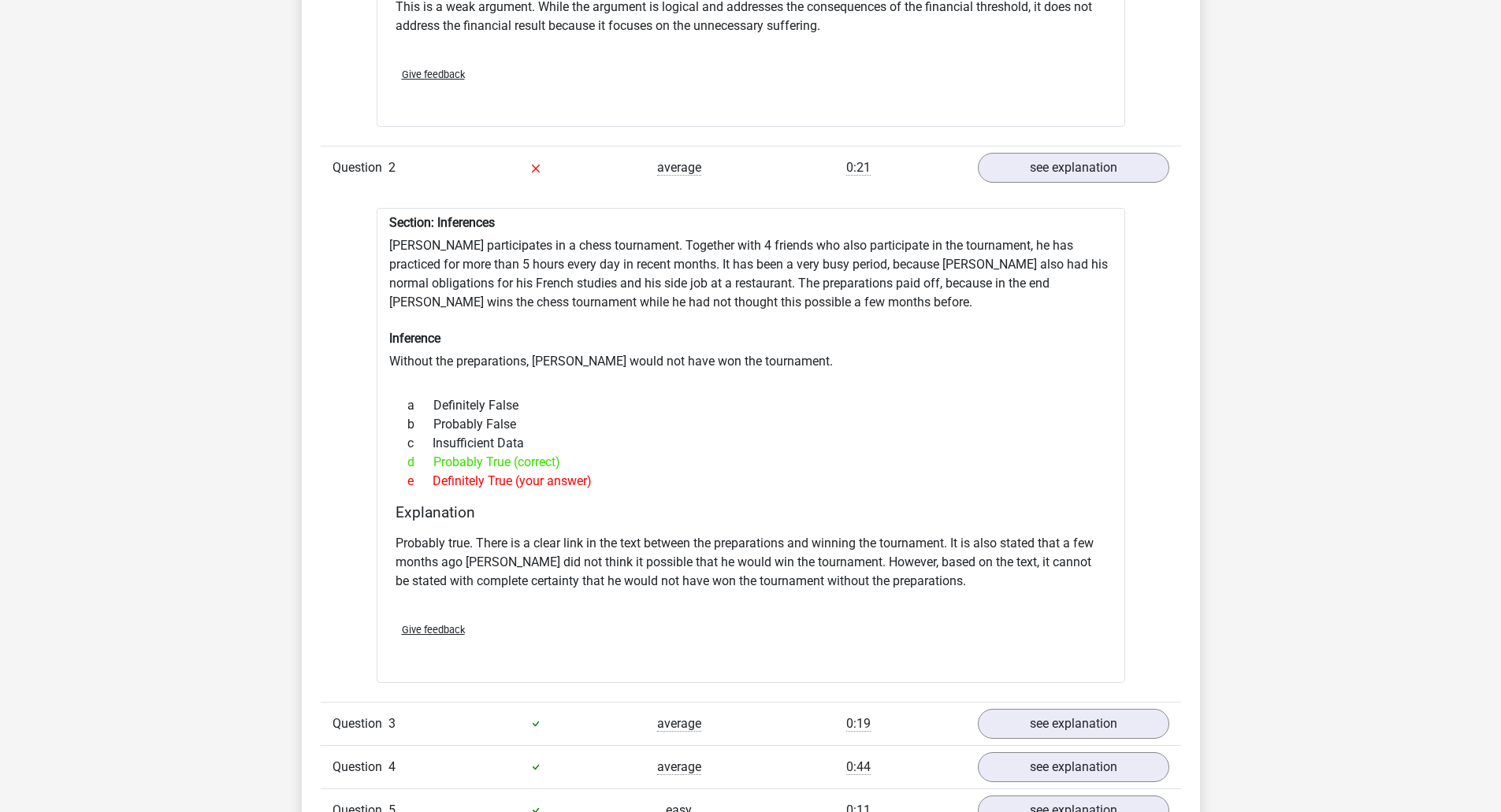
drag, startPoint x: 408, startPoint y: 388, endPoint x: 586, endPoint y: 448, distance: 187.8
click at [586, 448] on div "a Definitely False b Probably False c Insufficient Data d Probably True (correc…" at bounding box center [751, 443] width 711 height 107
click at [586, 453] on div "d Probably True (correct)" at bounding box center [751, 462] width 711 height 19
drag, startPoint x: 620, startPoint y: 477, endPoint x: 378, endPoint y: 327, distance: 284.7
click at [378, 327] on div "Section: Inferences [PERSON_NAME] participates in a chess tournament. Together …" at bounding box center [751, 446] width 748 height 475
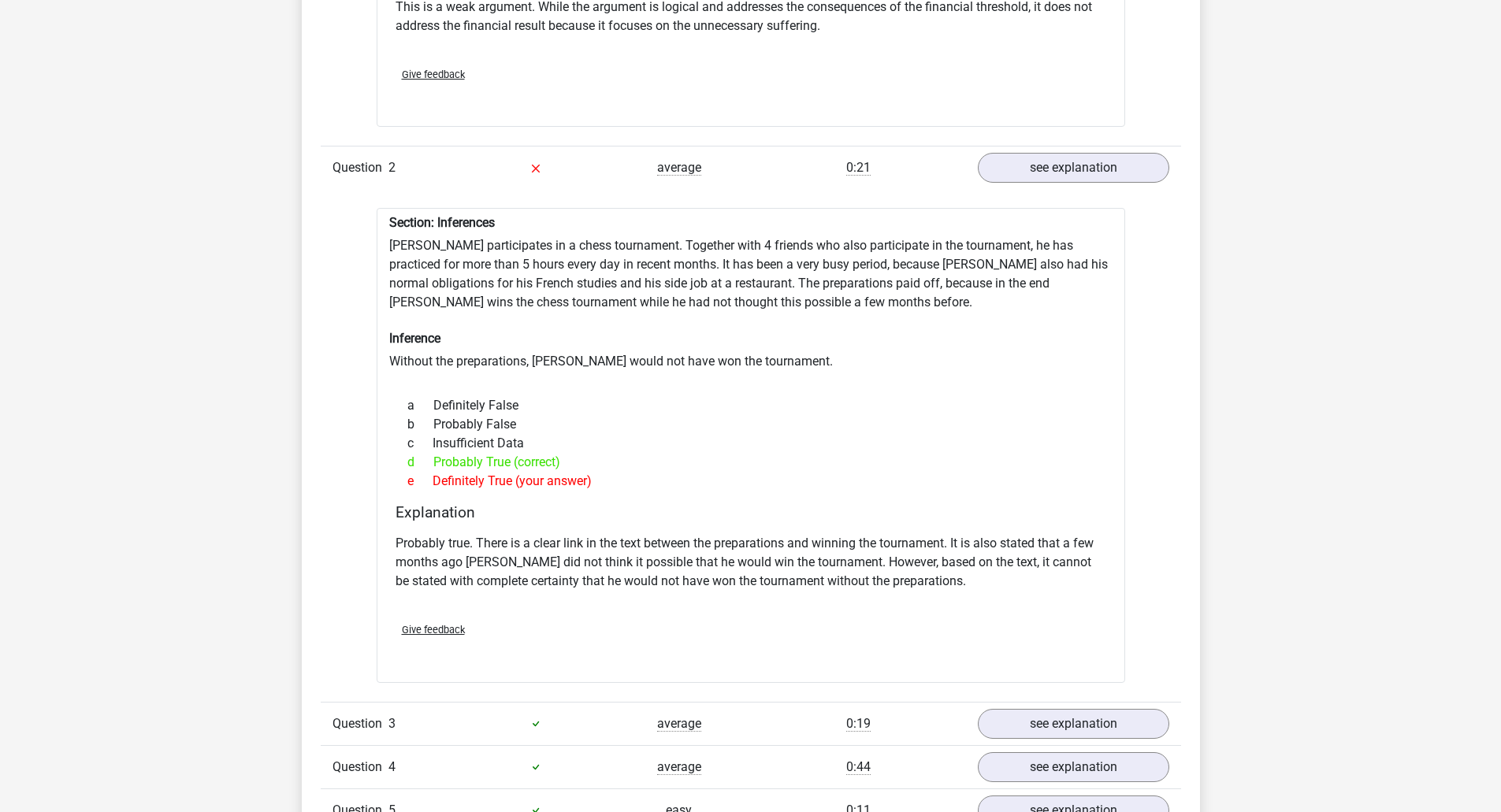
copy div "Inference Without the preparations, [PERSON_NAME] would not have won the tourna…"
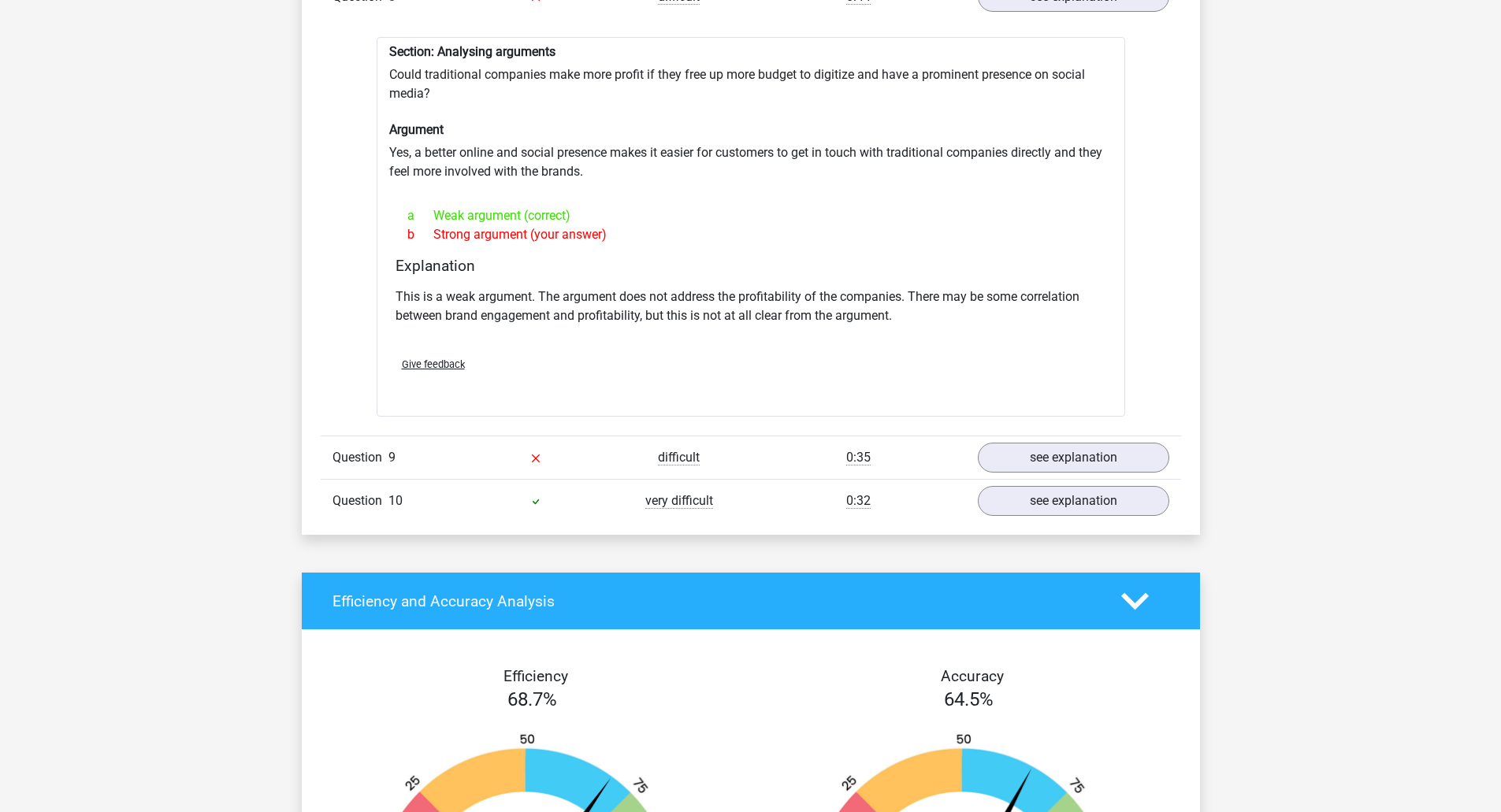
scroll to position [2600, 0]
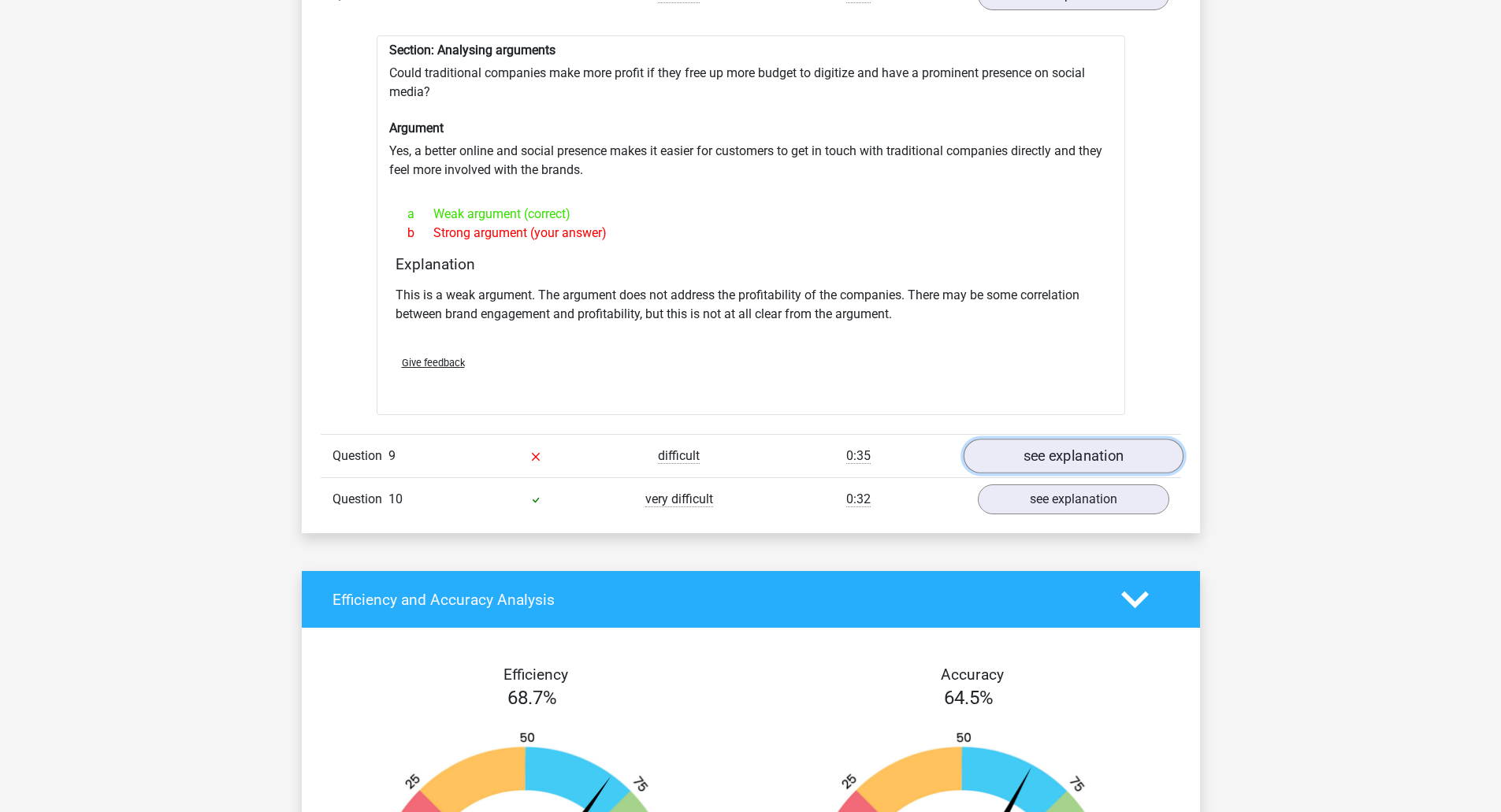
click at [998, 450] on link "see explanation" at bounding box center [1073, 456] width 220 height 34
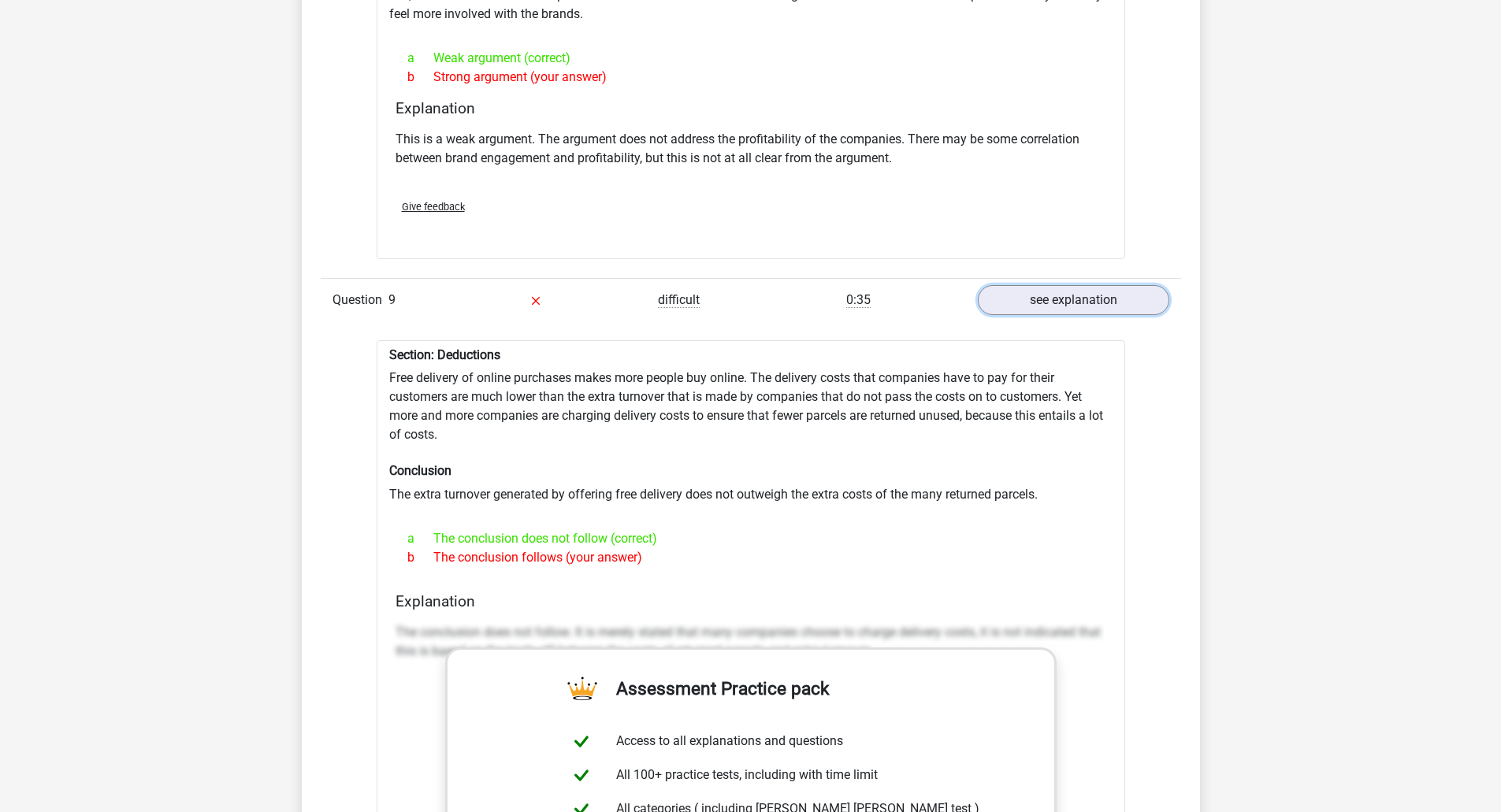
scroll to position [2758, 0]
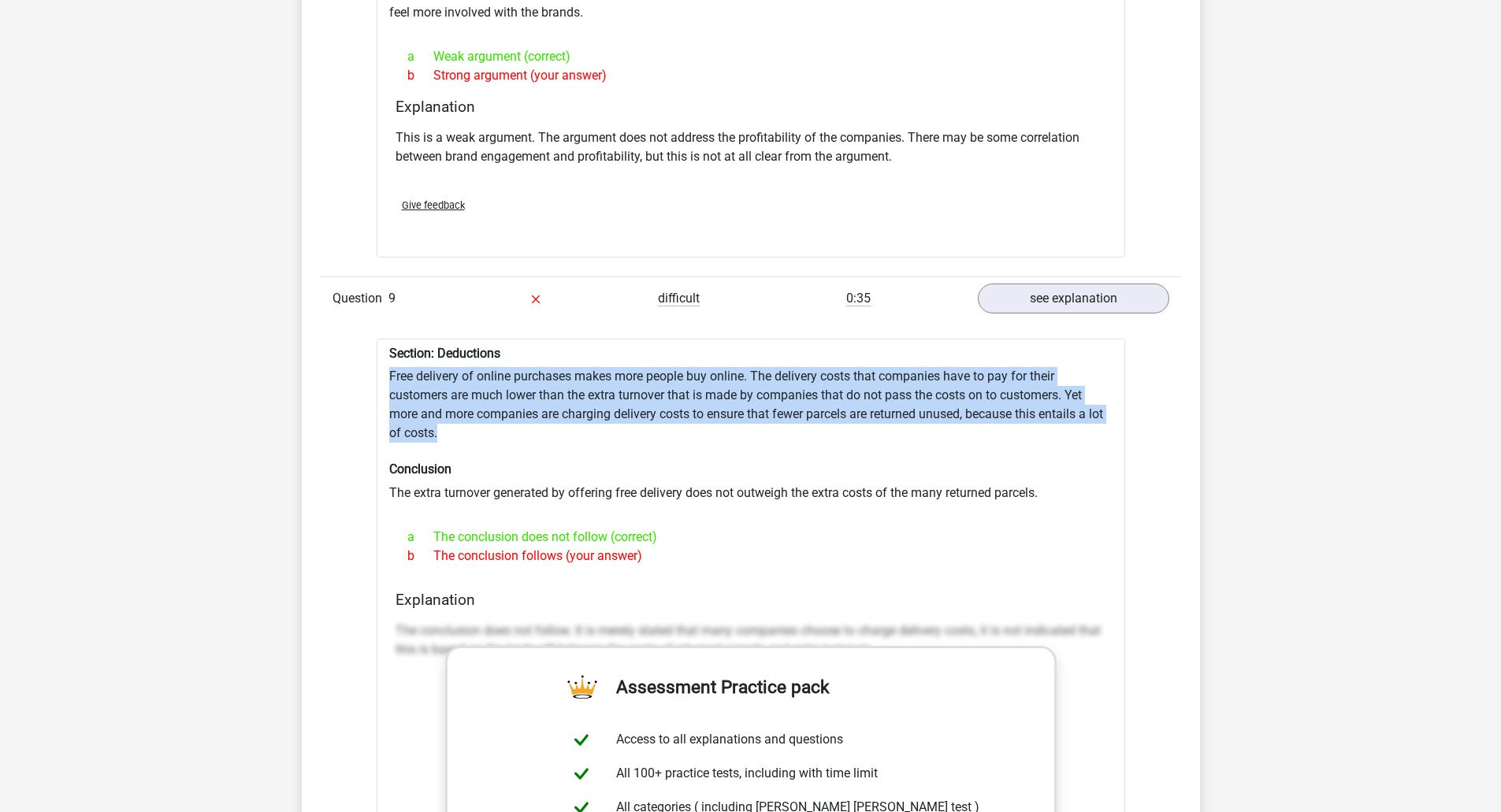
drag, startPoint x: 471, startPoint y: 421, endPoint x: 388, endPoint y: 368, distance: 98.5
click at [388, 368] on div "Section: Deductions Free delivery of online purchases makes more people buy onl…" at bounding box center [751, 750] width 748 height 822
copy div "Free delivery of online purchases makes more people buy online. The delivery co…"
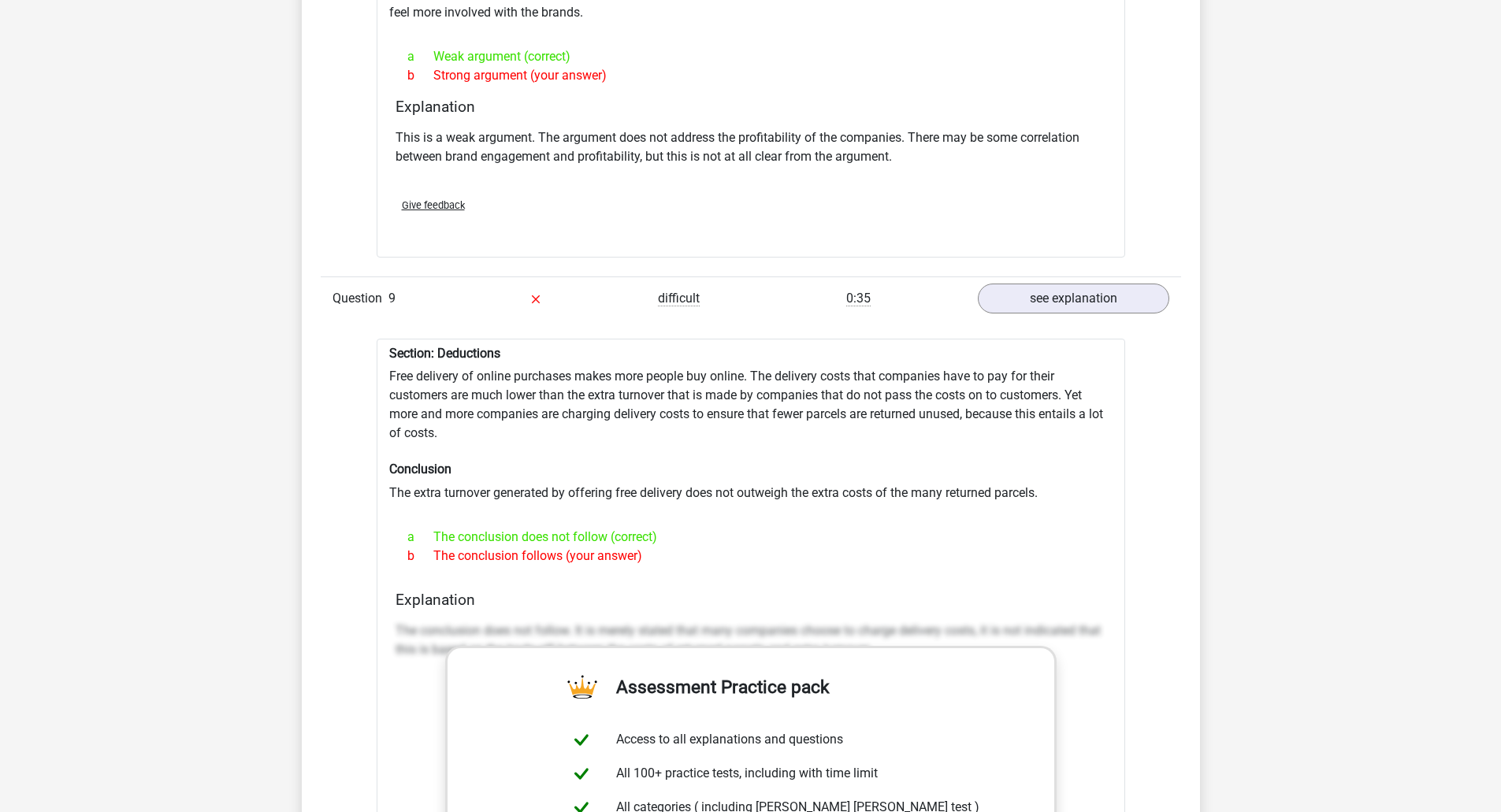
click at [498, 449] on div "Section: Deductions Free delivery of online purchases makes more people buy onl…" at bounding box center [751, 750] width 748 height 822
drag, startPoint x: 392, startPoint y: 456, endPoint x: 655, endPoint y: 547, distance: 278.3
click at [655, 547] on div "Section: Deductions Free delivery of online purchases makes more people buy onl…" at bounding box center [751, 750] width 748 height 822
copy div "Conclusion The extra turnover generated by offering free delivery does not outw…"
click at [602, 547] on div "b The conclusion follows (your answer)" at bounding box center [751, 555] width 711 height 19
